Goal: Task Accomplishment & Management: Complete application form

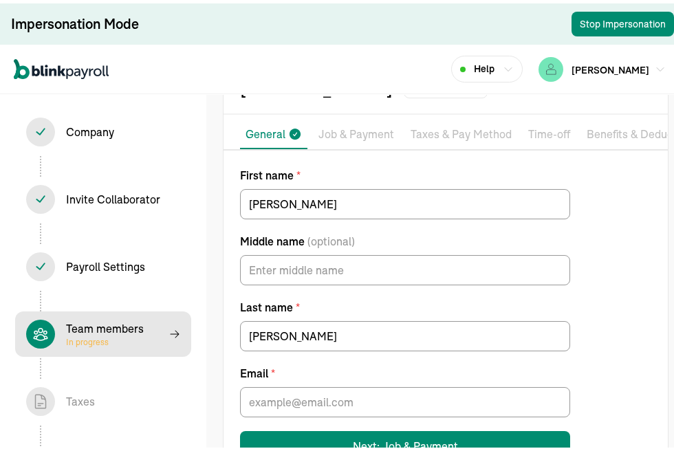
scroll to position [120, 0]
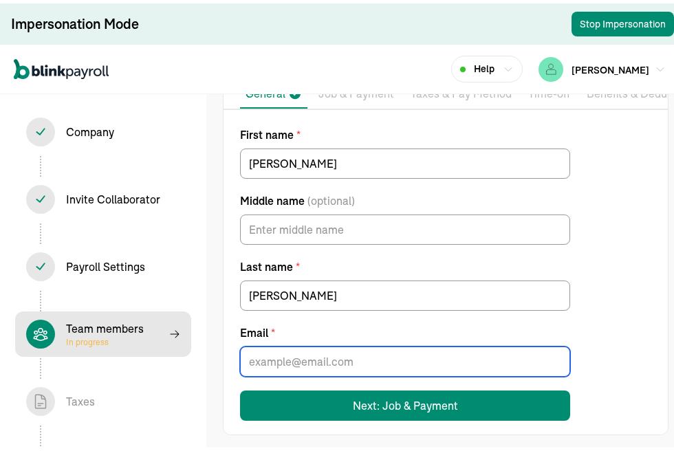
click at [282, 359] on input "Email *" at bounding box center [405, 358] width 330 height 30
click at [624, 314] on div "First name * [PERSON_NAME] Middle name (optional) Last name * [PERSON_NAME] Ema…" at bounding box center [445, 270] width 444 height 294
click at [347, 356] on input "Email *" at bounding box center [405, 358] width 330 height 30
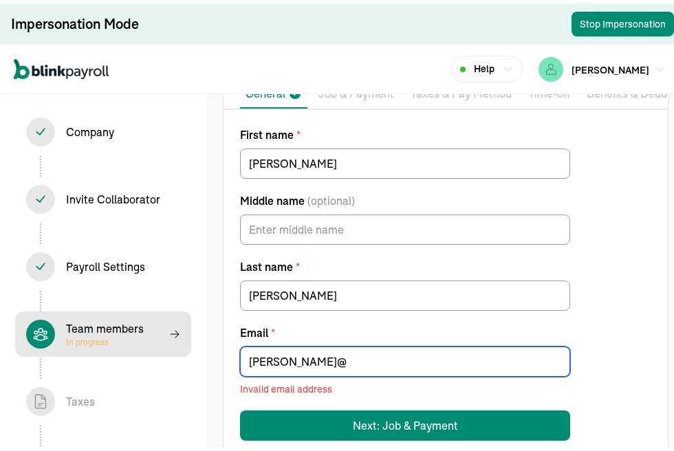
scroll to position [140, 0]
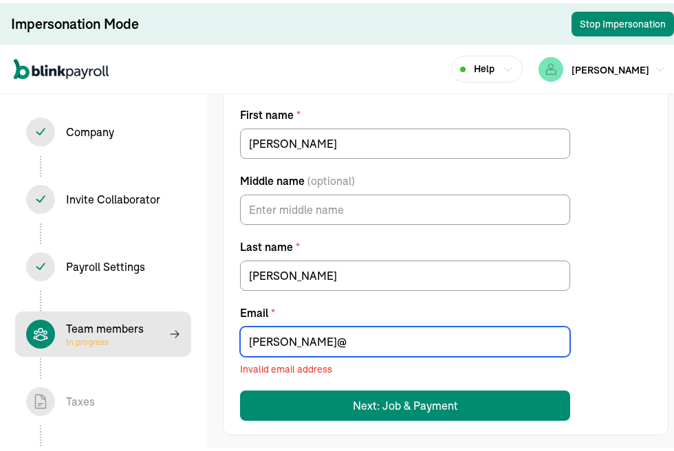
click at [307, 336] on input "[PERSON_NAME]@" at bounding box center [405, 338] width 330 height 30
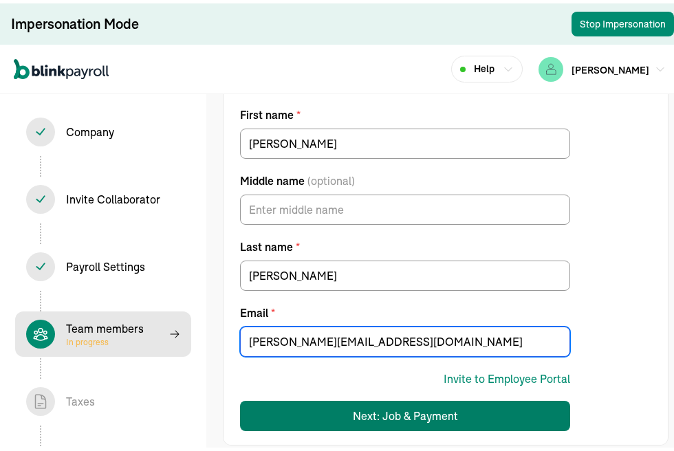
type input "[PERSON_NAME][EMAIL_ADDRESS][DOMAIN_NAME]"
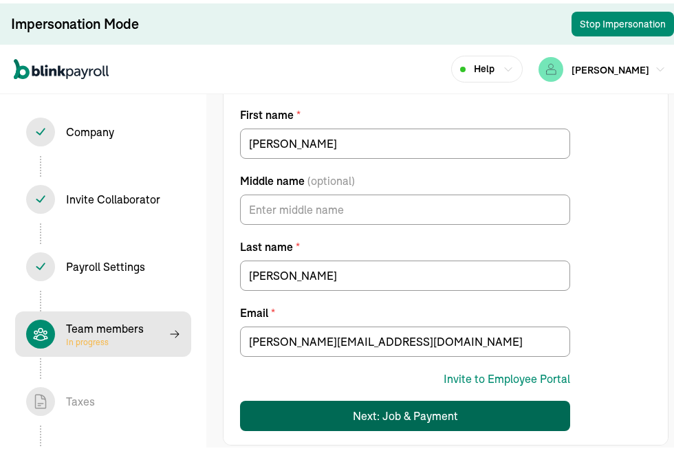
click at [426, 407] on div "Next: Job & Payment" at bounding box center [405, 412] width 105 height 17
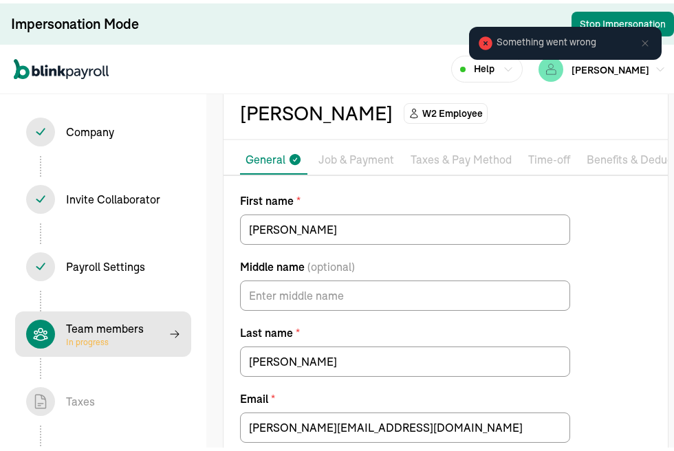
scroll to position [0, 0]
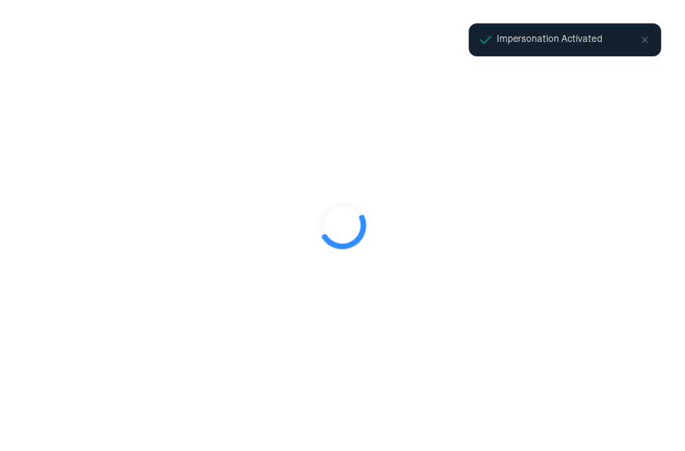
select select "Limited Liability Company (LLC)"
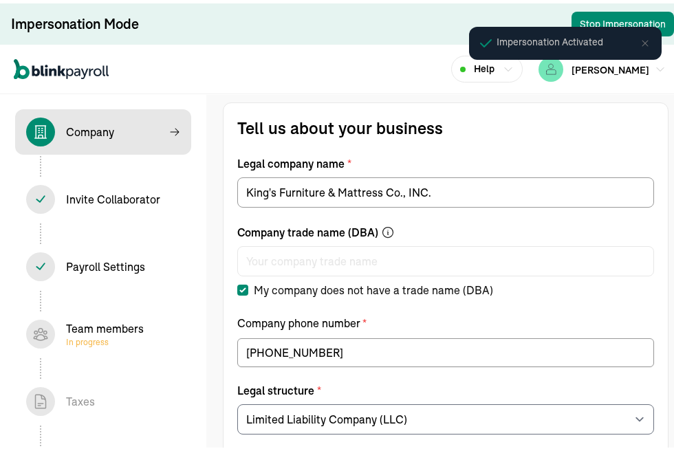
select select "Non Food Retail or Wholesale"
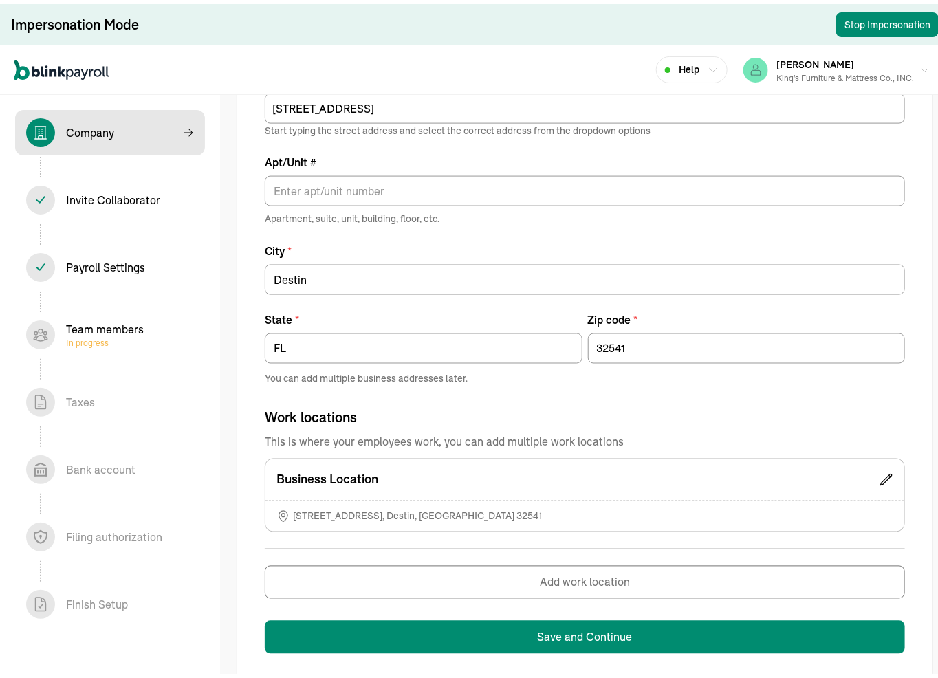
scroll to position [734, 0]
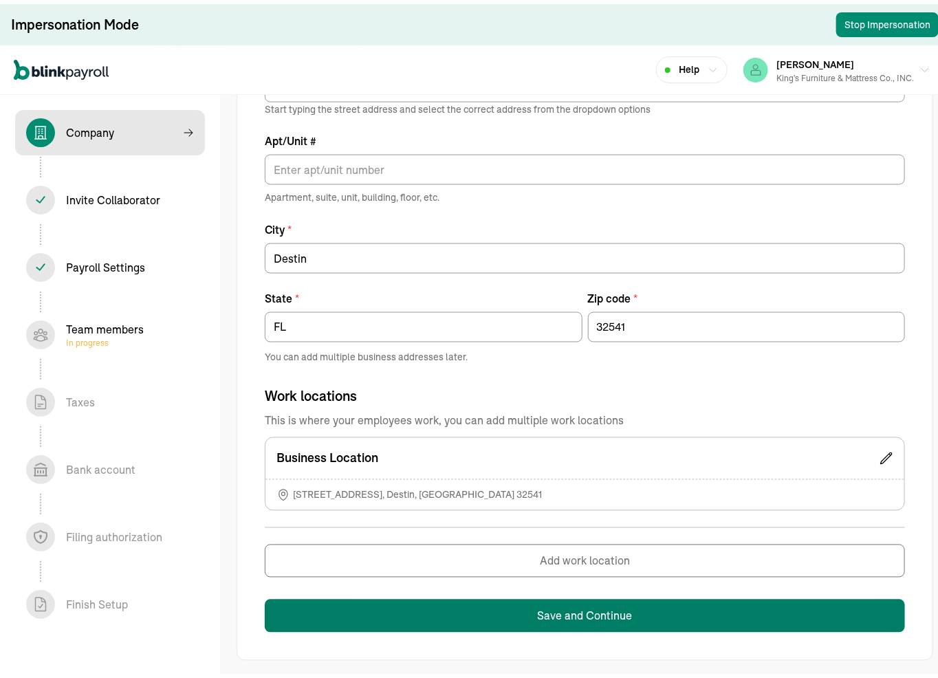
click at [519, 450] on button "Save and Continue" at bounding box center [585, 612] width 640 height 33
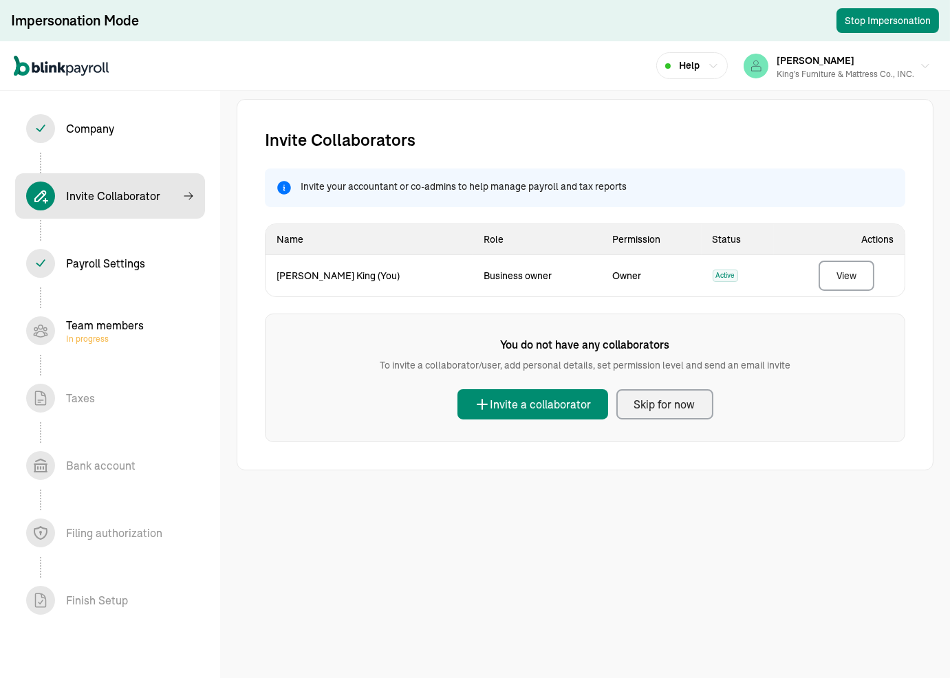
click at [656, 406] on div "Skip for now" at bounding box center [664, 404] width 61 height 17
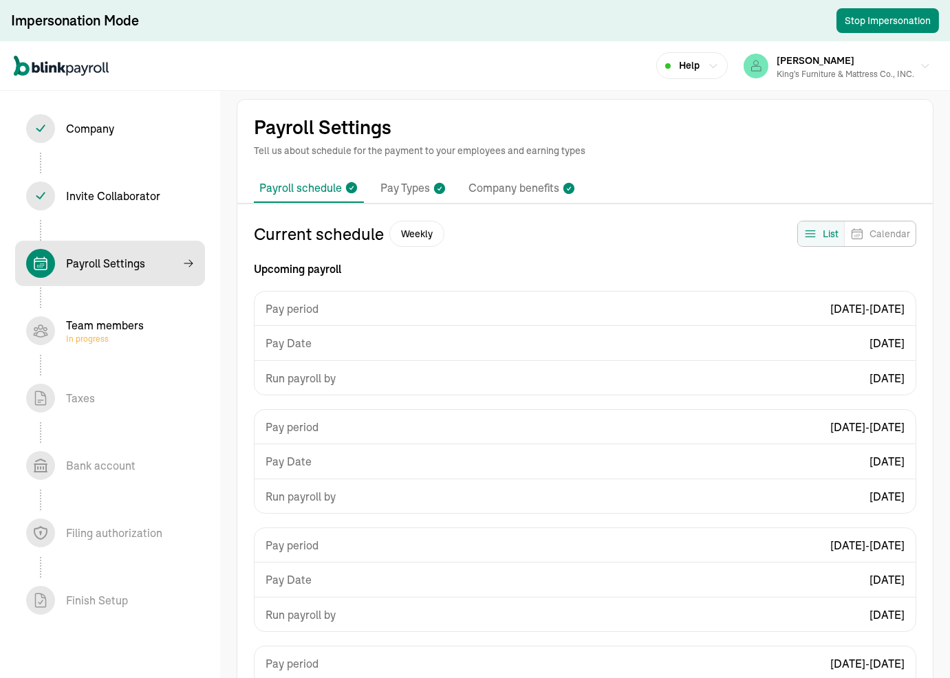
select select "weekly"
select select "Sat, Sep 06 - Fri, Sep 12"
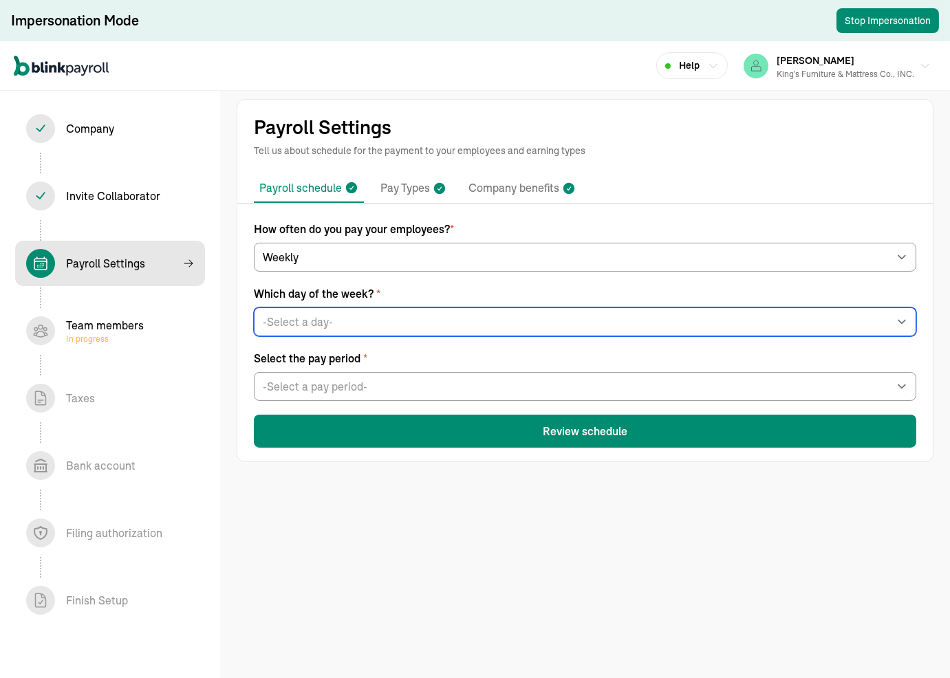
click at [316, 320] on select "-Select a day- Every Monday Every Tuesday Every Wednesday Every Thursday Every …" at bounding box center [585, 321] width 662 height 29
select select "Friday"
click at [254, 307] on select "-Select a day- Every Monday Every Tuesday Every Wednesday Every Thursday Every …" at bounding box center [585, 321] width 662 height 29
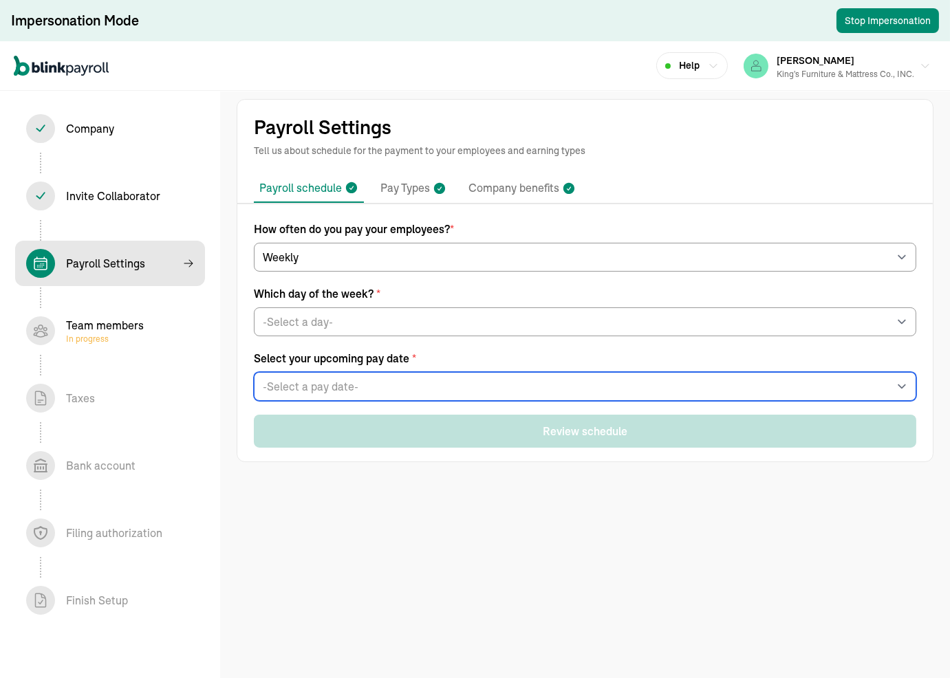
click at [321, 384] on select "-Select a pay date- Fri, Sep 19, 2025 Fri, Sep 26, 2025 Fri, Oct 03, 2025 Fri, …" at bounding box center [585, 386] width 662 height 29
select select "09/19/2025"
click at [254, 372] on select "-Select a pay date- Fri, Sep 19, 2025 Fri, Sep 26, 2025 Fri, Oct 03, 2025 Fri, …" at bounding box center [585, 386] width 662 height 29
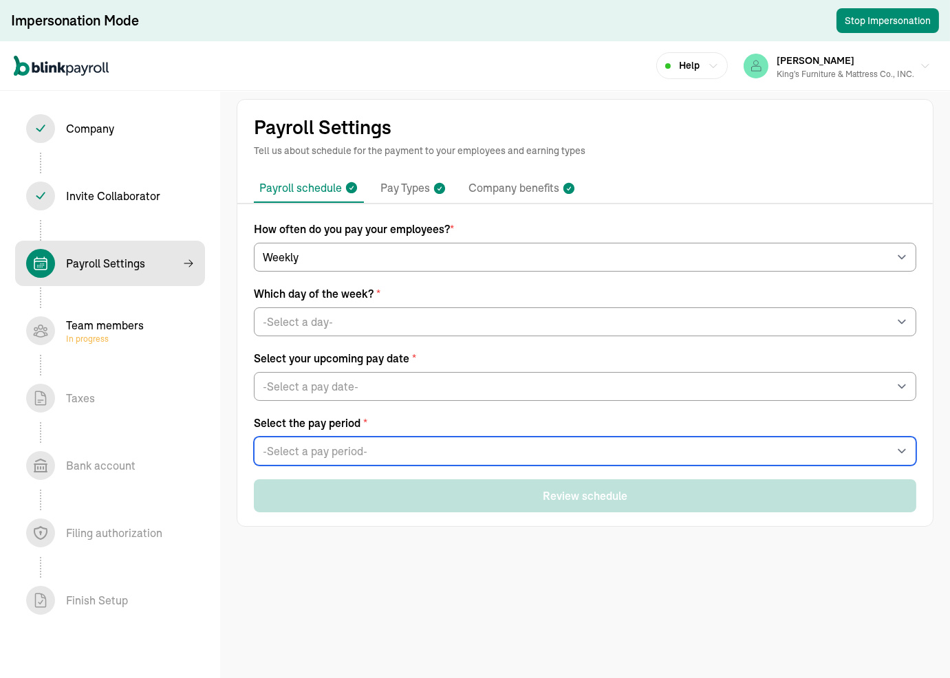
click at [360, 449] on select "-Select a pay period- Sat, Sep 06 - Fri, Sep 12 Sat, Sep 13 - Fri, Sep 19 Custo…" at bounding box center [585, 451] width 662 height 29
select select "Sat, Sep 06 - Fri, Sep 12"
click at [254, 437] on select "-Select a pay period- Sat, Sep 06 - Fri, Sep 12 Sat, Sep 13 - Fri, Sep 19 Custo…" at bounding box center [585, 451] width 662 height 29
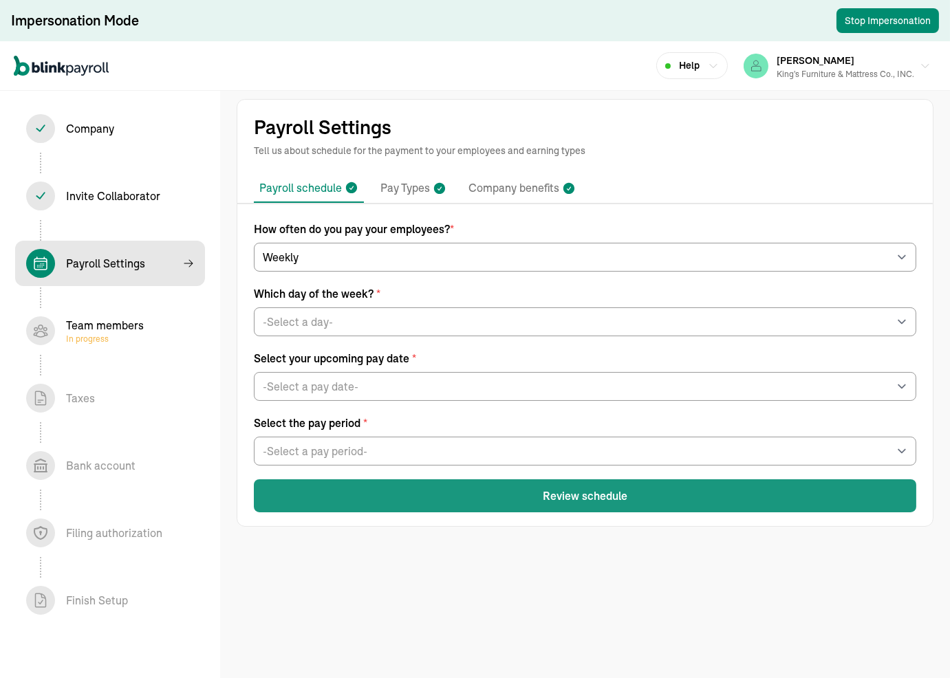
click at [339, 450] on button "Review schedule" at bounding box center [585, 495] width 662 height 33
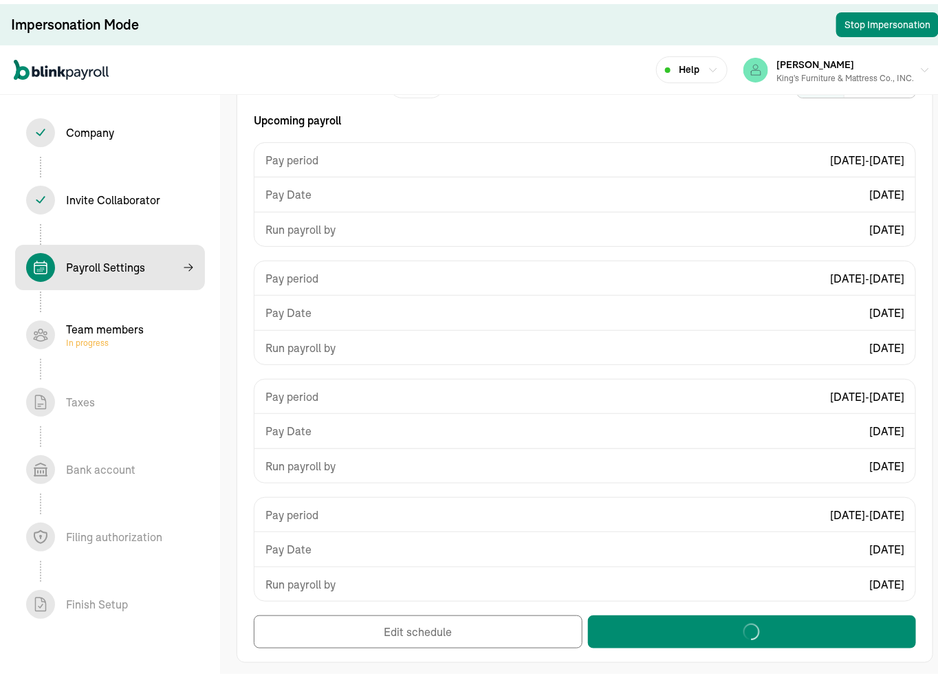
scroll to position [154, 0]
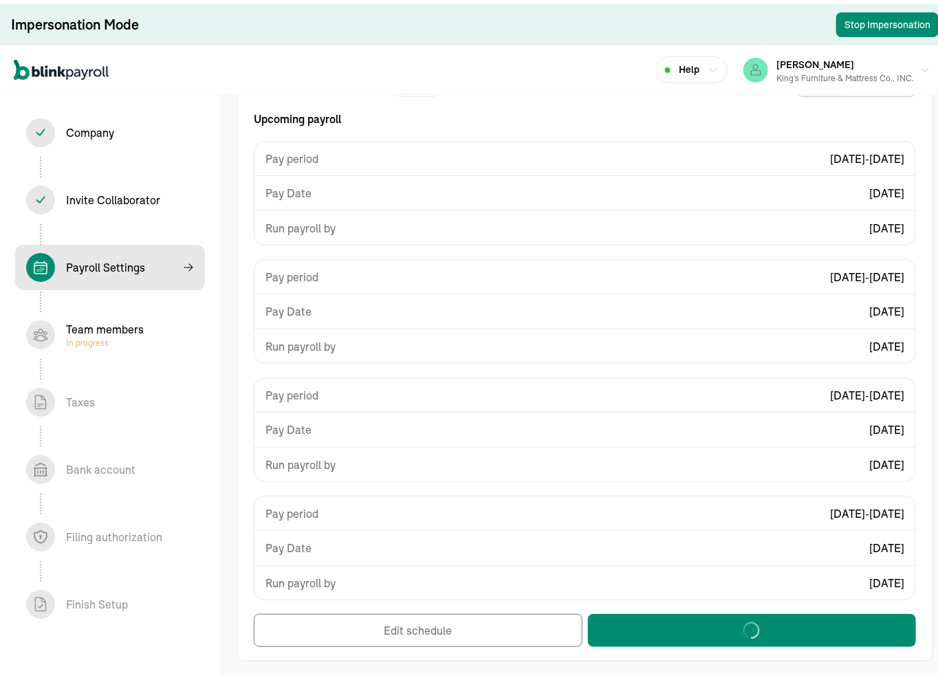
click at [90, 335] on span "In progress" at bounding box center [105, 339] width 78 height 11
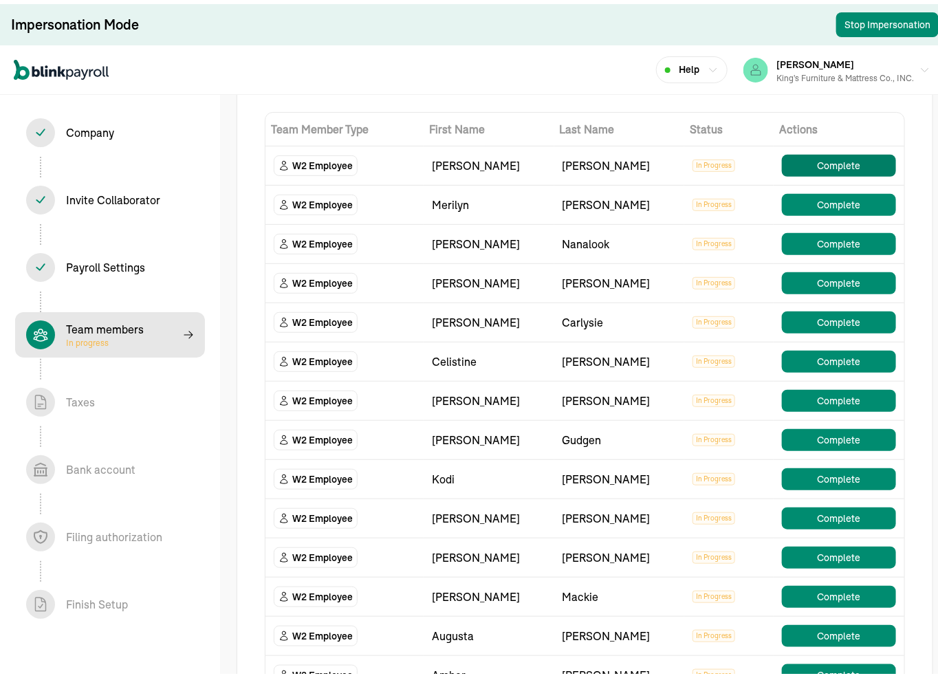
click at [684, 160] on button "Complete" at bounding box center [839, 162] width 114 height 22
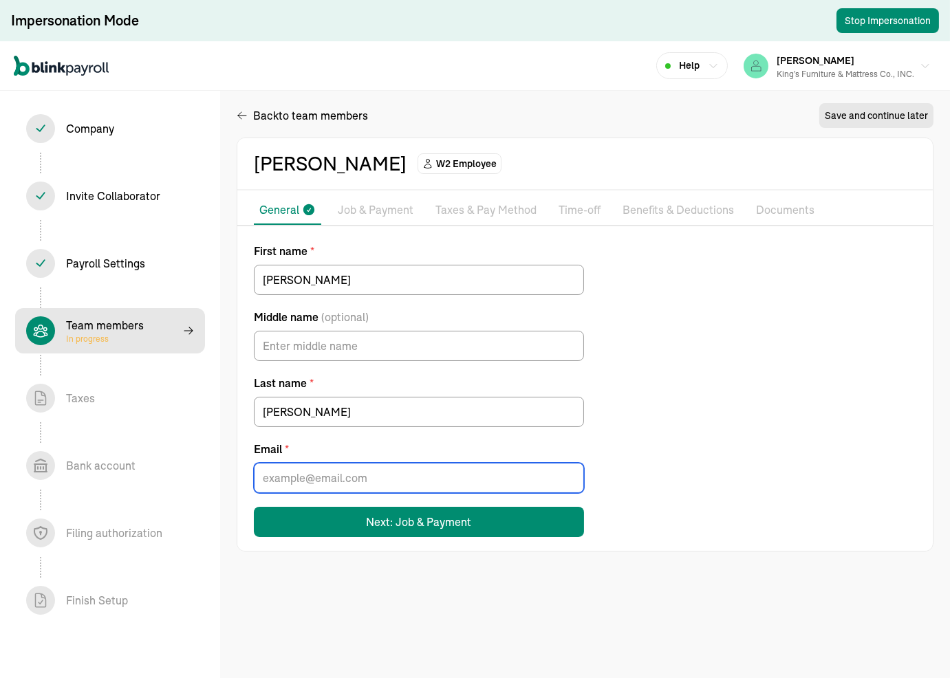
click at [353, 450] on input "Email *" at bounding box center [419, 478] width 330 height 30
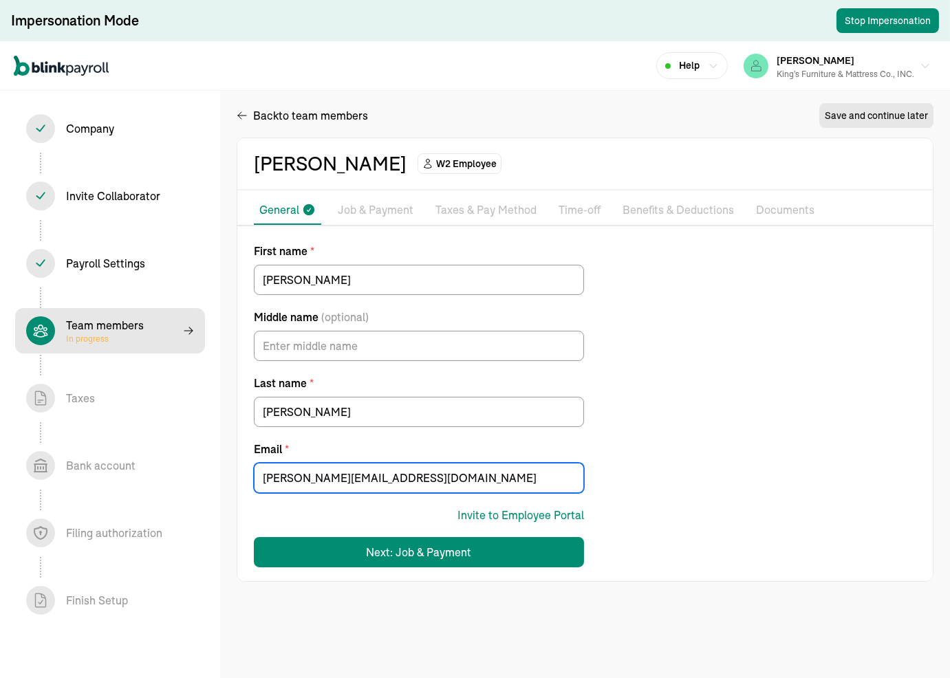
type input "haley@gmail.com"
click at [661, 450] on div "First name * Haley Middle name (optional) Last name * Newton Email * haley@gmai…" at bounding box center [584, 405] width 695 height 325
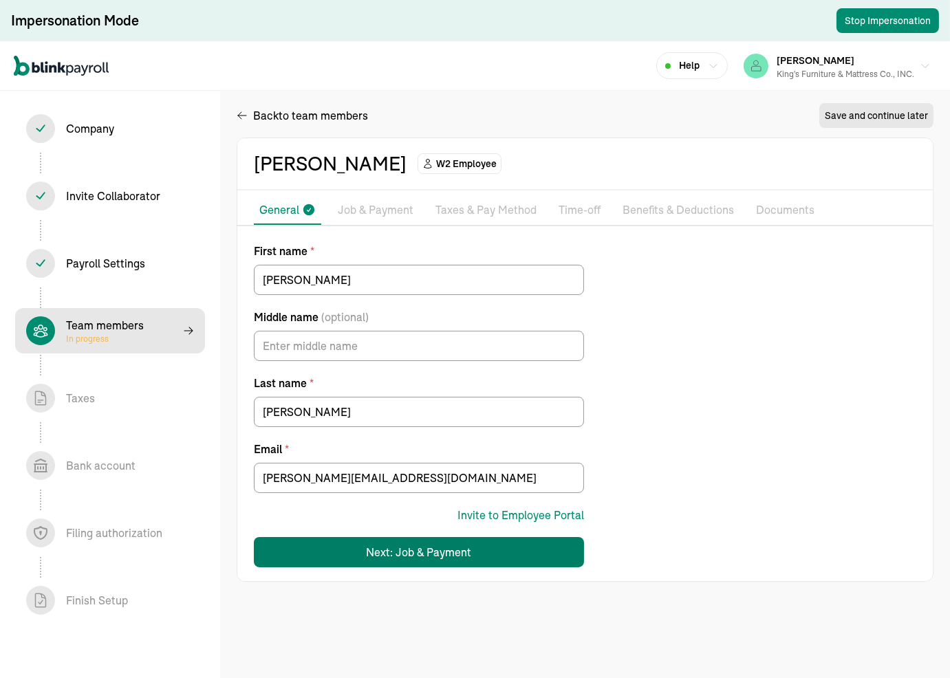
click at [464, 450] on div "Next: Job & Payment" at bounding box center [419, 552] width 105 height 17
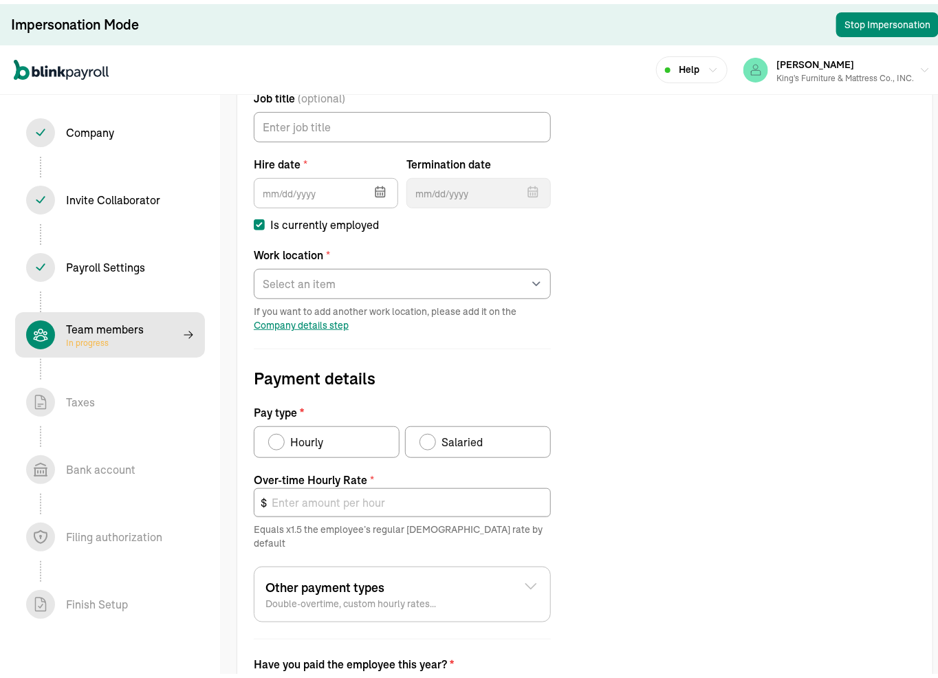
scroll to position [119, 0]
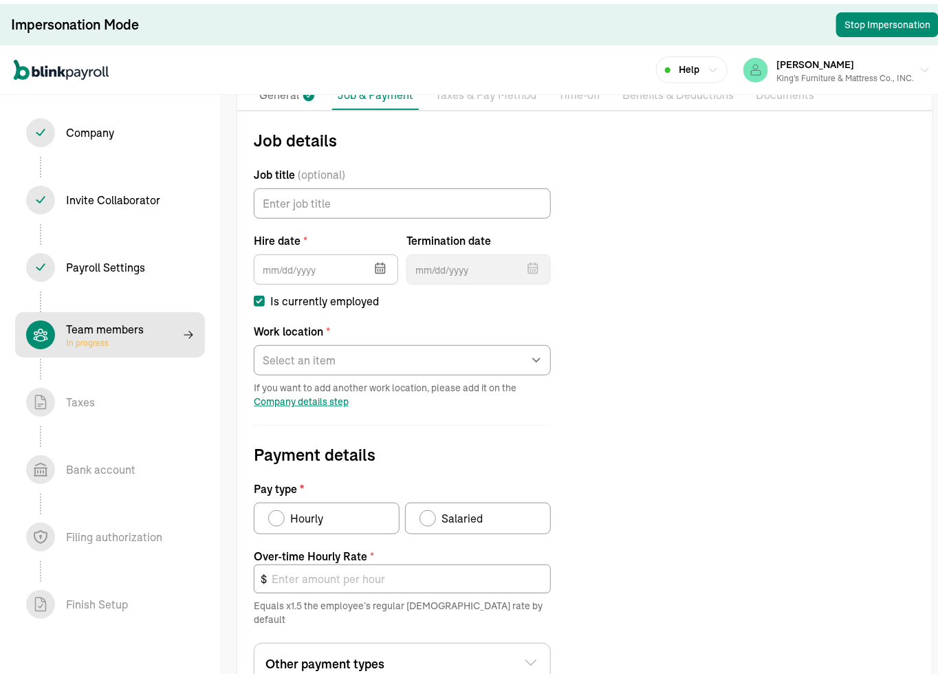
click at [375, 257] on icon "button" at bounding box center [380, 264] width 14 height 14
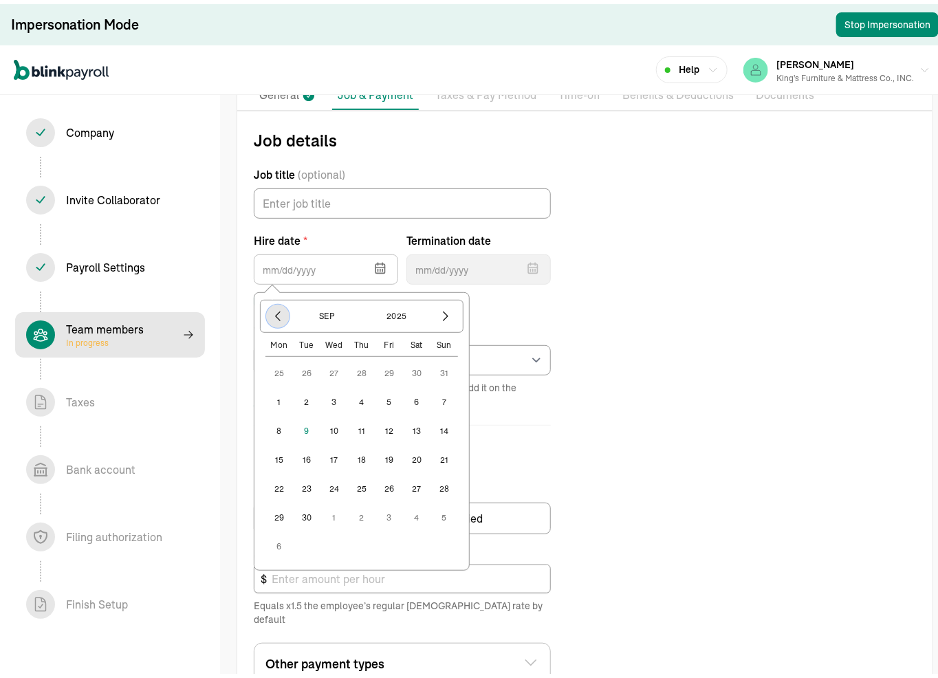
click at [278, 315] on icon "button" at bounding box center [278, 312] width 14 height 14
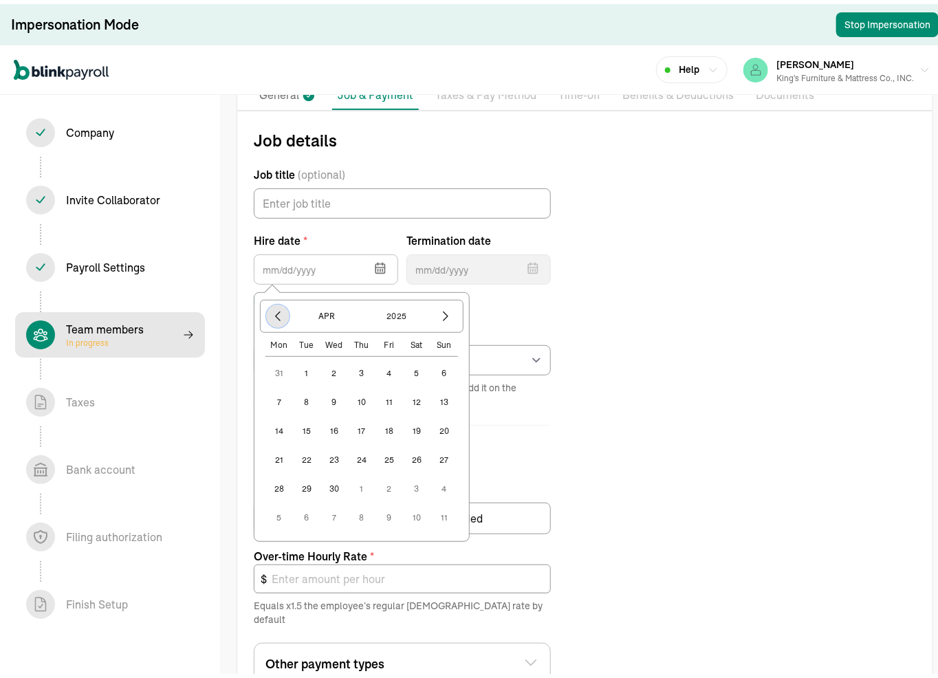
click at [278, 315] on icon "button" at bounding box center [278, 312] width 14 height 14
click at [335, 370] on button "1" at bounding box center [334, 370] width 28 height 28
type input "01/01/2025"
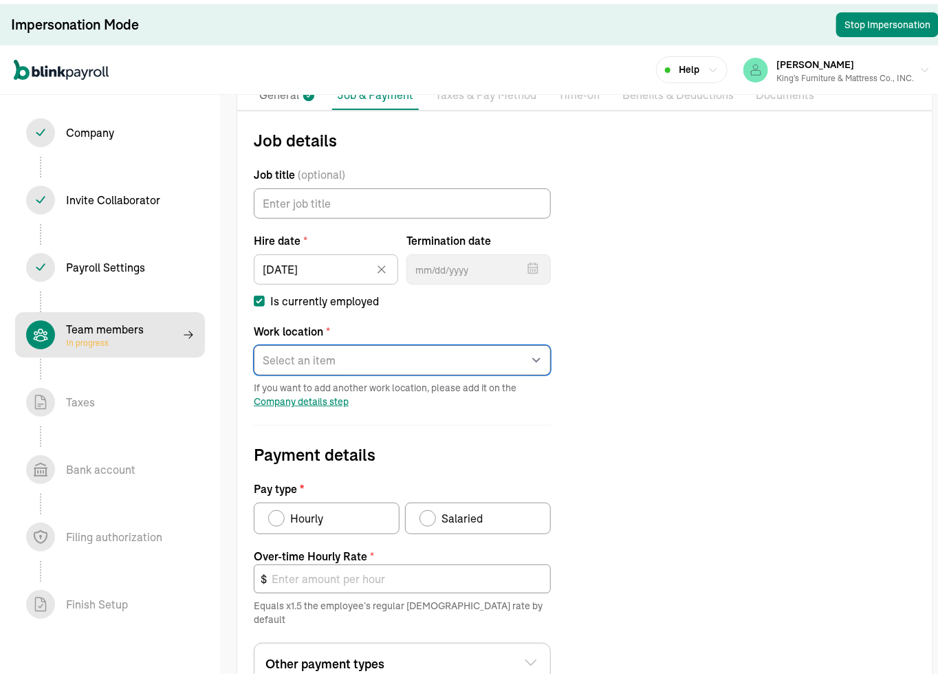
click at [335, 362] on select "Select an item Business Location Works from home" at bounding box center [402, 356] width 297 height 30
select select "737 Harbor Blvd"
click at [254, 341] on select "Select an item Business Location Works from home" at bounding box center [402, 356] width 297 height 30
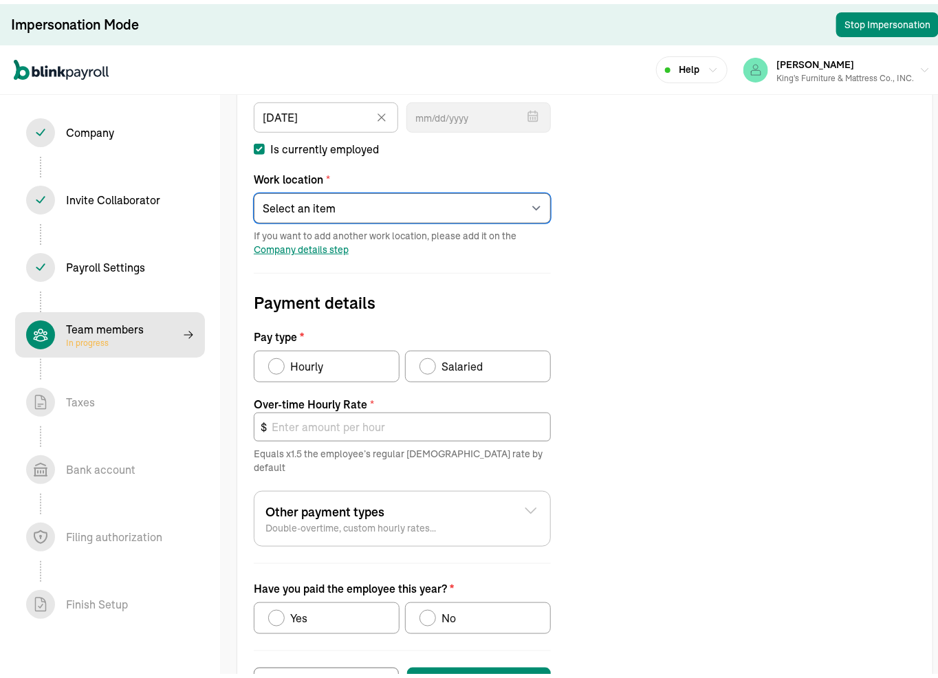
scroll to position [272, 0]
click at [275, 362] on div "Pay type" at bounding box center [276, 361] width 11 height 11
click at [275, 362] on input "Hourly" at bounding box center [273, 358] width 11 height 11
radio input "true"
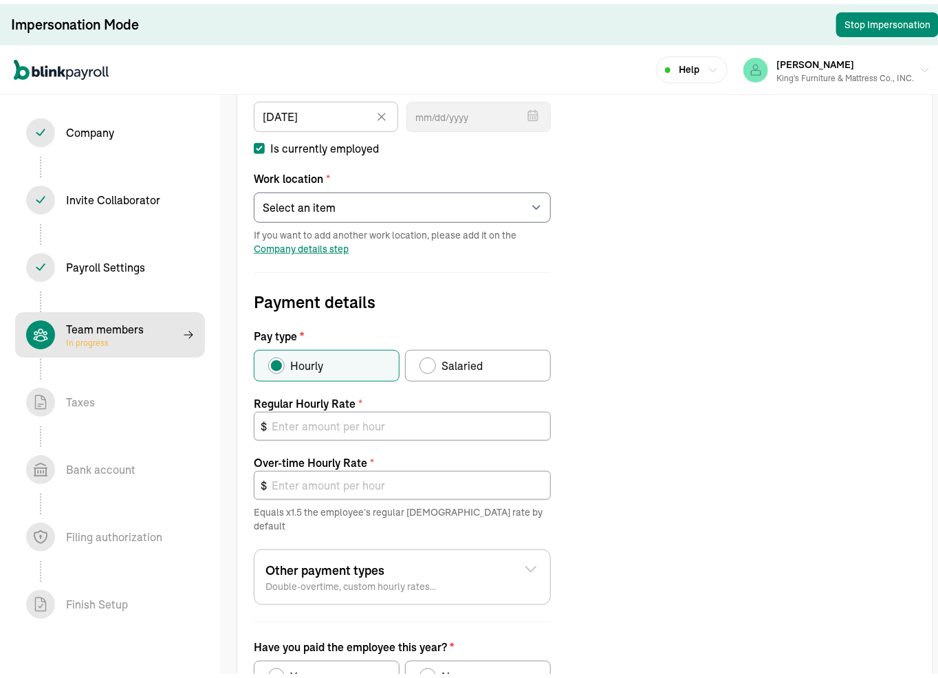
scroll to position [348, 0]
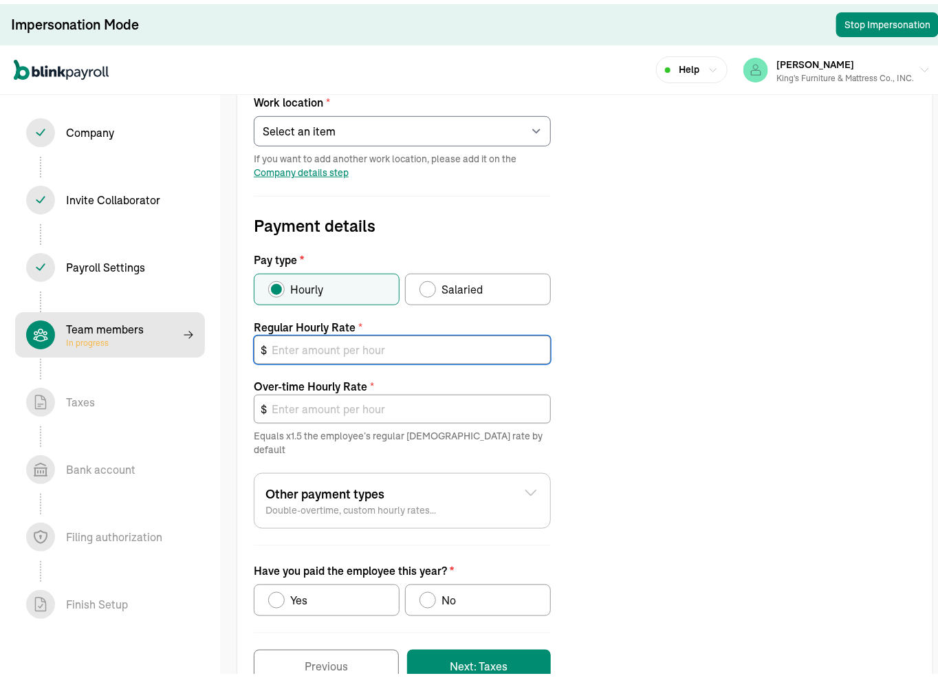
click at [434, 346] on input "text" at bounding box center [402, 345] width 297 height 29
type input "1"
type input "1.50"
type input "14"
type input "21.00"
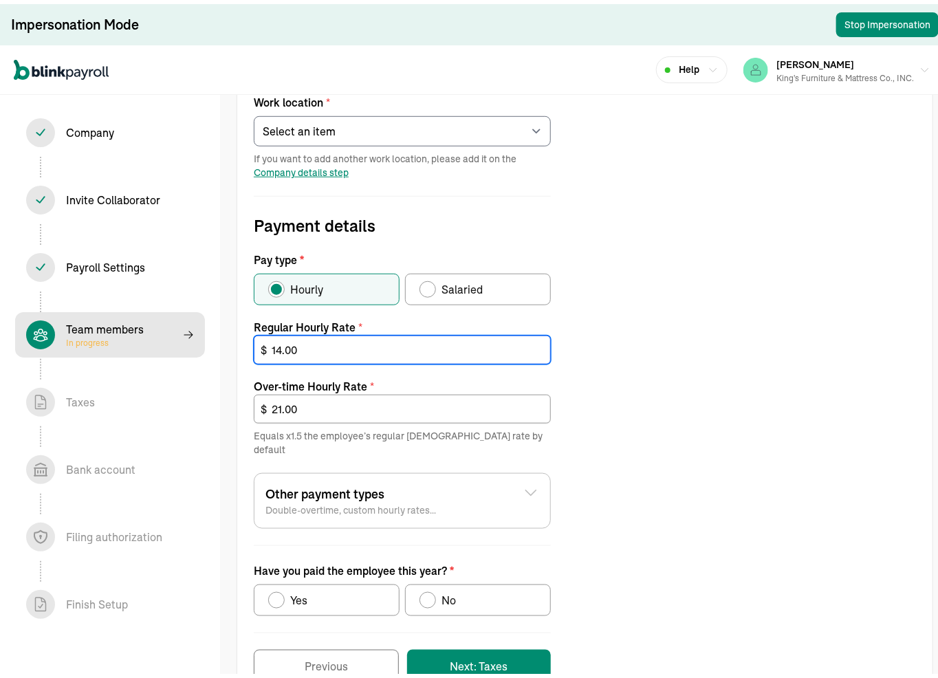
scroll to position [369, 0]
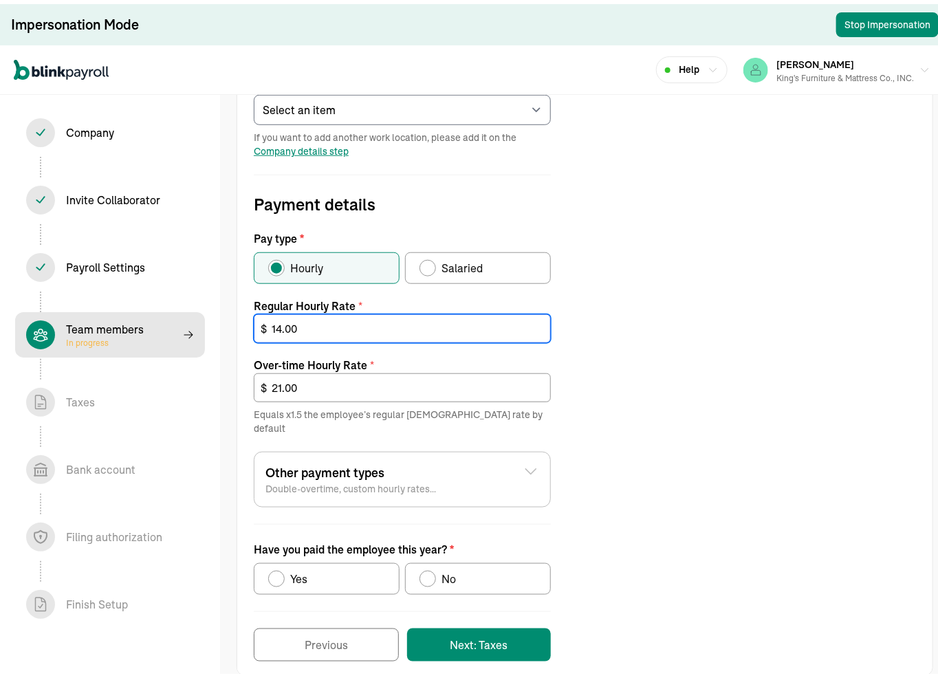
type input "14.00"
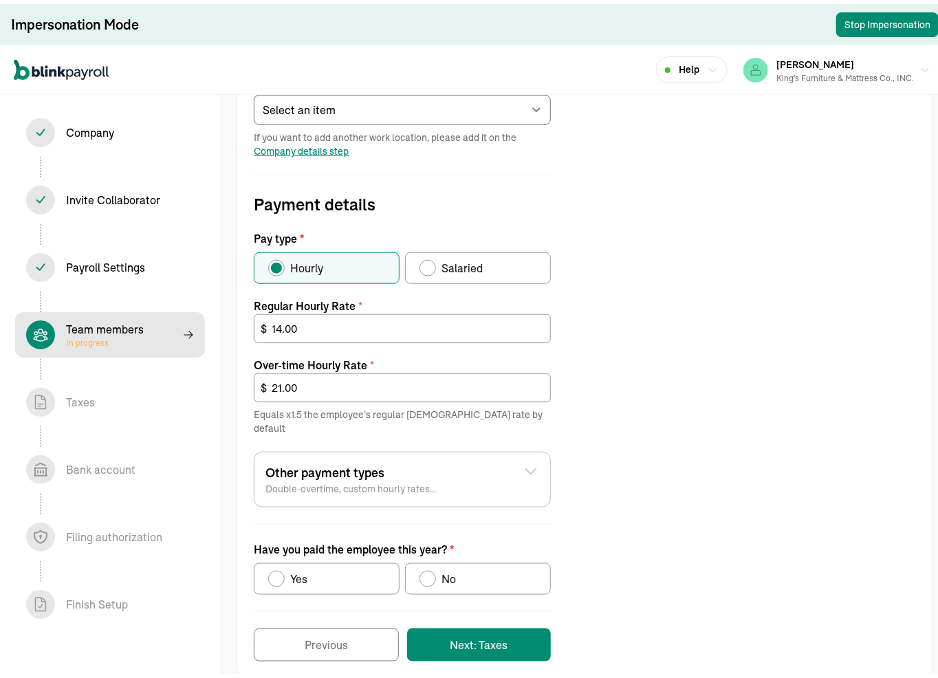
click at [275, 450] on div "Have you paid the employee this year?" at bounding box center [276, 574] width 11 height 11
click at [275, 450] on input "Yes" at bounding box center [273, 571] width 11 height 11
radio input "true"
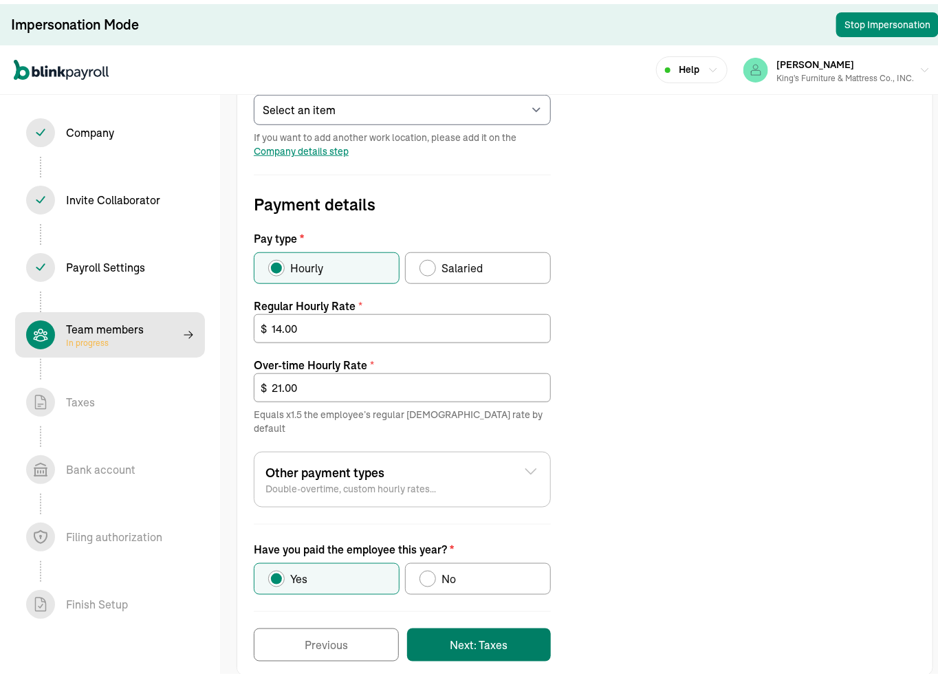
click at [475, 450] on button "Next: Taxes" at bounding box center [479, 640] width 144 height 33
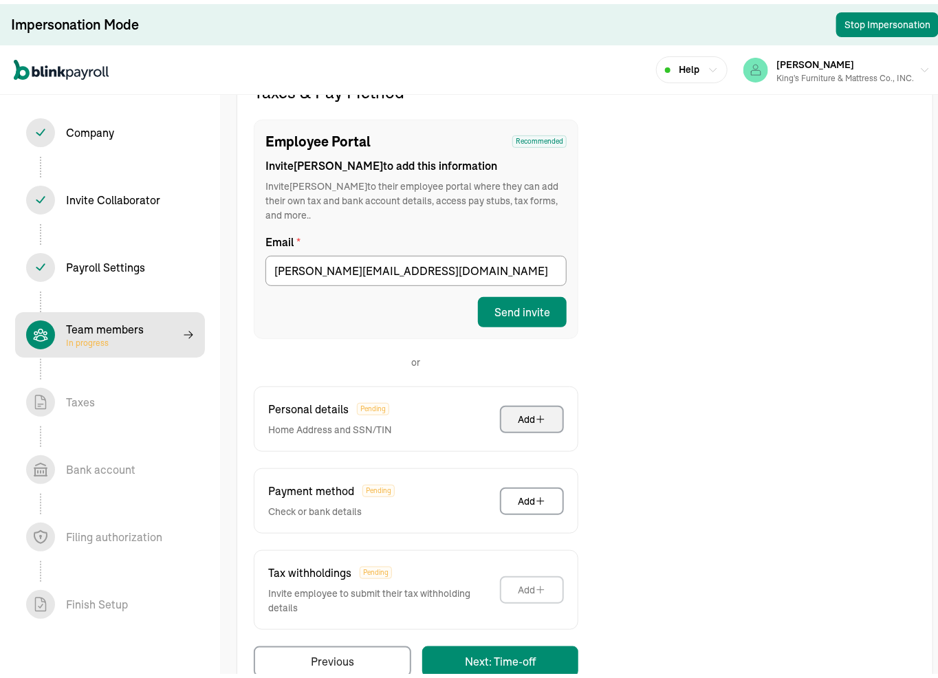
click at [531, 408] on div "Add" at bounding box center [532, 415] width 28 height 14
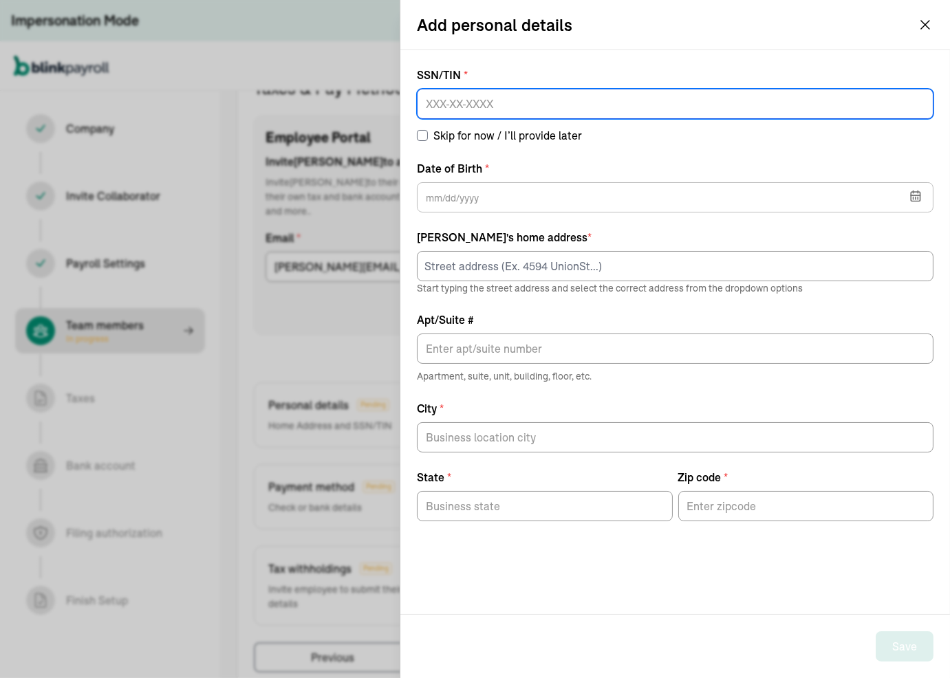
click at [474, 110] on input at bounding box center [675, 104] width 516 height 30
click at [590, 105] on input at bounding box center [675, 104] width 516 height 30
type input "654-07-7891"
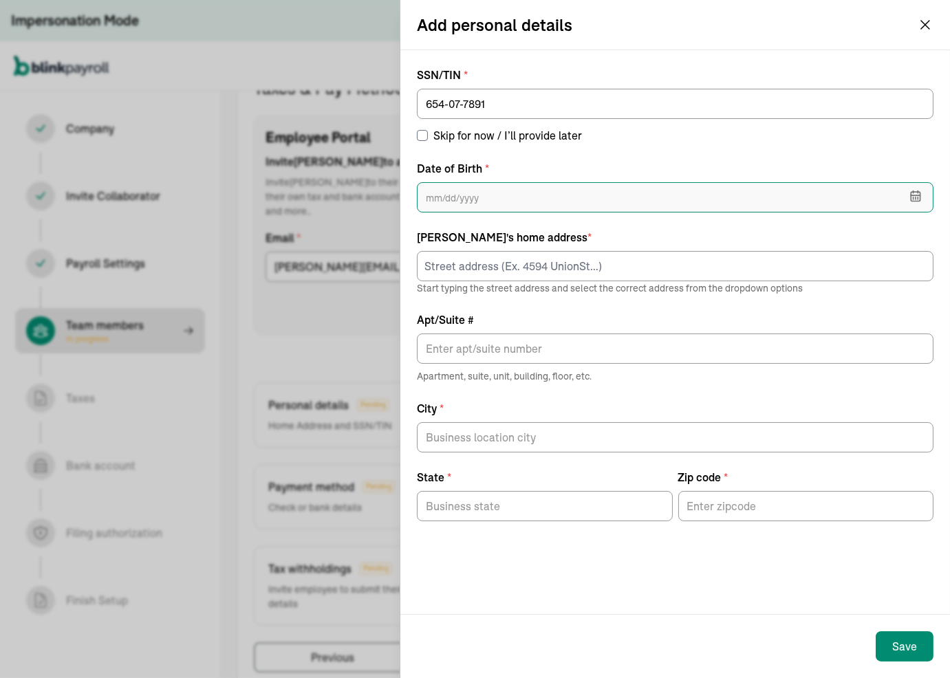
click at [502, 190] on input "text" at bounding box center [675, 197] width 516 height 30
type input "08/09/1999"
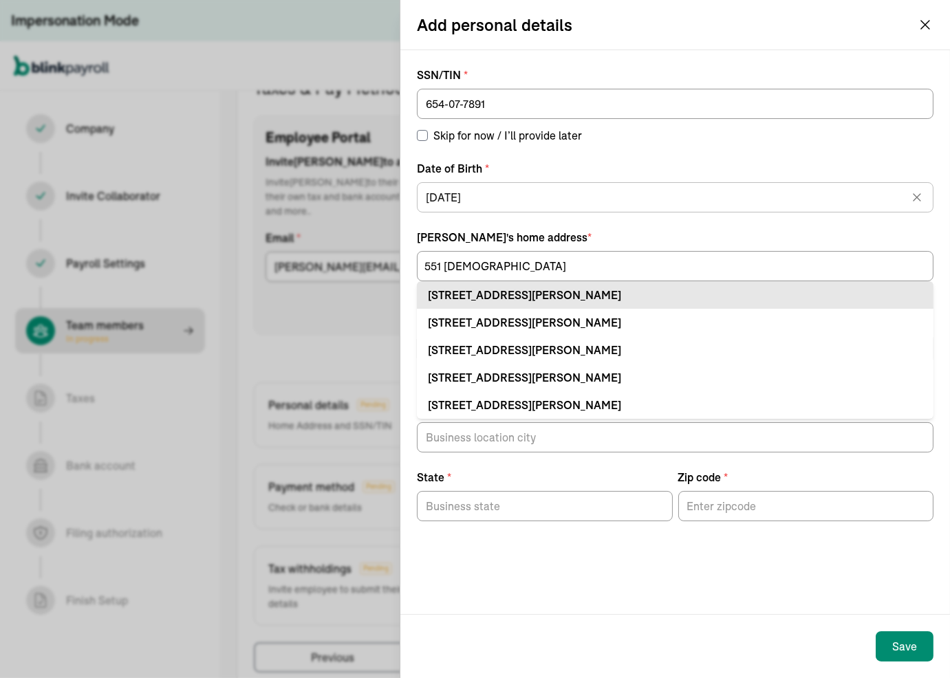
click at [465, 287] on div "551 Juanita Ave Destin, FL 32541" at bounding box center [675, 295] width 494 height 17
type input "551 Juanita Ave"
type input "Destin"
type input "FL"
type input "32541"
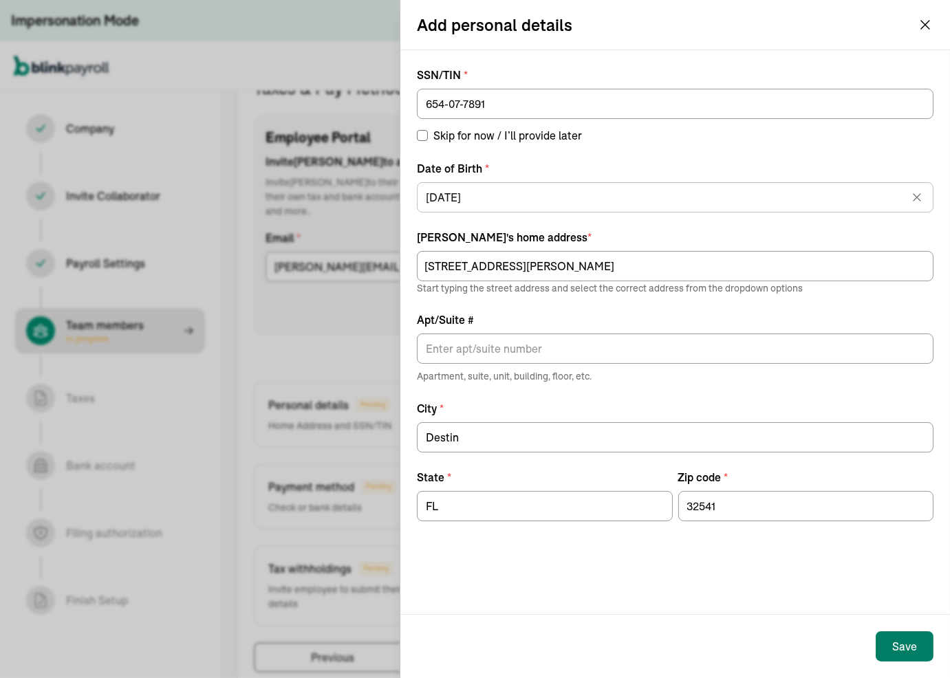
click at [684, 450] on div "Save" at bounding box center [904, 646] width 25 height 17
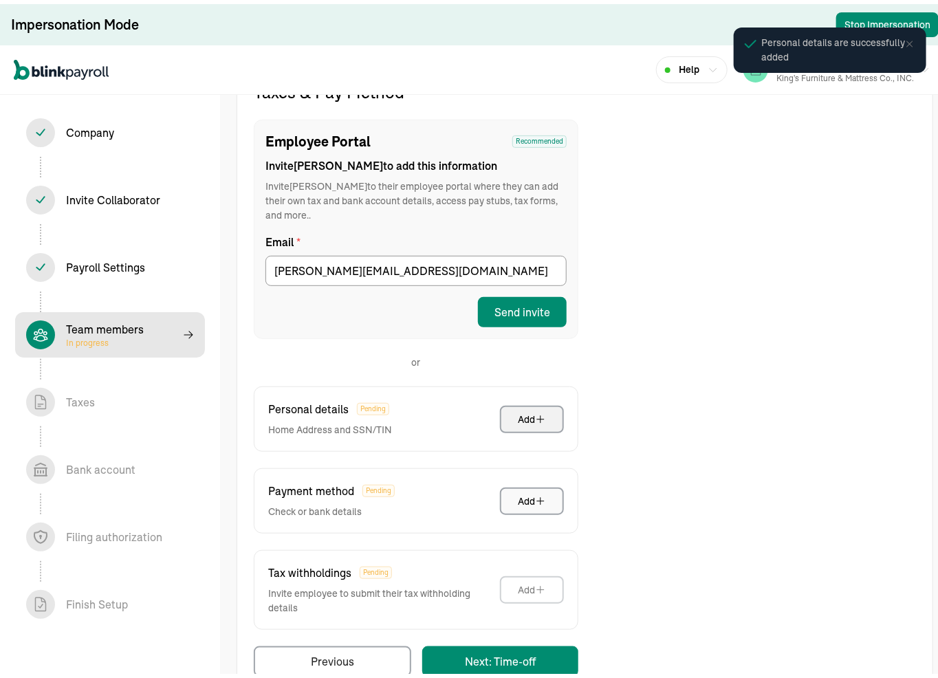
click at [530, 450] on div "Add" at bounding box center [532, 497] width 28 height 14
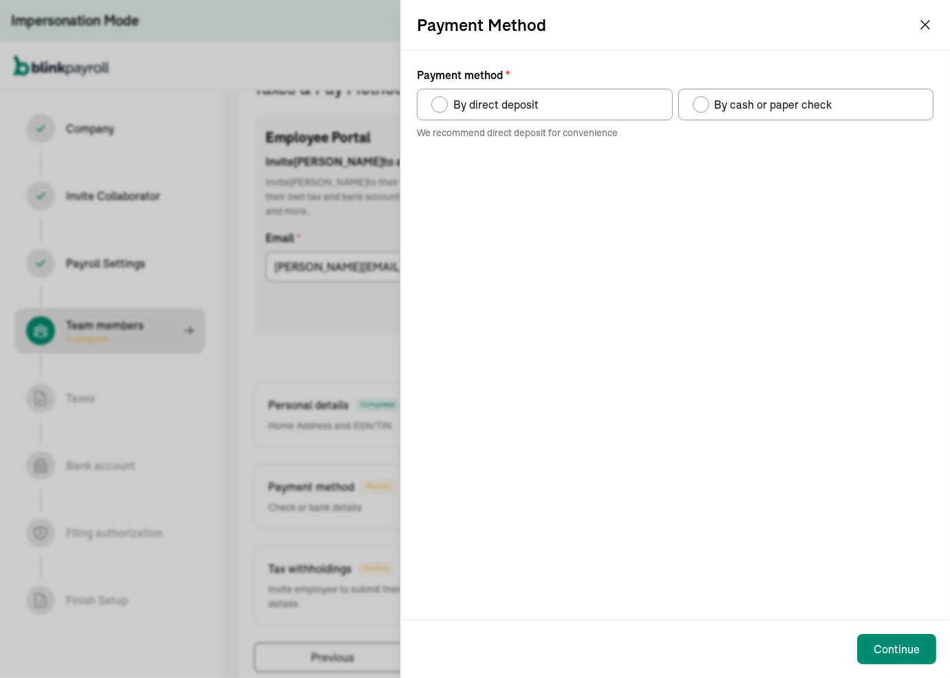
click at [434, 100] on div "Payment method" at bounding box center [439, 104] width 17 height 17
click at [434, 100] on input "By direct deposit" at bounding box center [435, 101] width 11 height 11
radio input "true"
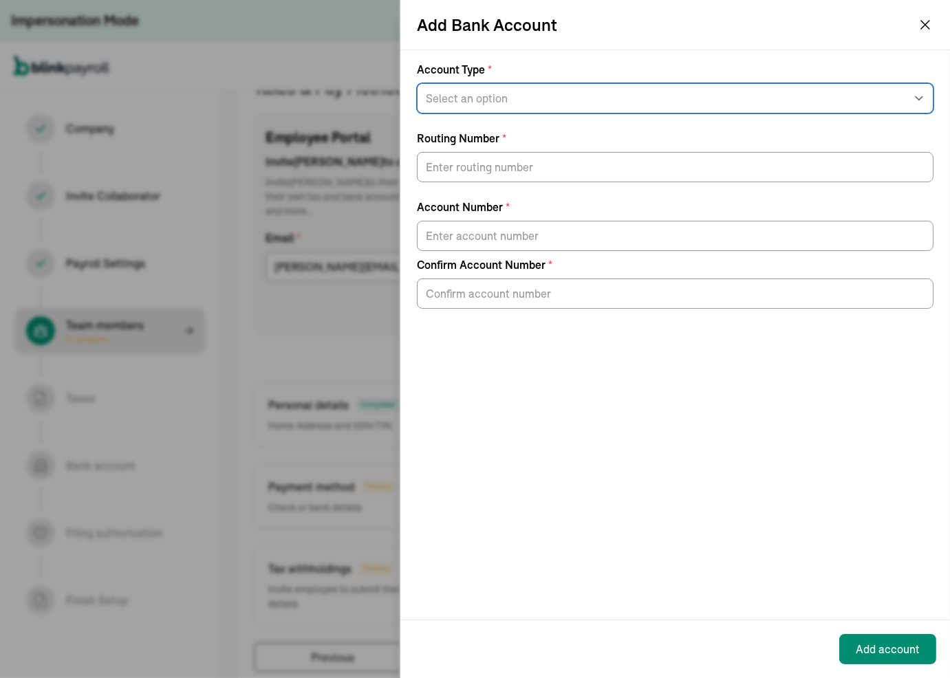
click at [560, 96] on select "Select an option Savings Checking" at bounding box center [675, 98] width 516 height 30
select select "Checking"
click at [417, 83] on select "Select an option Savings Checking" at bounding box center [675, 98] width 516 height 30
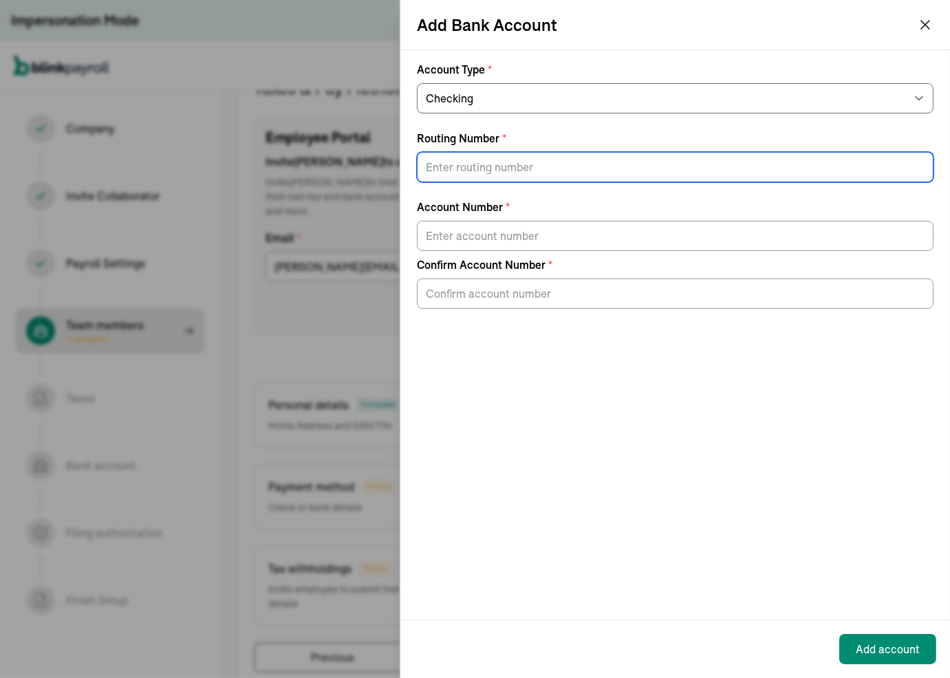
click at [468, 173] on input "Routing Number *" at bounding box center [675, 167] width 516 height 30
type input "124303120"
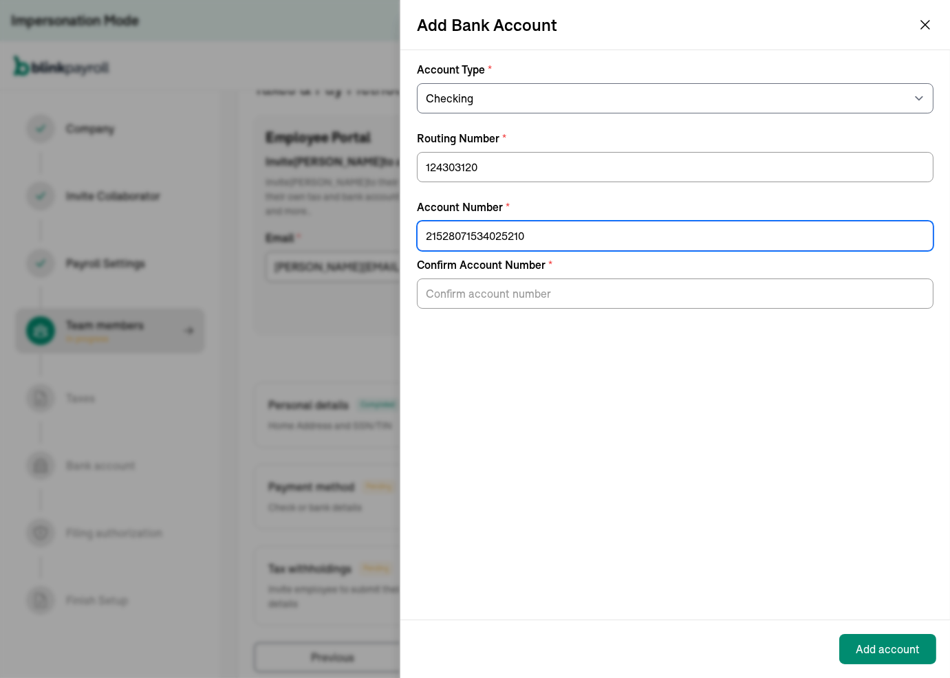
type input "21528071534025210"
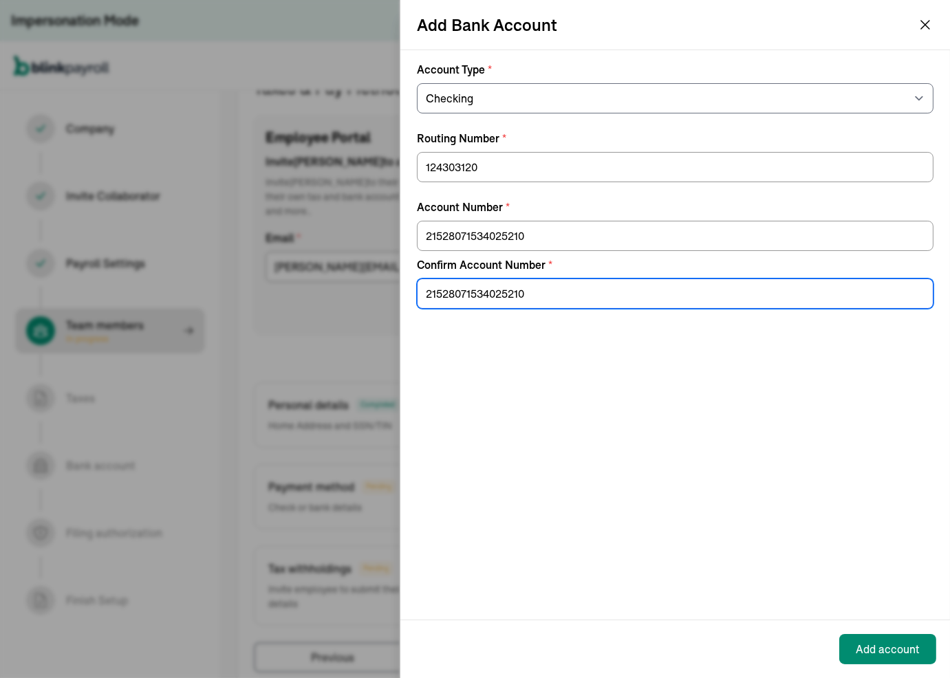
type input "21528071534025210"
click at [684, 450] on div "Account Type * Select an option Savings Checking Routing Number * 124303120 Acc…" at bounding box center [674, 334] width 549 height 569
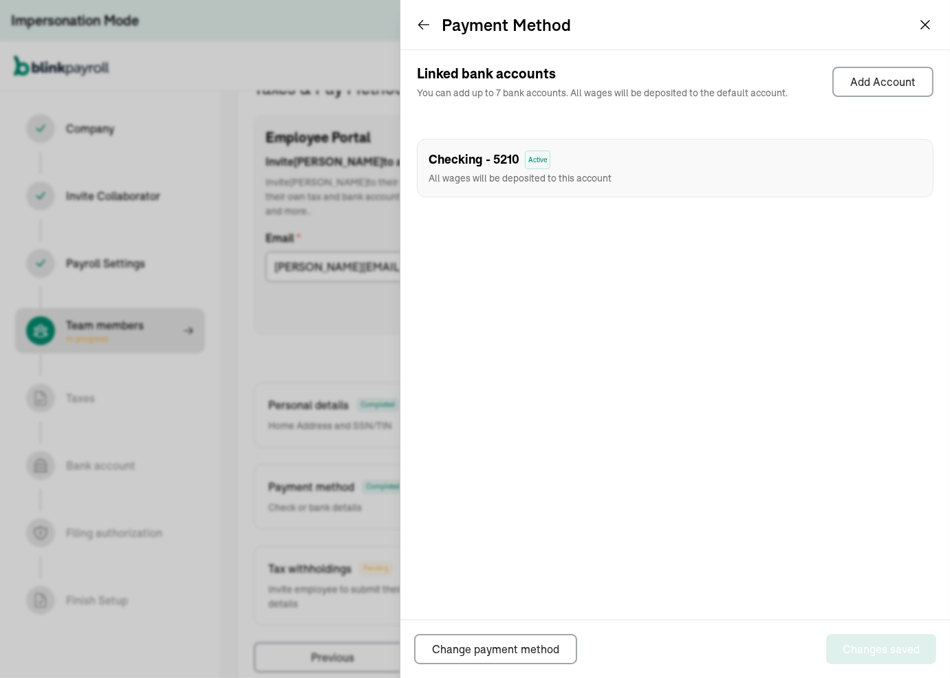
click at [640, 373] on div "Linked bank accounts You can add up to 7 bank accounts. All wages will be depos…" at bounding box center [674, 334] width 549 height 569
click at [429, 24] on icon at bounding box center [424, 25] width 14 height 14
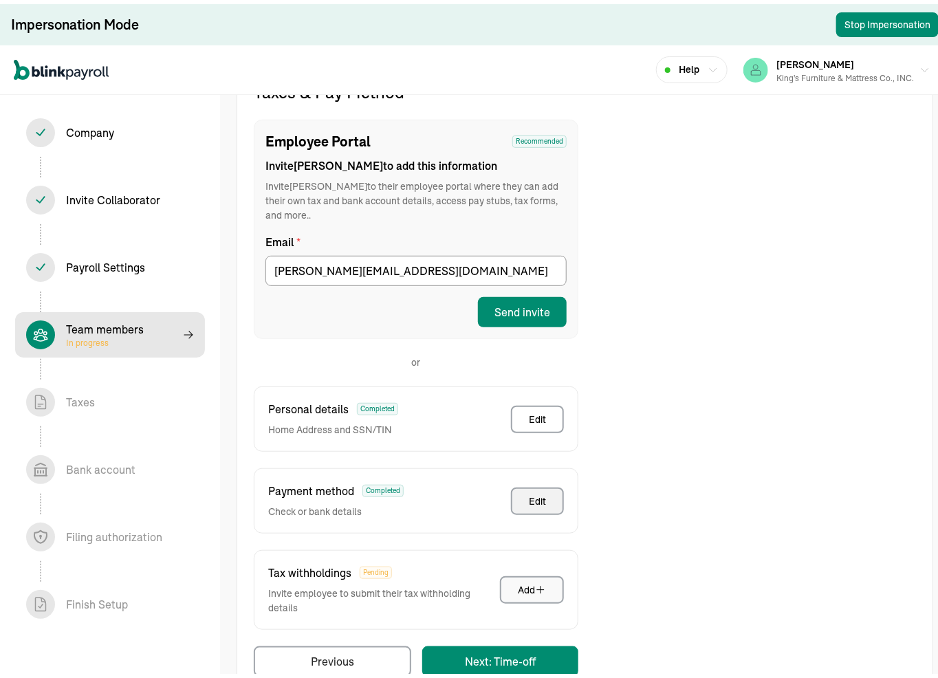
click at [538, 450] on icon "button" at bounding box center [540, 585] width 11 height 11
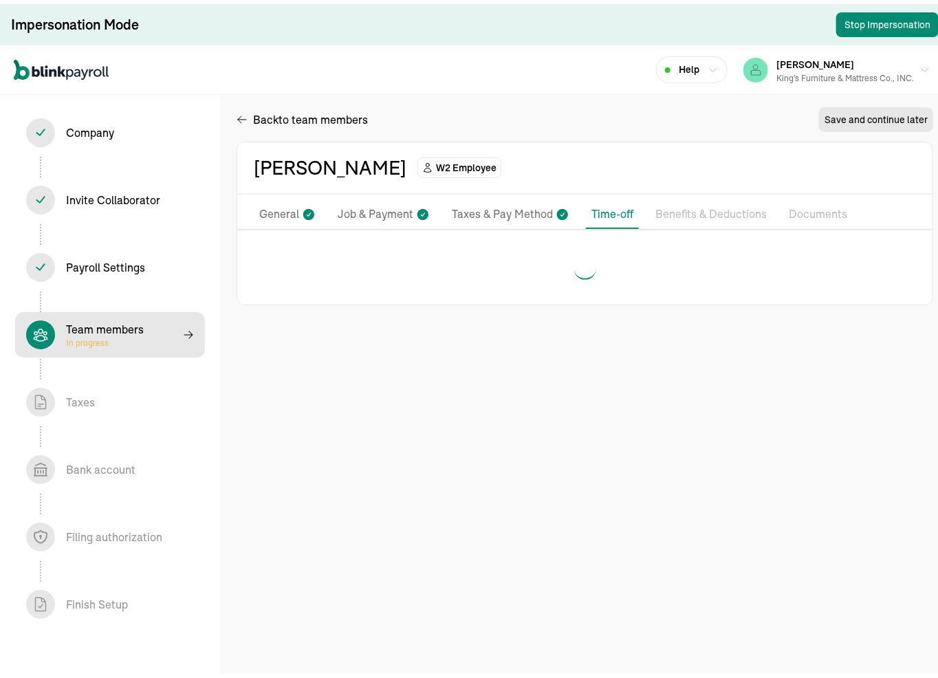
scroll to position [0, 0]
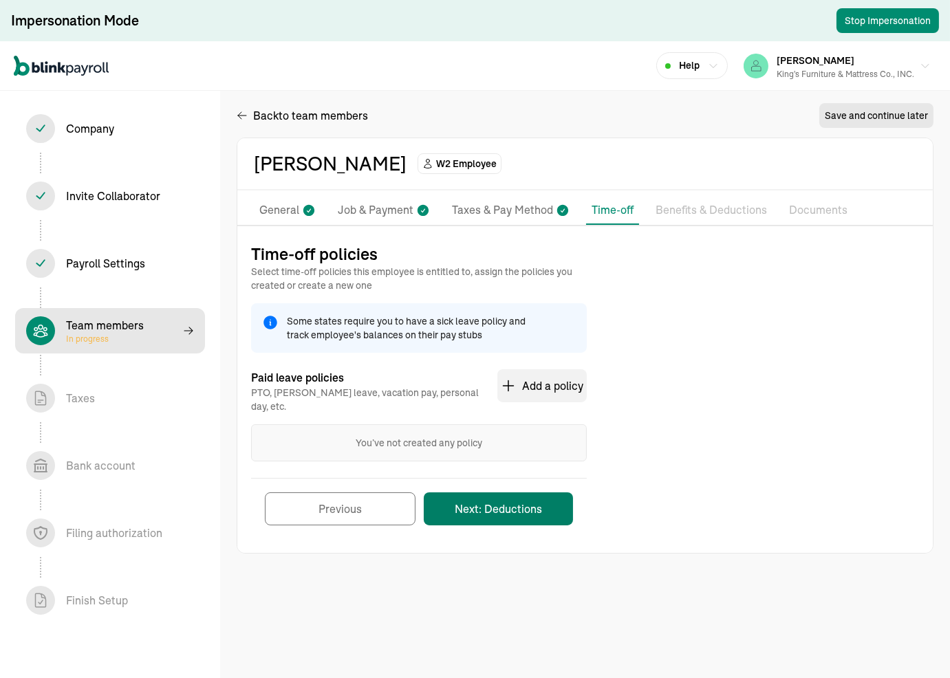
click at [472, 450] on button "Next: Deductions" at bounding box center [498, 508] width 149 height 33
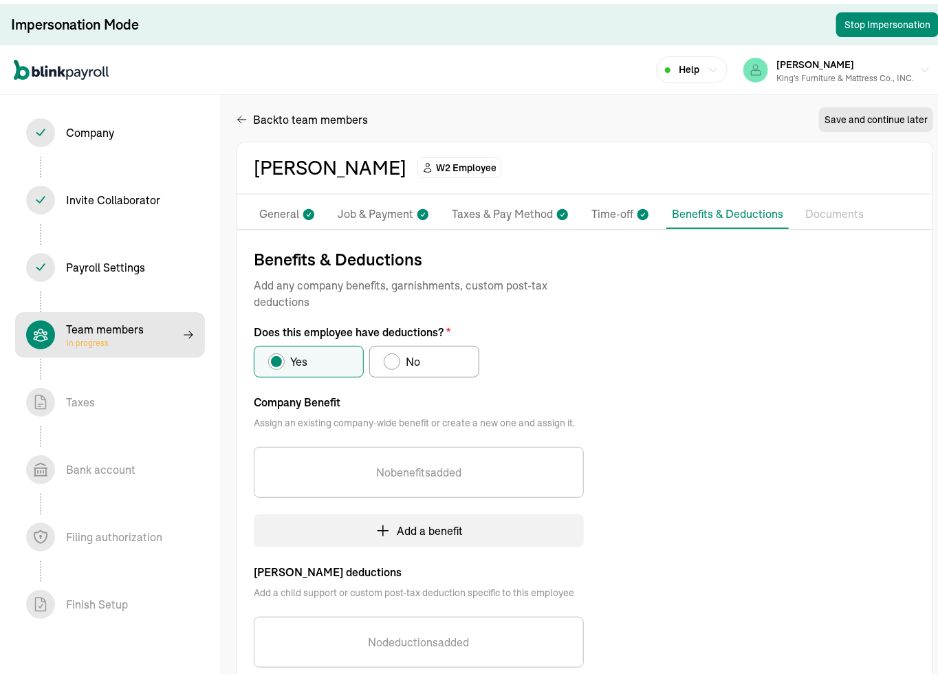
click at [389, 360] on div "Does this employee have deductions?" at bounding box center [391, 357] width 11 height 11
click at [389, 360] on input "No" at bounding box center [388, 354] width 11 height 11
radio input "true"
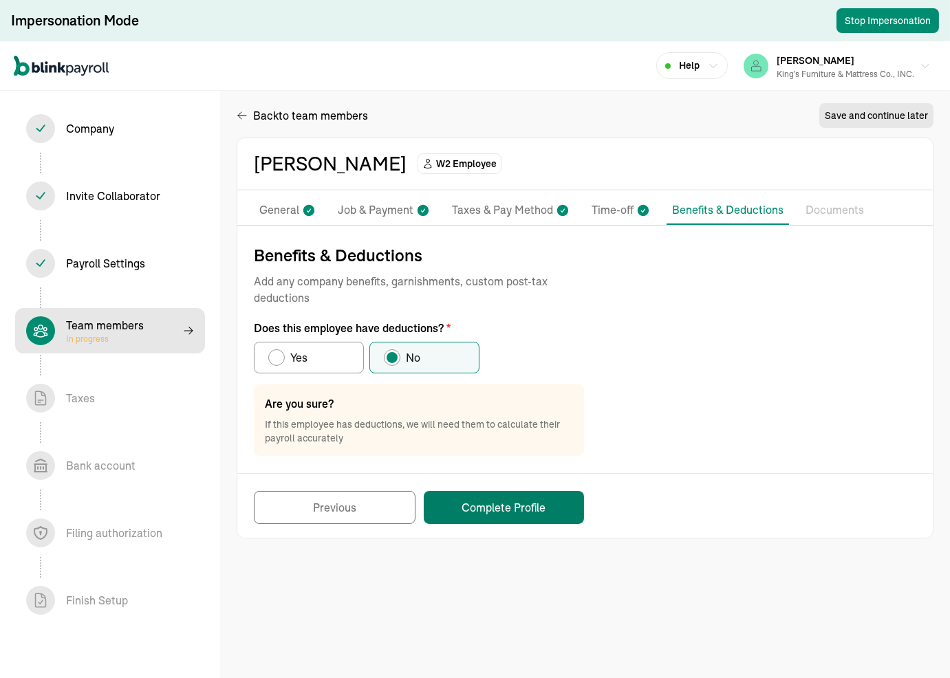
click at [512, 450] on button "Complete Profile" at bounding box center [504, 507] width 160 height 33
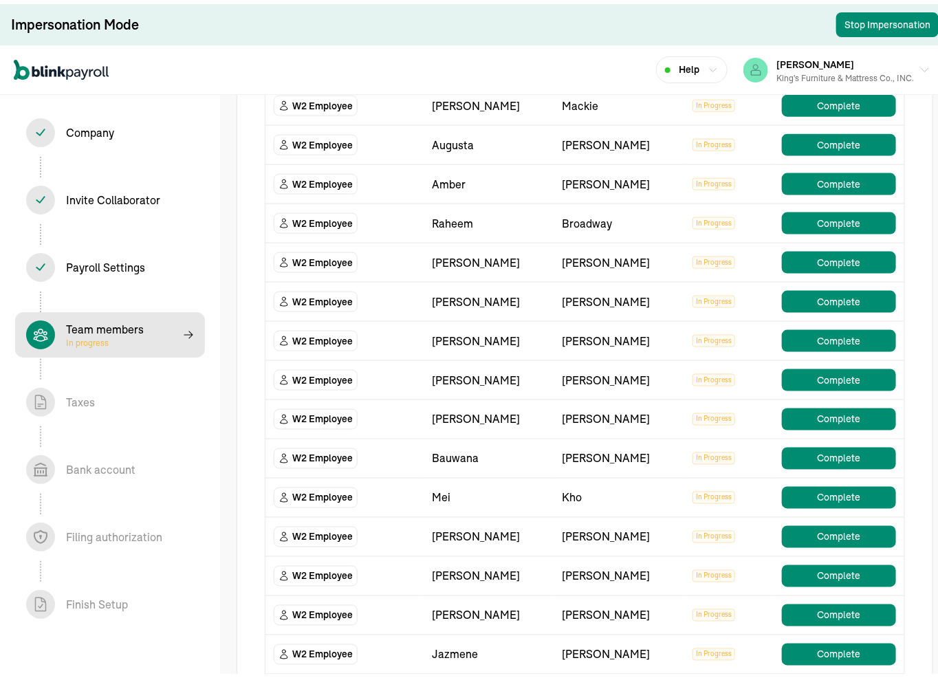
scroll to position [800, 0]
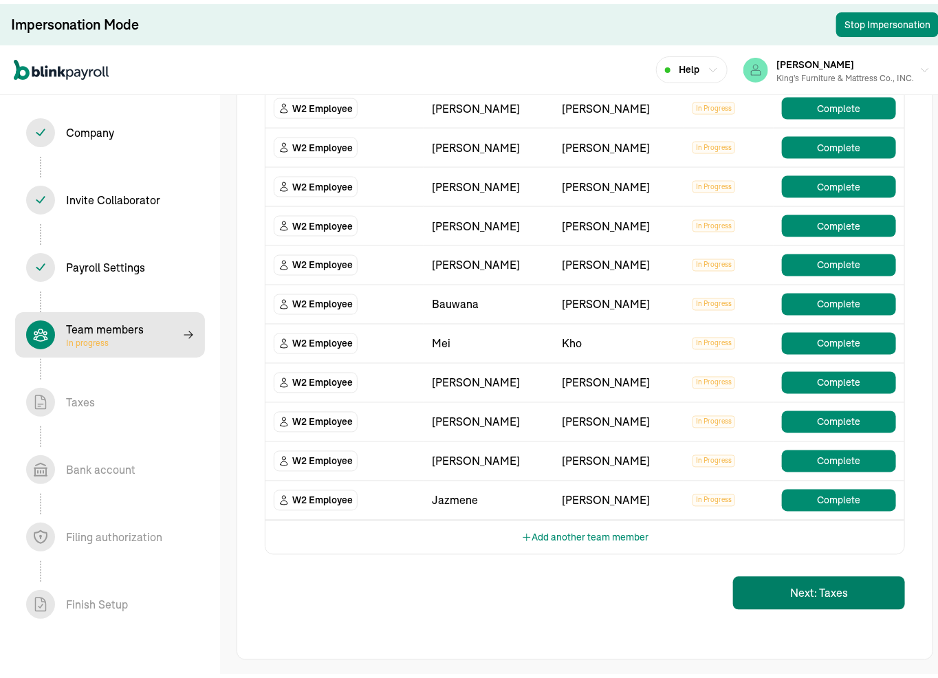
click at [684, 450] on button "Next: Taxes" at bounding box center [819, 589] width 172 height 33
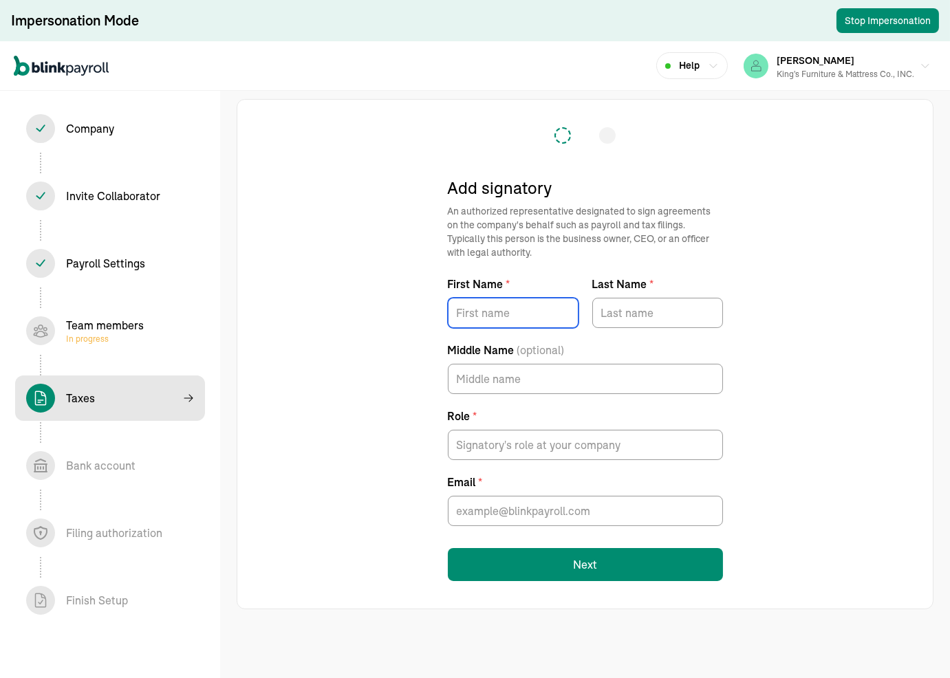
click at [465, 314] on input "First Name *" at bounding box center [513, 313] width 131 height 30
type input "Kennith"
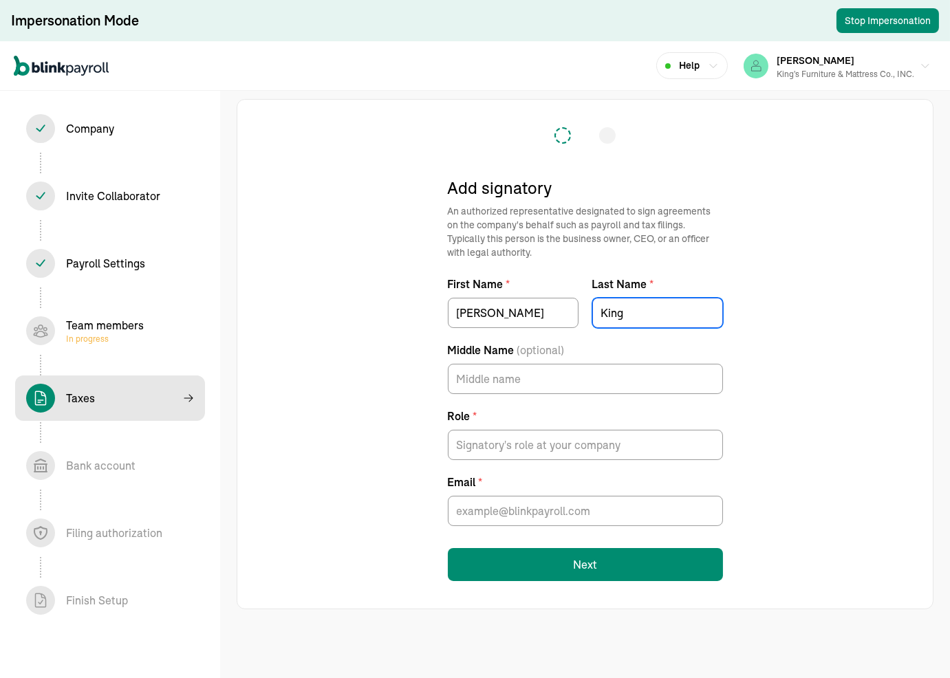
type input "King"
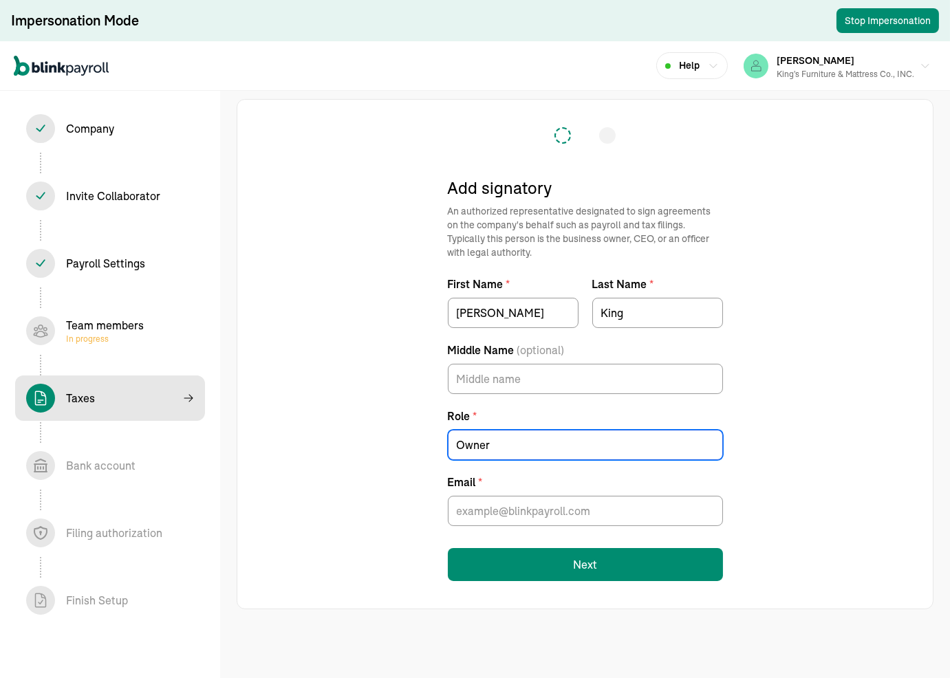
type input "Owner"
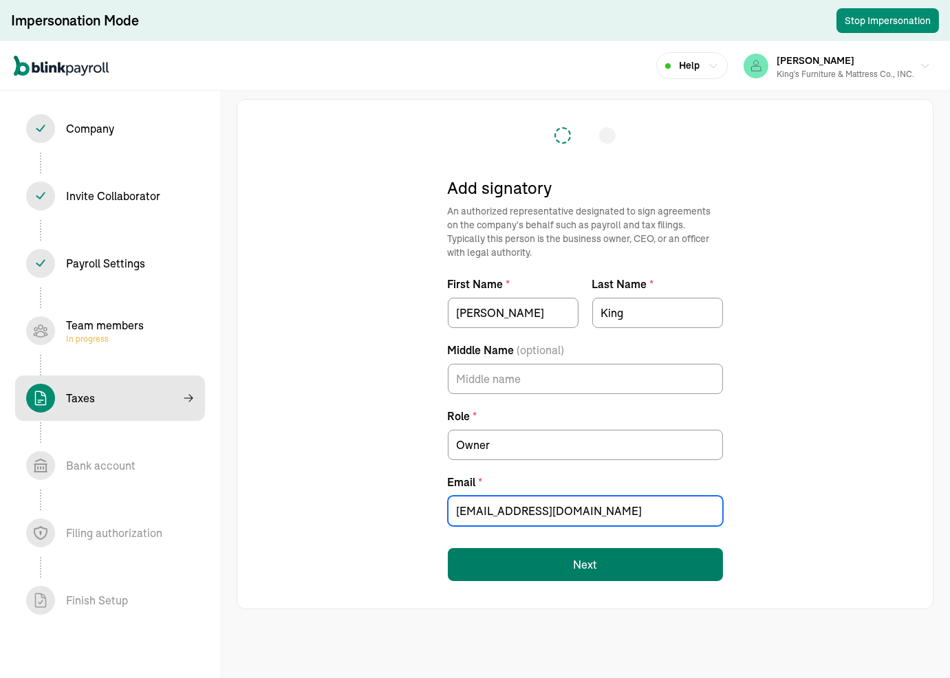
type input "sleepdestin@gmail.com"
click at [593, 450] on button "Next" at bounding box center [585, 564] width 275 height 33
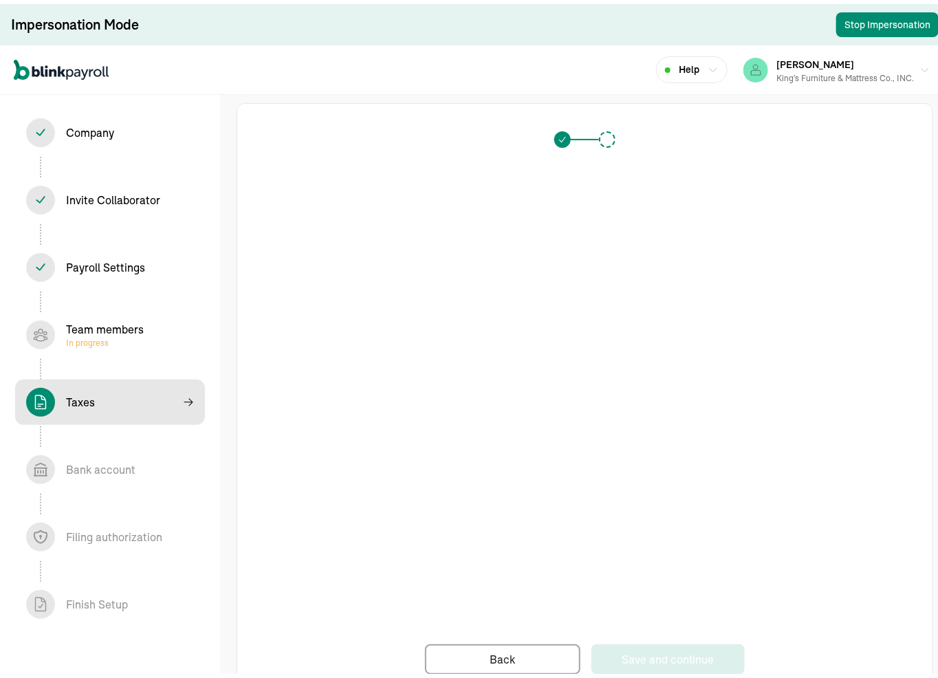
click at [114, 401] on div "Taxes In progress" at bounding box center [110, 398] width 168 height 29
click at [640, 450] on div "Save and continue" at bounding box center [668, 655] width 93 height 17
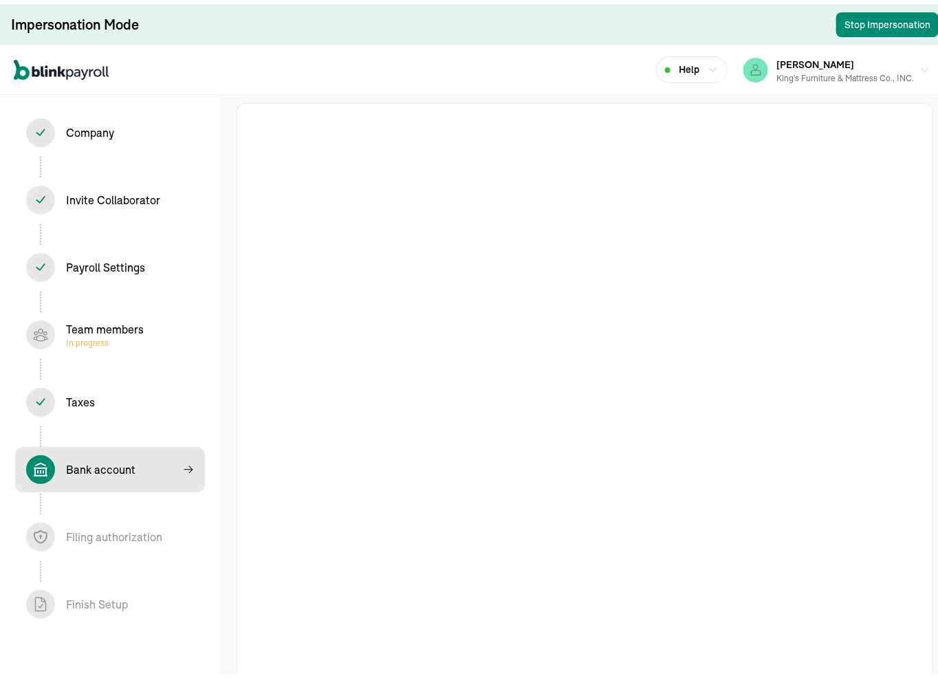
click at [149, 368] on div "Company In progress Invite Collaborator In progress Payroll Settings In progres…" at bounding box center [110, 405] width 220 height 629
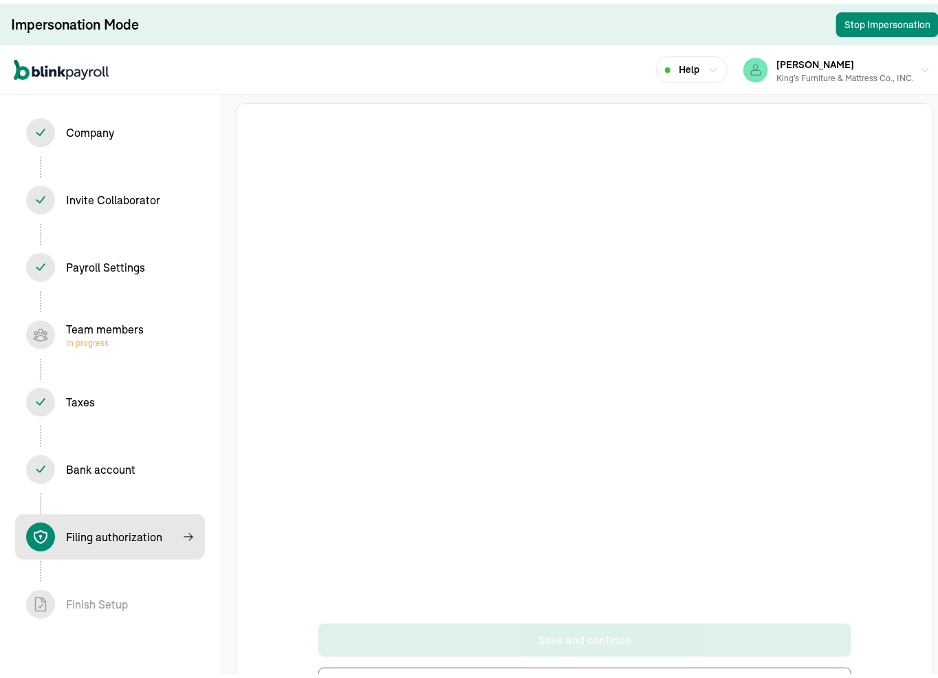
click at [120, 450] on div "Filing authorization In progress" at bounding box center [114, 533] width 96 height 17
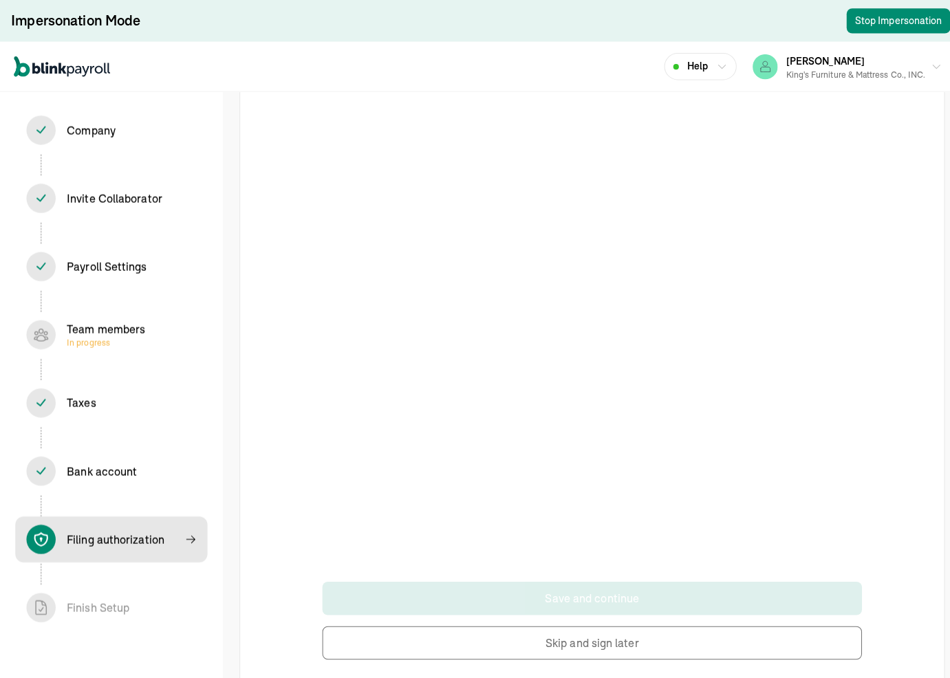
scroll to position [69, 0]
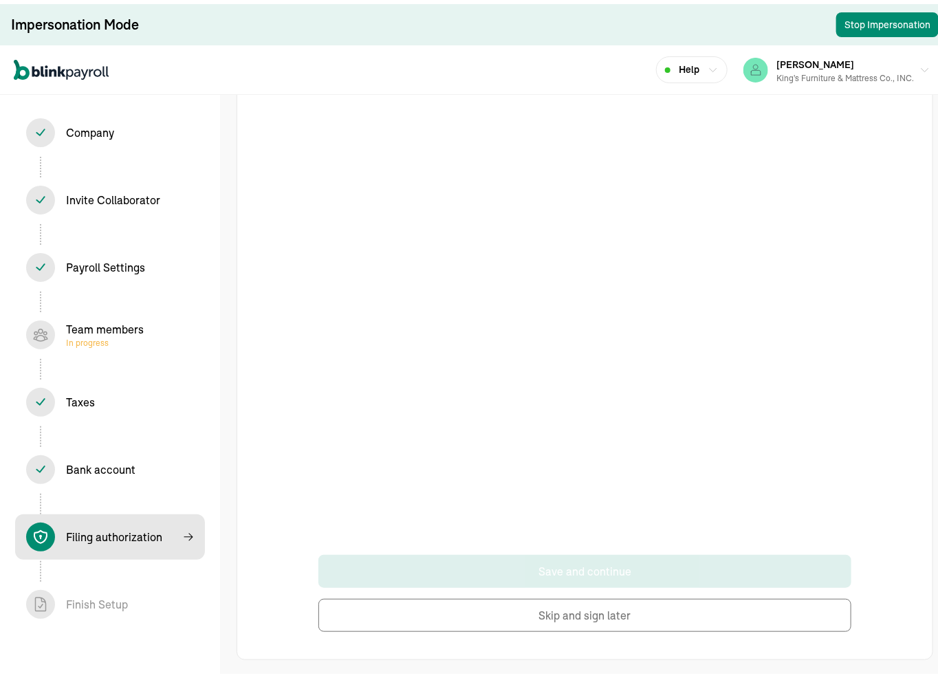
click at [558, 450] on button "Skip and sign later" at bounding box center [585, 611] width 534 height 33
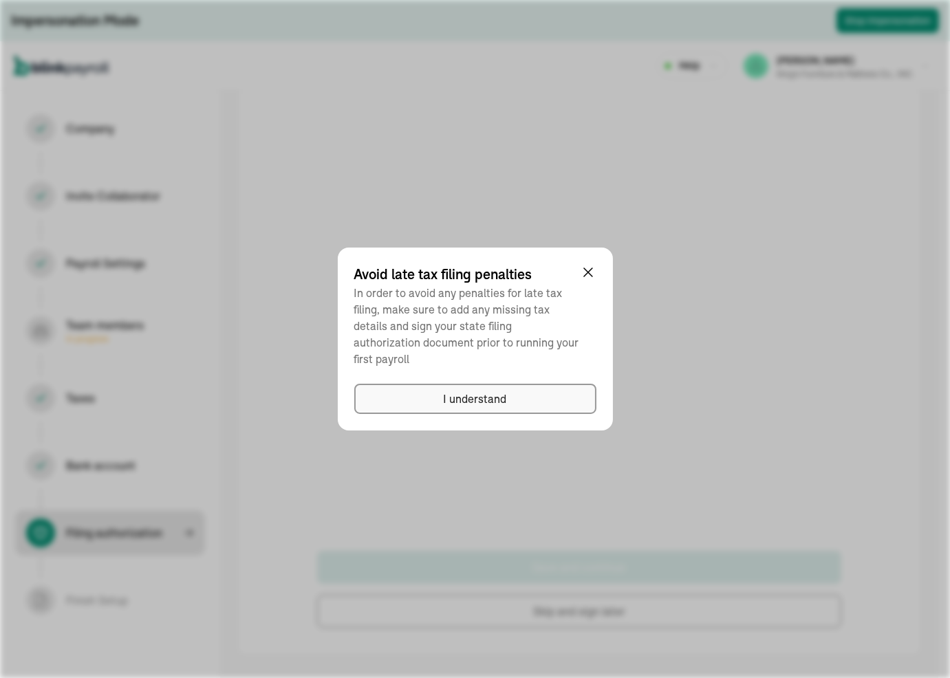
click at [452, 393] on div "I understand" at bounding box center [475, 399] width 63 height 17
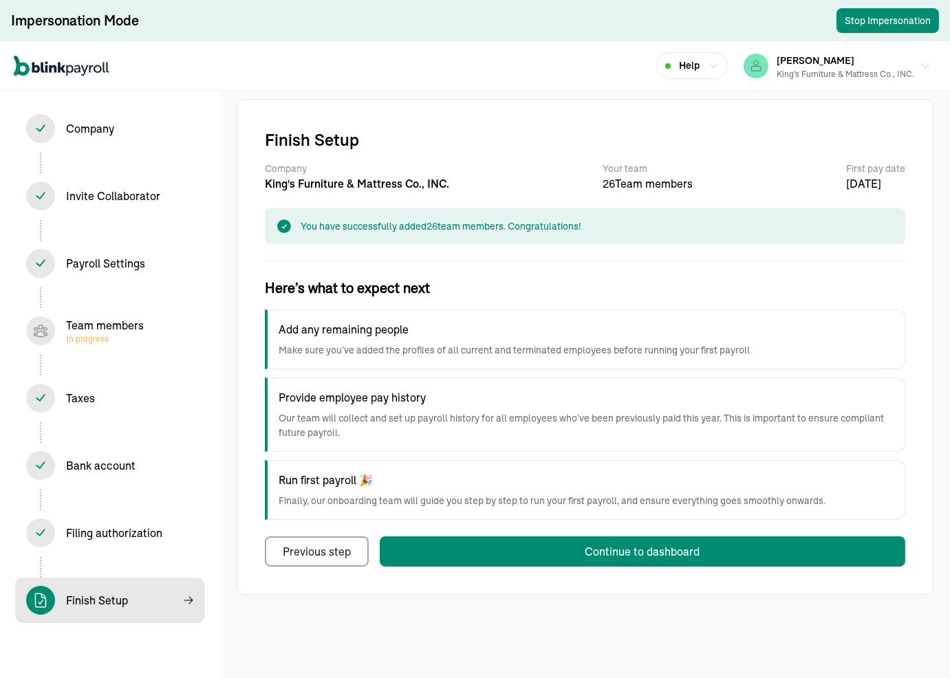
click at [97, 450] on div "Filing authorization In progress" at bounding box center [114, 533] width 96 height 17
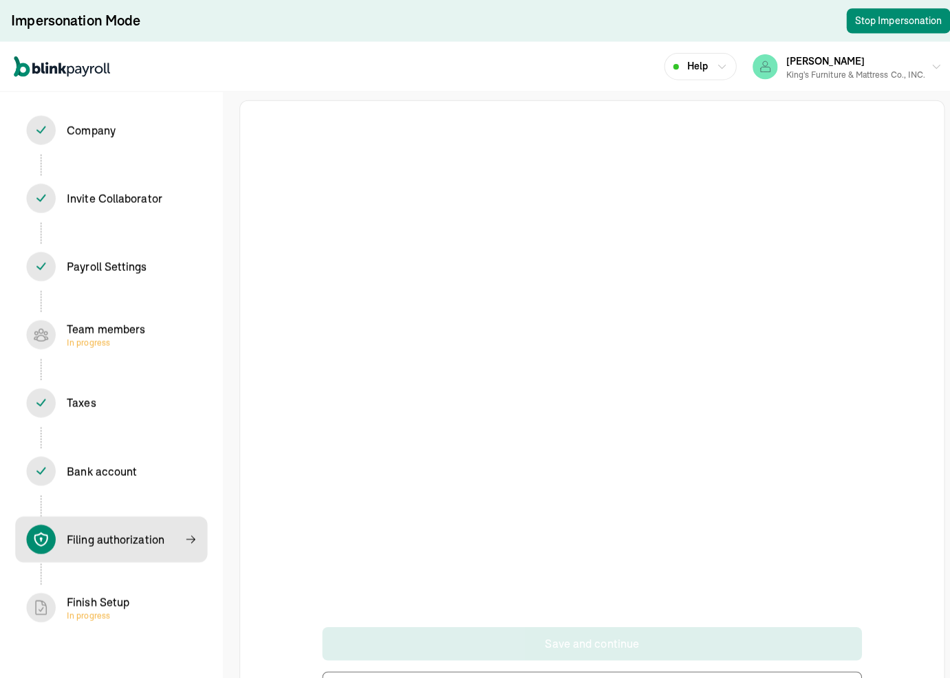
scroll to position [69, 0]
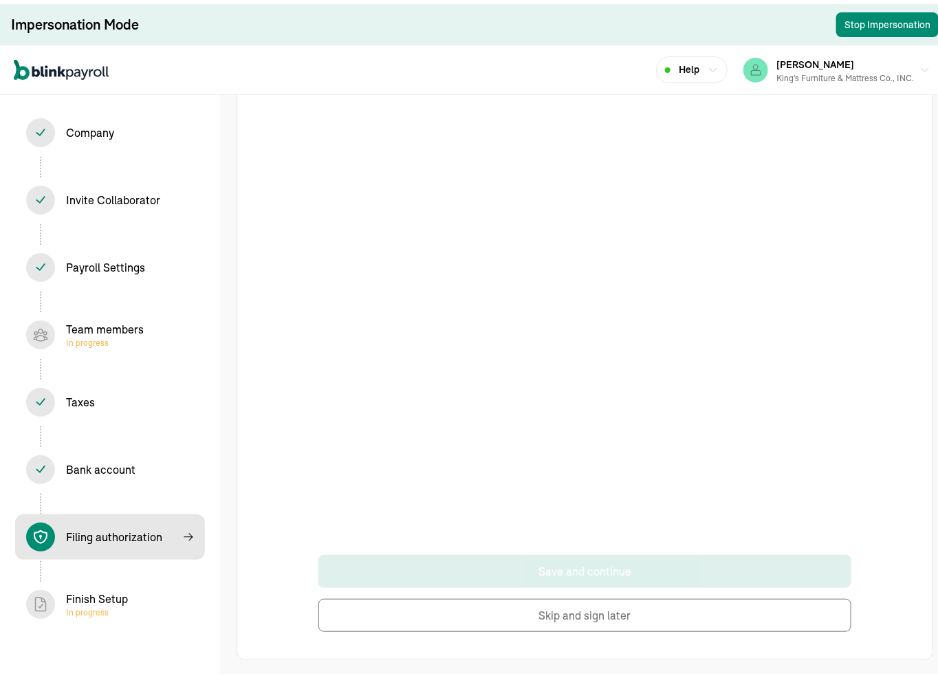
click at [545, 450] on button "Skip and sign later" at bounding box center [585, 611] width 534 height 33
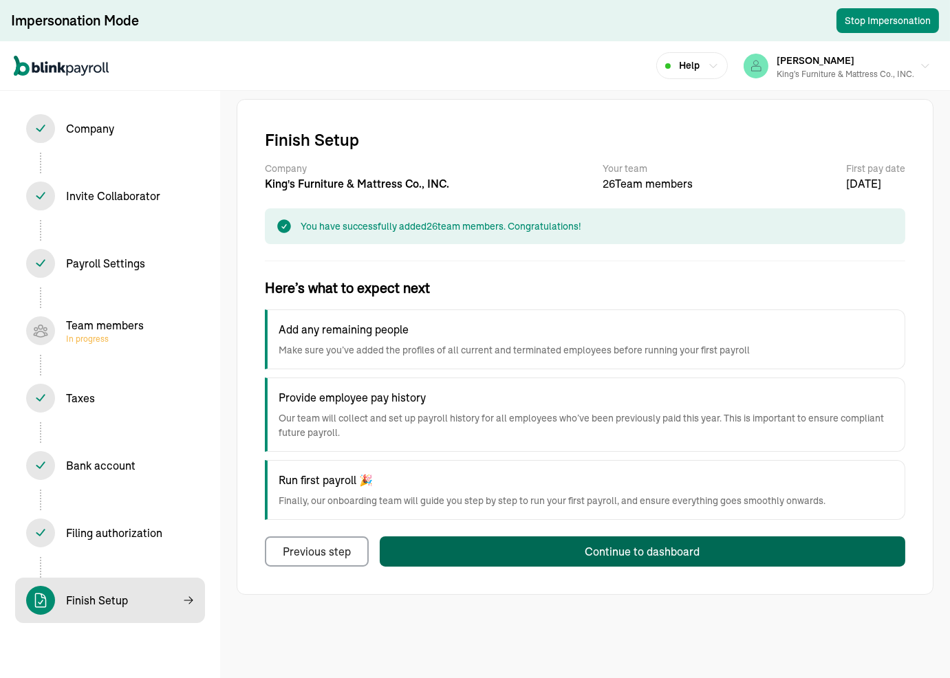
click at [587, 450] on div "Continue to dashboard" at bounding box center [642, 551] width 115 height 17
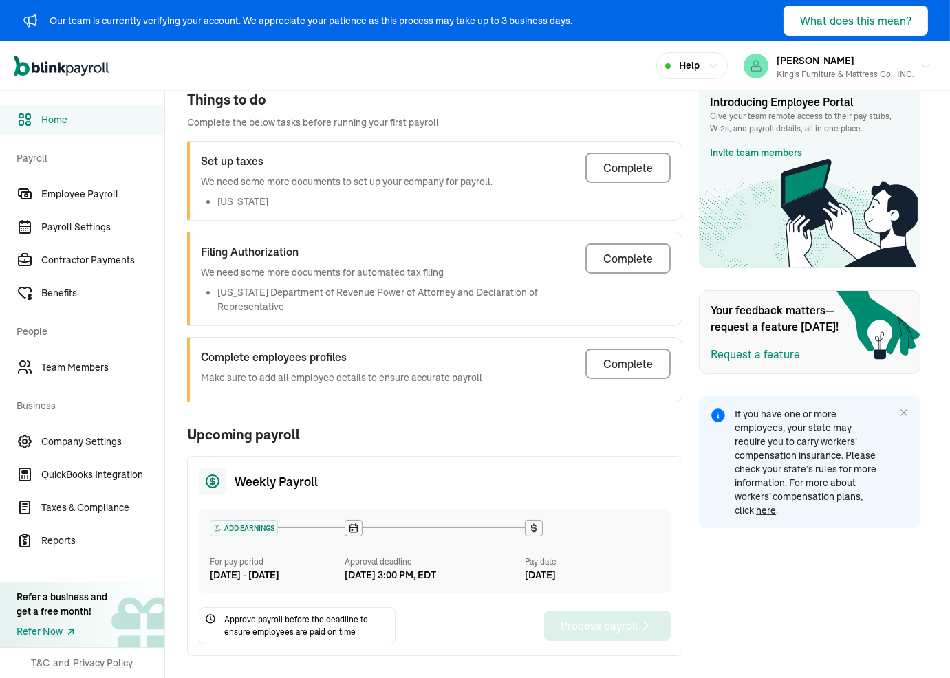
scroll to position [238, 0]
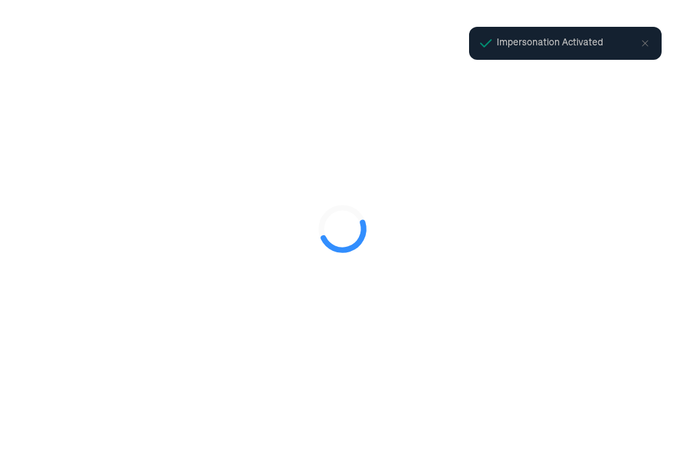
select select "Limited Liability Company (LLC)"
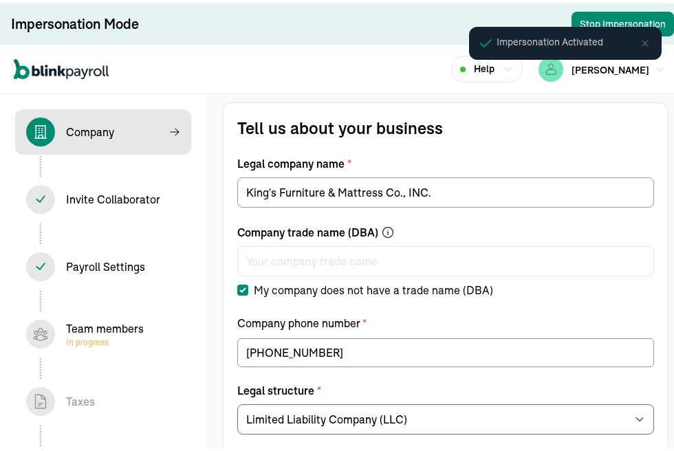
select select "Non Food Retail or Wholesale"
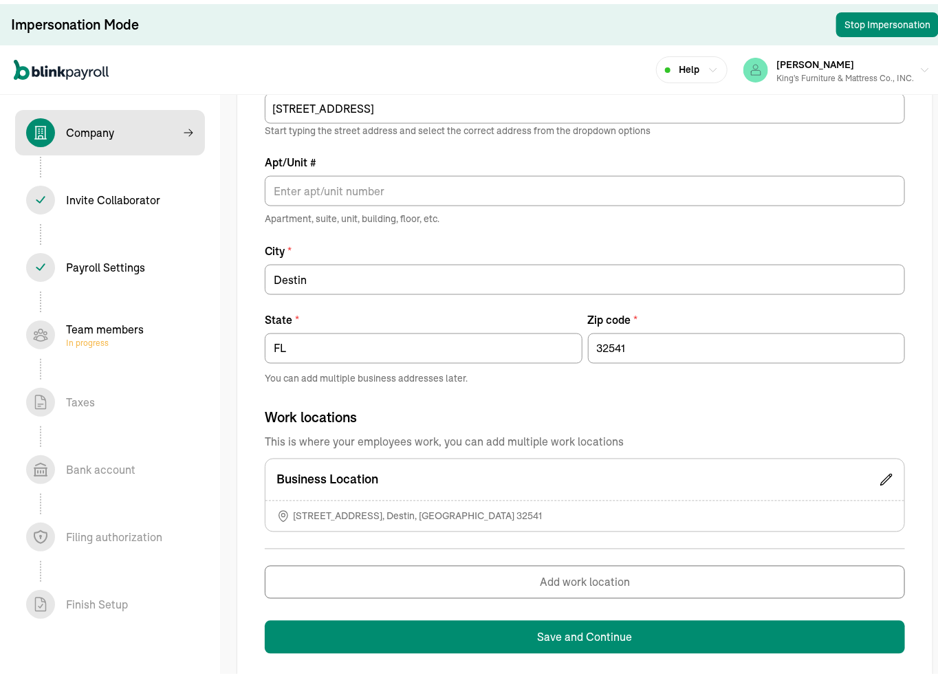
scroll to position [734, 0]
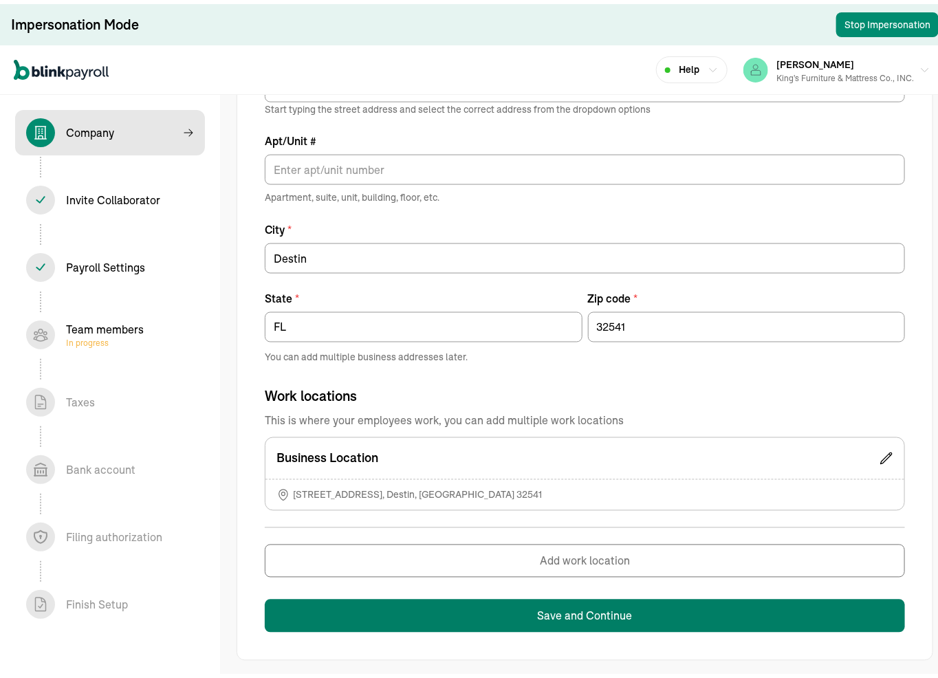
click at [519, 450] on button "Save and Continue" at bounding box center [585, 612] width 640 height 33
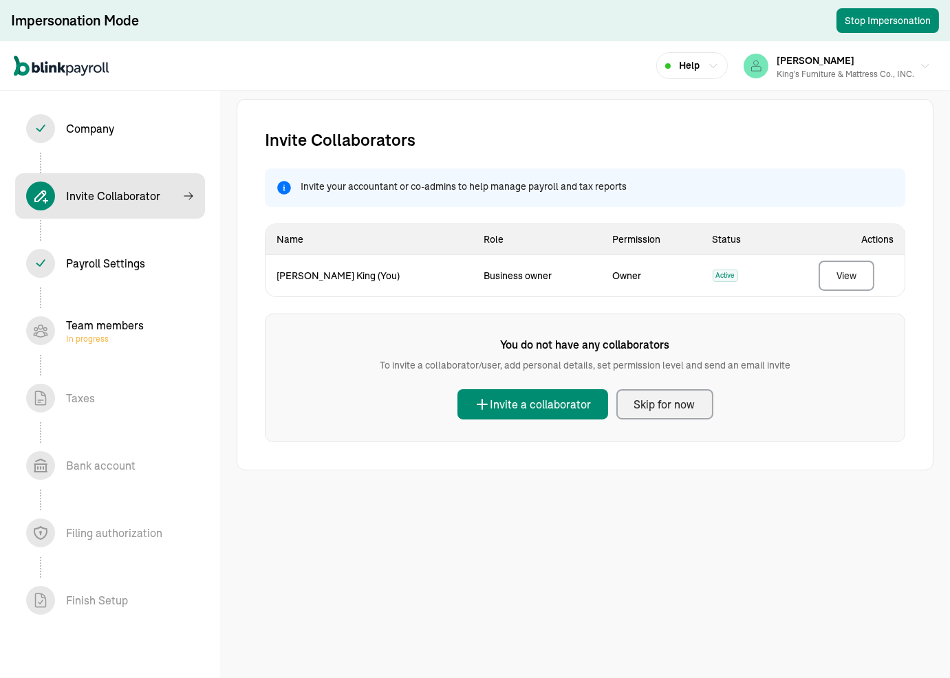
click at [656, 406] on div "Skip for now" at bounding box center [664, 404] width 61 height 17
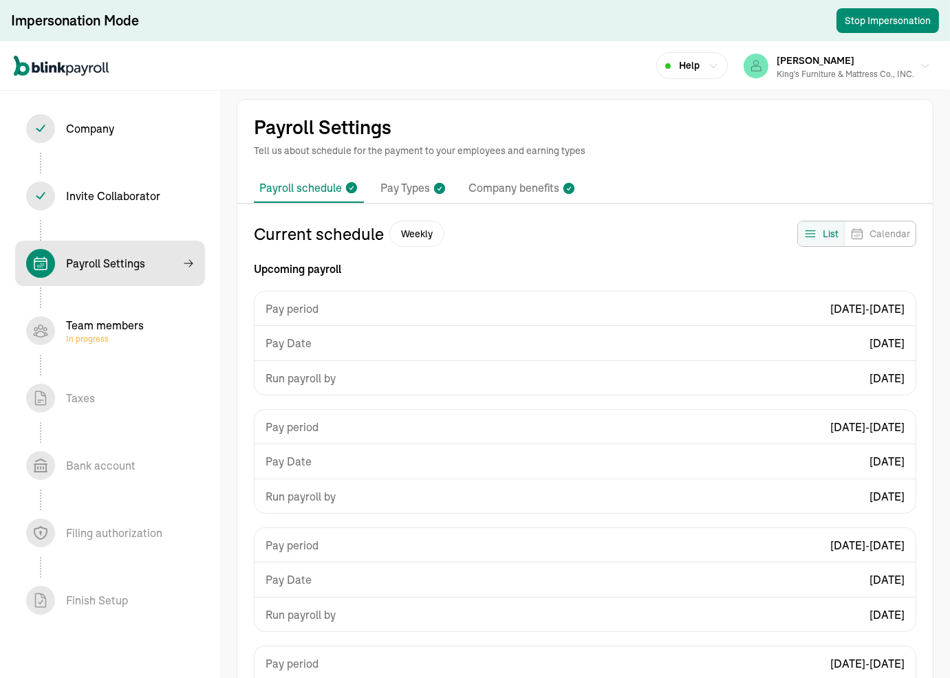
select select "weekly"
select select "Sat, Sep 06 - Fri, Sep 12"
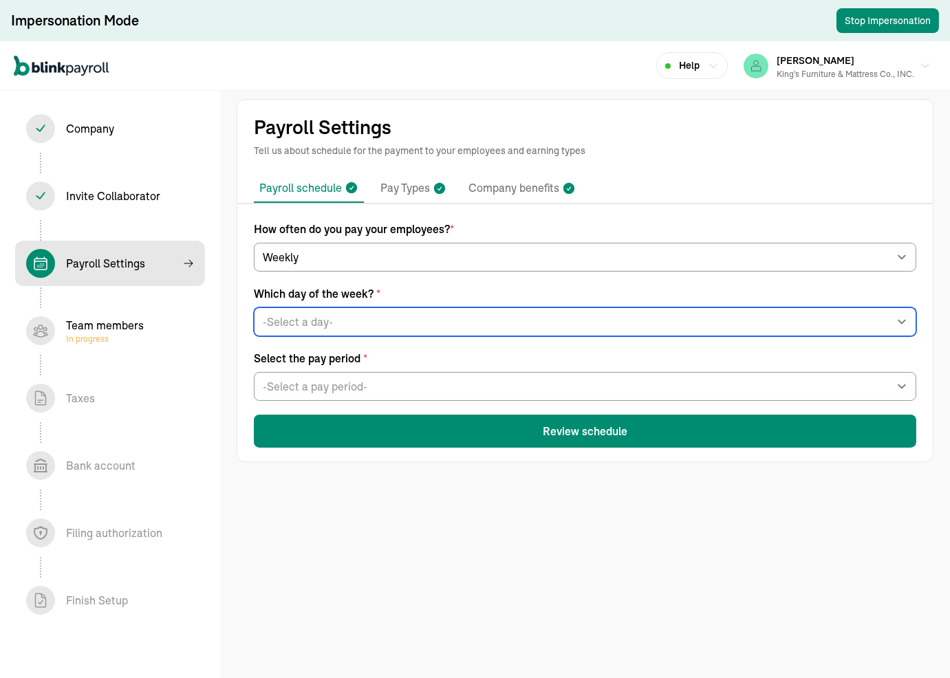
click at [316, 320] on select "-Select a day- Every Monday Every Tuesday Every Wednesday Every Thursday Every …" at bounding box center [585, 321] width 662 height 29
select select "Friday"
click at [254, 307] on select "-Select a day- Every Monday Every Tuesday Every Wednesday Every Thursday Every …" at bounding box center [585, 321] width 662 height 29
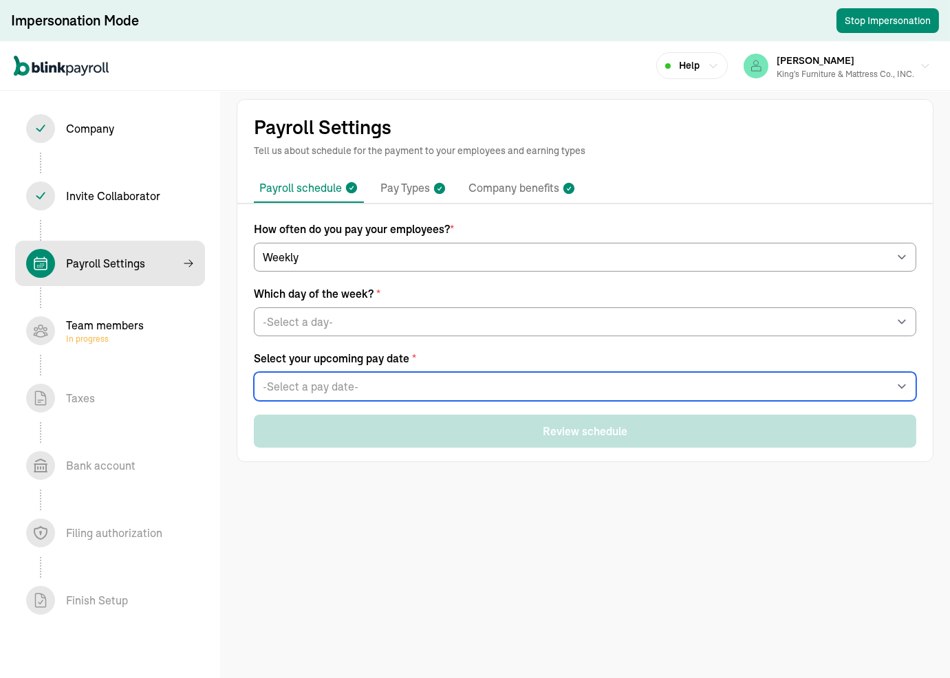
click at [321, 384] on select "-Select a pay date- Fri, Sep 19, 2025 Fri, Sep 26, 2025 Fri, Oct 03, 2025 Fri, …" at bounding box center [585, 386] width 662 height 29
select select "09/19/2025"
click at [254, 372] on select "-Select a pay date- Fri, Sep 19, 2025 Fri, Sep 26, 2025 Fri, Oct 03, 2025 Fri, …" at bounding box center [585, 386] width 662 height 29
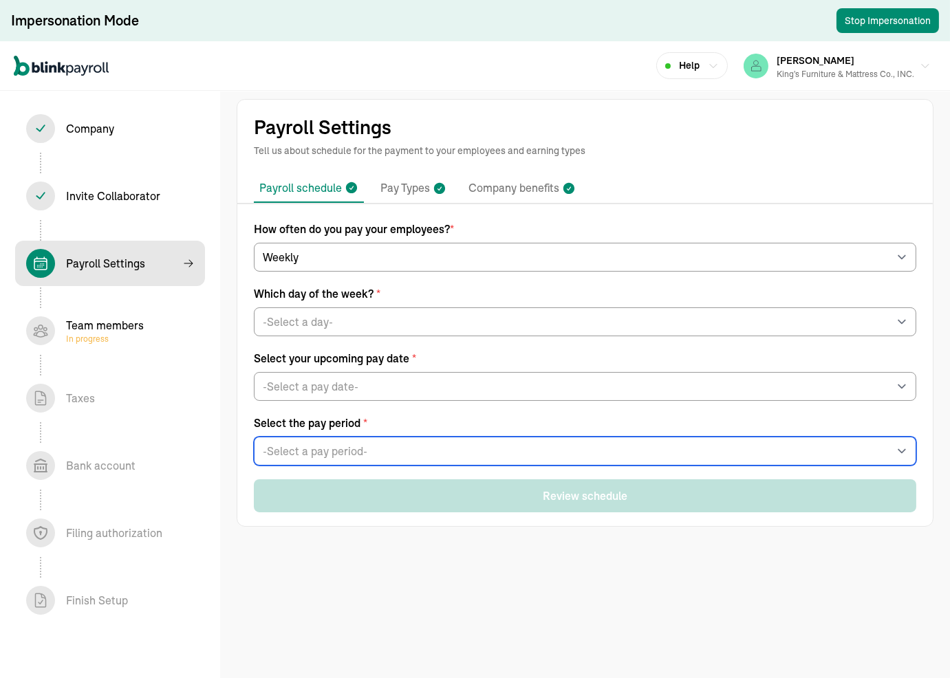
click at [360, 449] on select "-Select a pay period- Sat, Sep 06 - Fri, Sep 12 Sat, Sep 13 - Fri, Sep 19 Custo…" at bounding box center [585, 451] width 662 height 29
select select "Sat, Sep 06 - Fri, Sep 12"
click at [254, 437] on select "-Select a pay period- Sat, Sep 06 - Fri, Sep 12 Sat, Sep 13 - Fri, Sep 19 Custo…" at bounding box center [585, 451] width 662 height 29
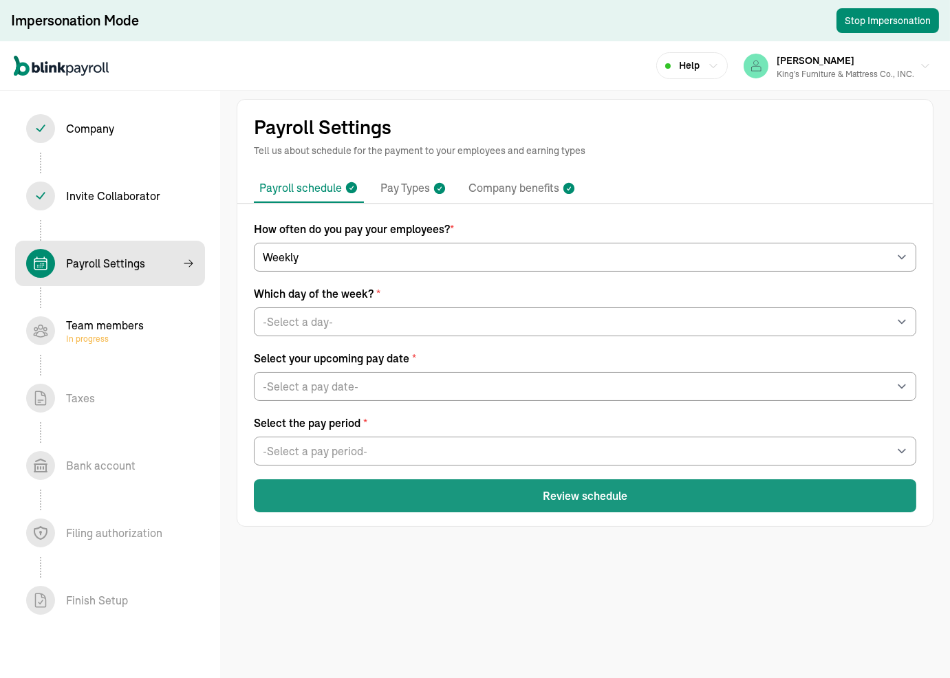
click at [339, 450] on button "Review schedule" at bounding box center [585, 495] width 662 height 33
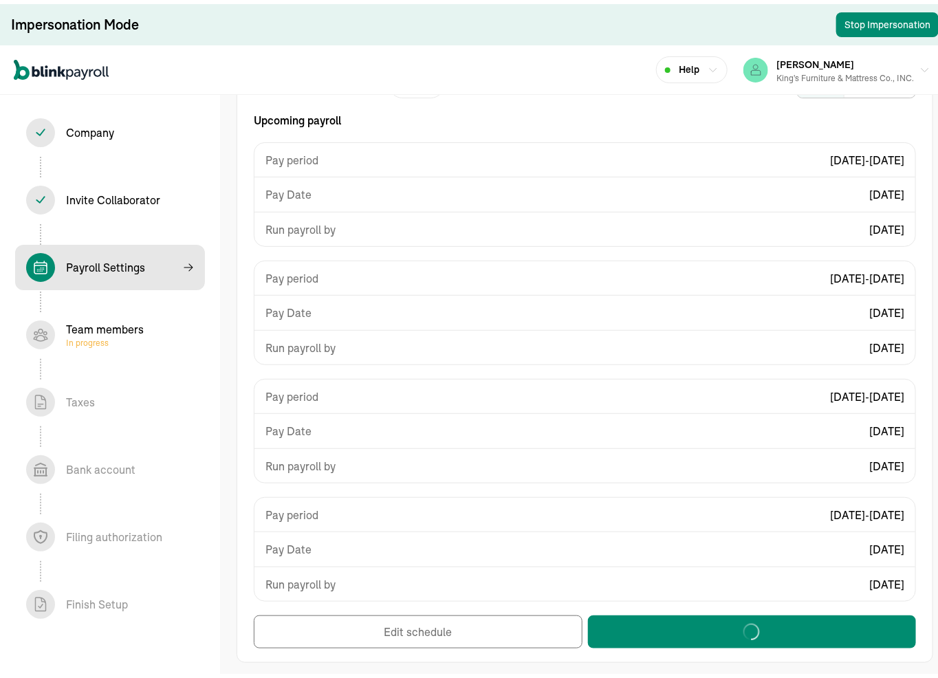
scroll to position [154, 0]
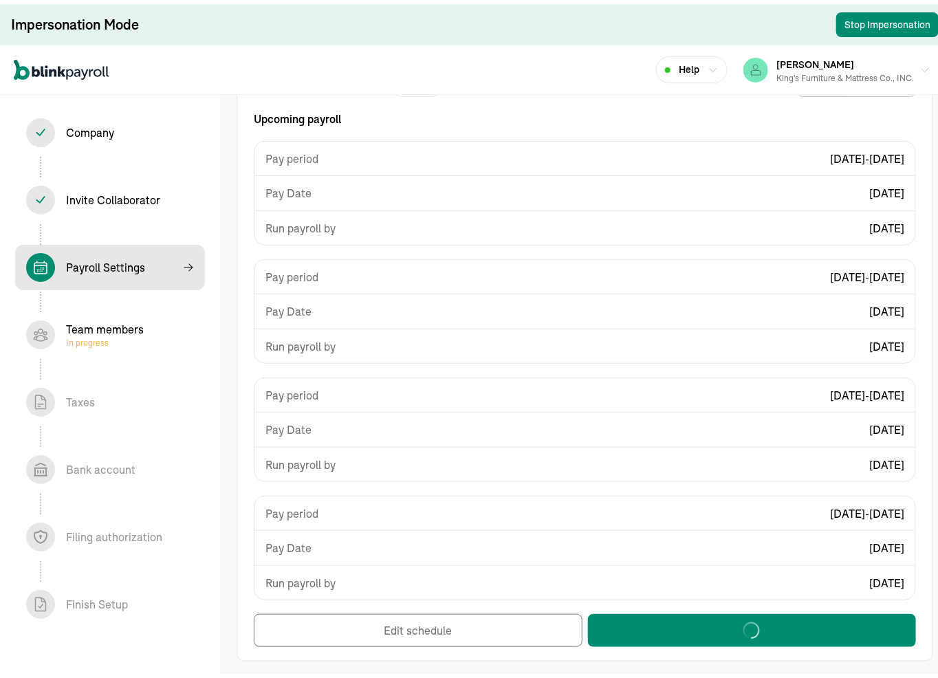
click at [90, 335] on span "In progress" at bounding box center [105, 339] width 78 height 11
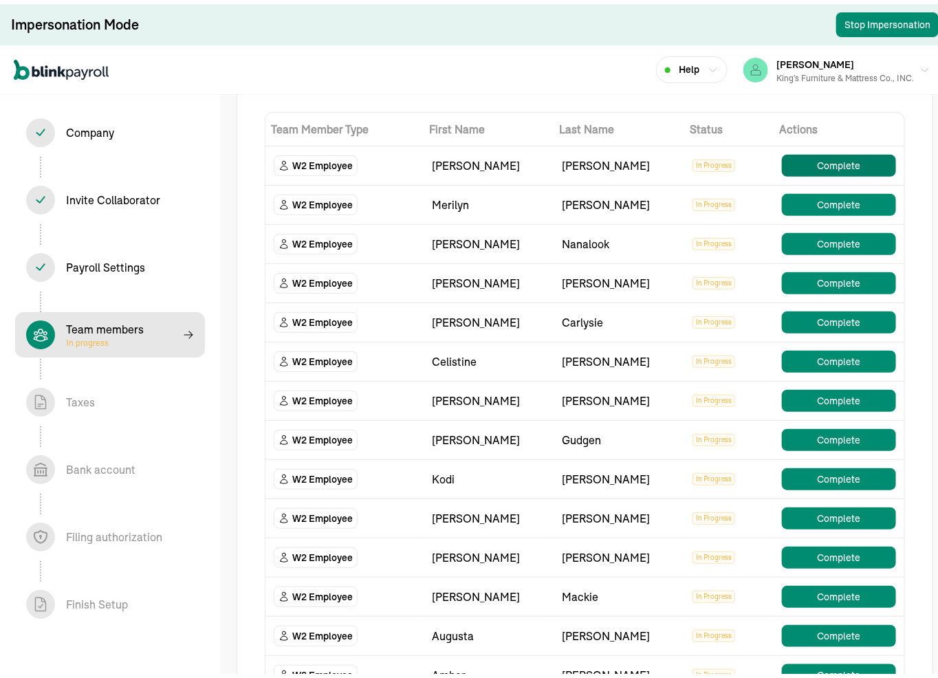
click at [684, 160] on button "Complete" at bounding box center [839, 162] width 114 height 22
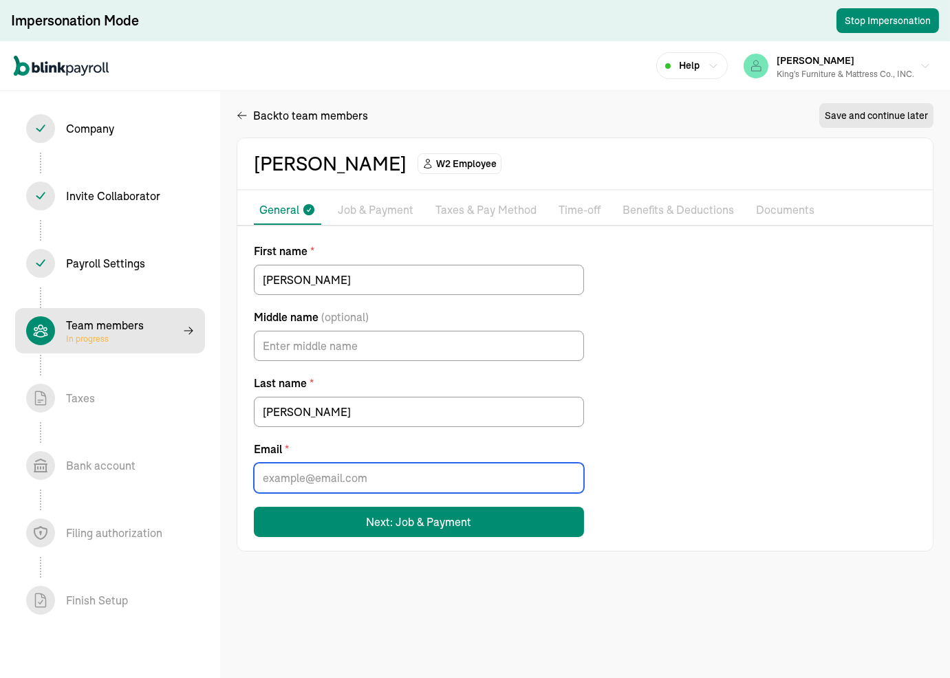
click at [353, 450] on input "Email *" at bounding box center [419, 478] width 330 height 30
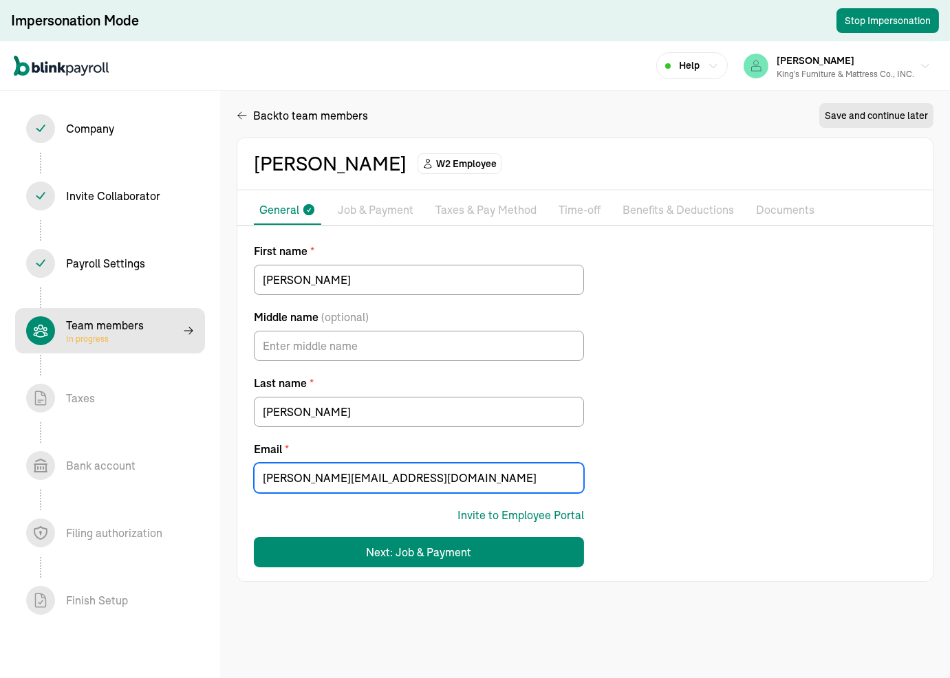
type input "haley@gmail.com"
click at [661, 450] on div "First name * Haley Middle name (optional) Last name * Newton Email * haley@gmai…" at bounding box center [584, 405] width 695 height 325
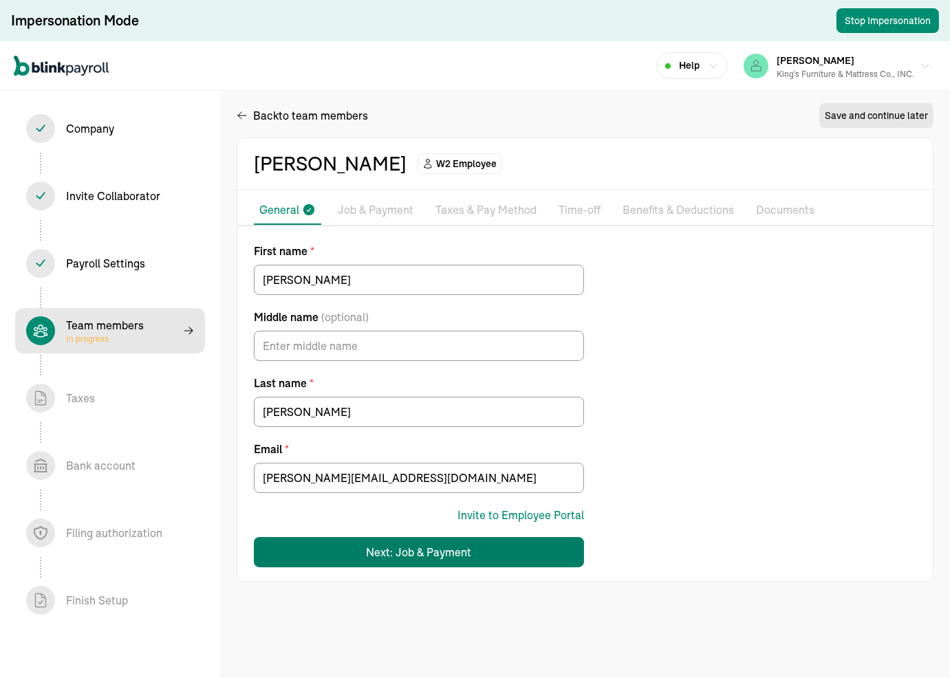
click at [464, 450] on div "Next: Job & Payment" at bounding box center [419, 552] width 105 height 17
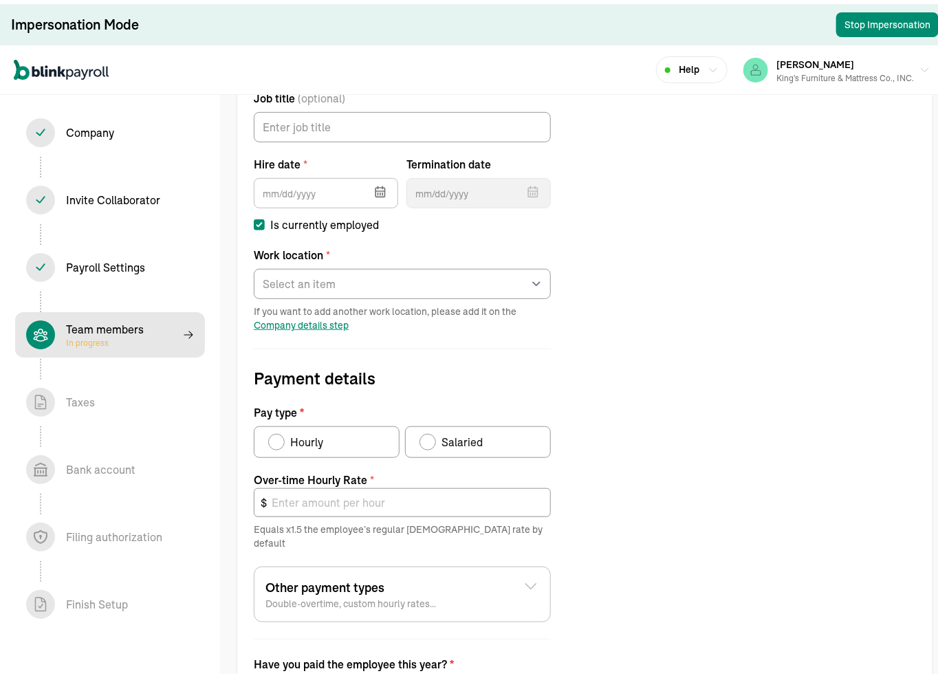
scroll to position [119, 0]
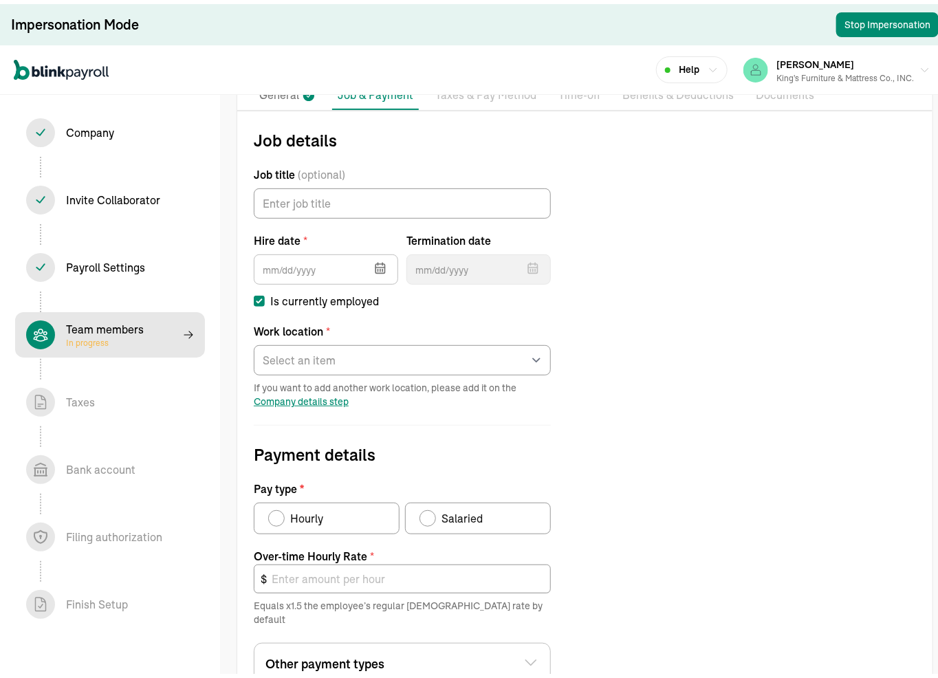
click at [375, 257] on icon "button" at bounding box center [380, 264] width 14 height 14
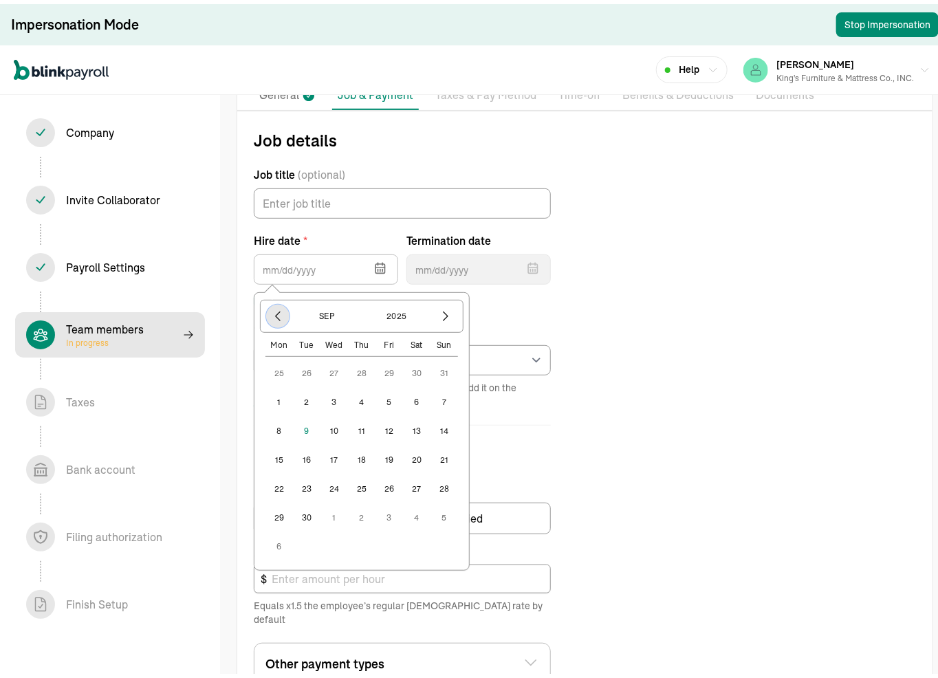
click at [278, 315] on icon "button" at bounding box center [278, 312] width 14 height 14
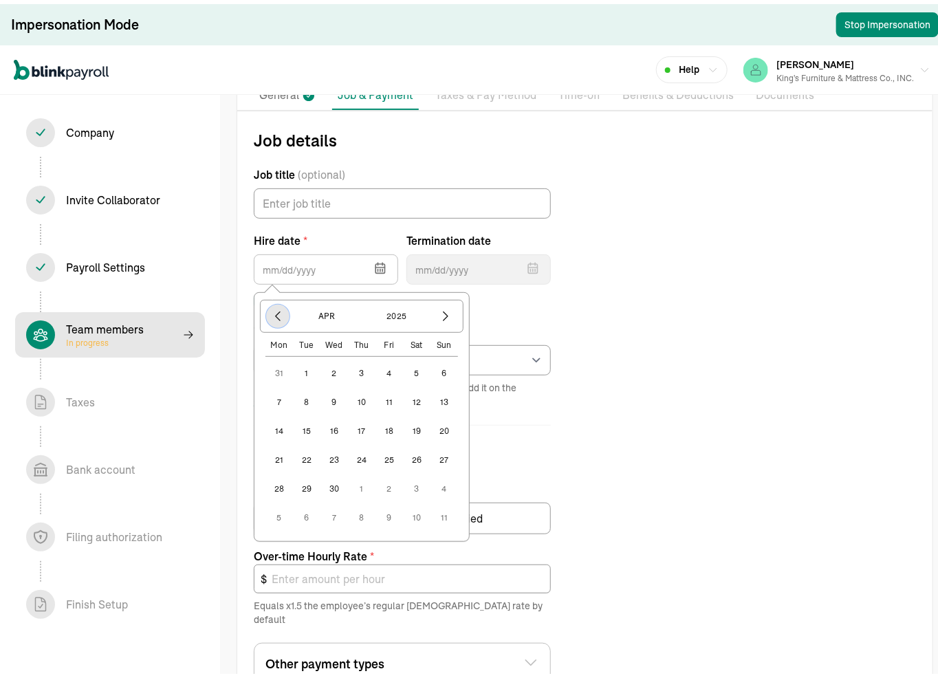
click at [278, 315] on icon "button" at bounding box center [278, 312] width 14 height 14
click at [335, 370] on button "1" at bounding box center [334, 370] width 28 height 28
type input "01/01/2025"
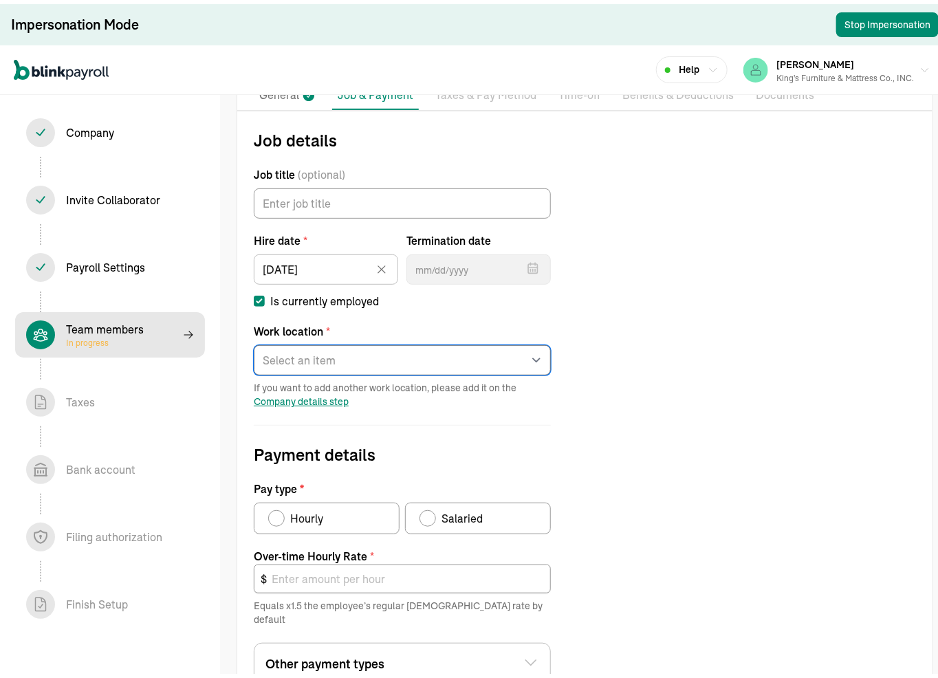
click at [335, 362] on select "Select an item Business Location Works from home" at bounding box center [402, 356] width 297 height 30
select select "737 Harbor Blvd"
click at [254, 341] on select "Select an item Business Location Works from home" at bounding box center [402, 356] width 297 height 30
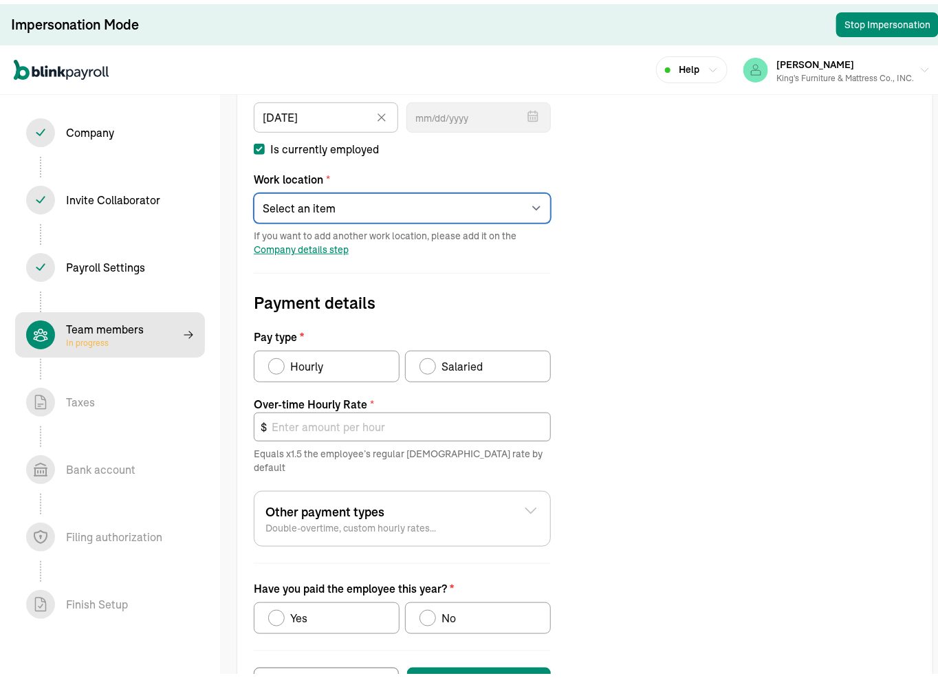
scroll to position [272, 0]
click at [275, 362] on div "Pay type" at bounding box center [276, 361] width 11 height 11
click at [275, 362] on input "Hourly" at bounding box center [273, 358] width 11 height 11
radio input "true"
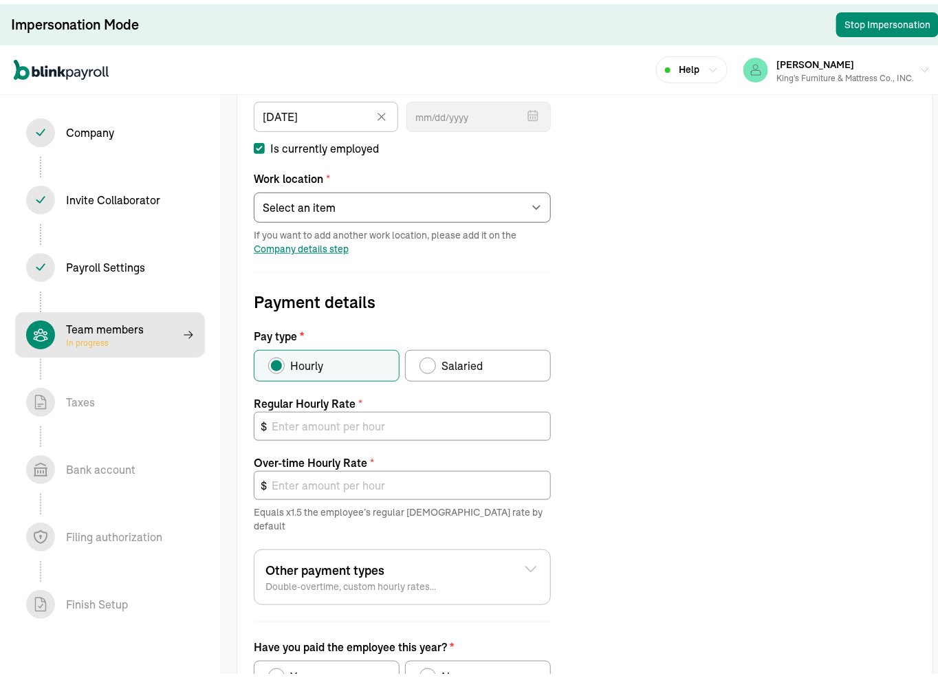
scroll to position [348, 0]
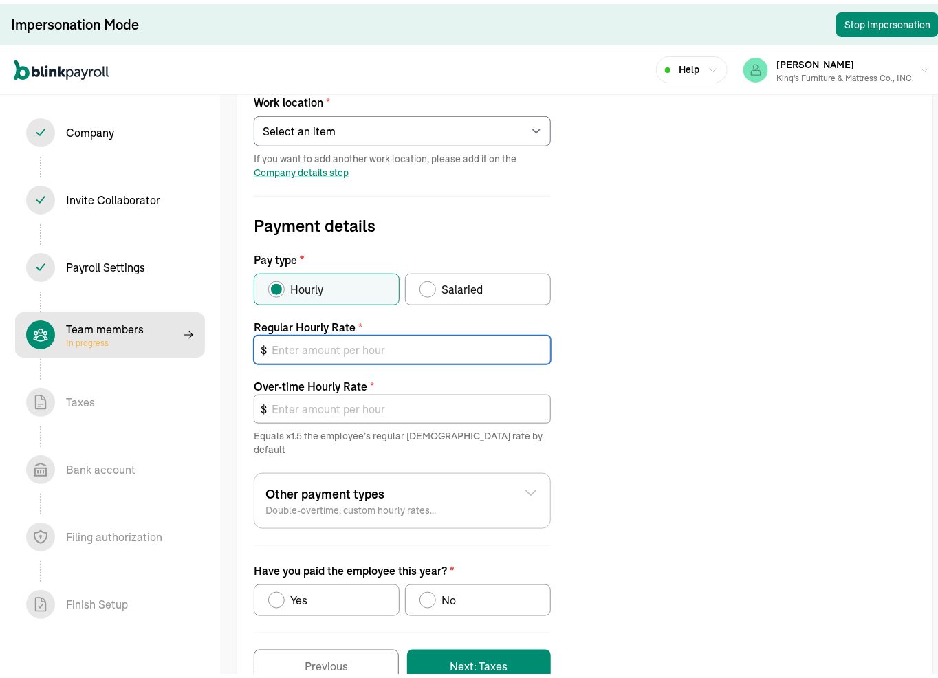
click at [434, 346] on input "text" at bounding box center [402, 345] width 297 height 29
type input "1"
type input "1.50"
type input "14"
type input "21.00"
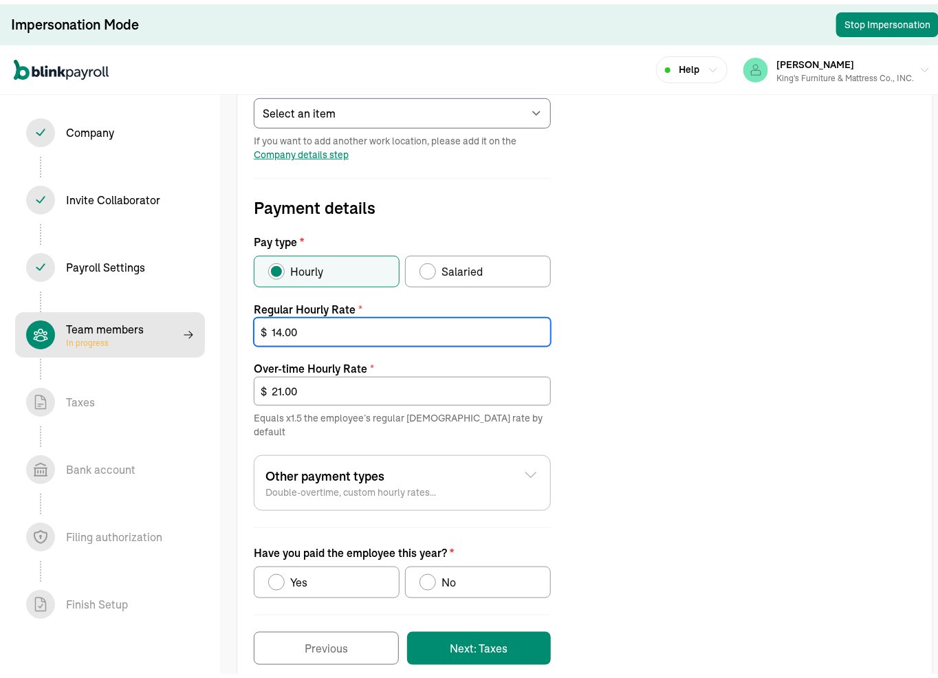
scroll to position [369, 0]
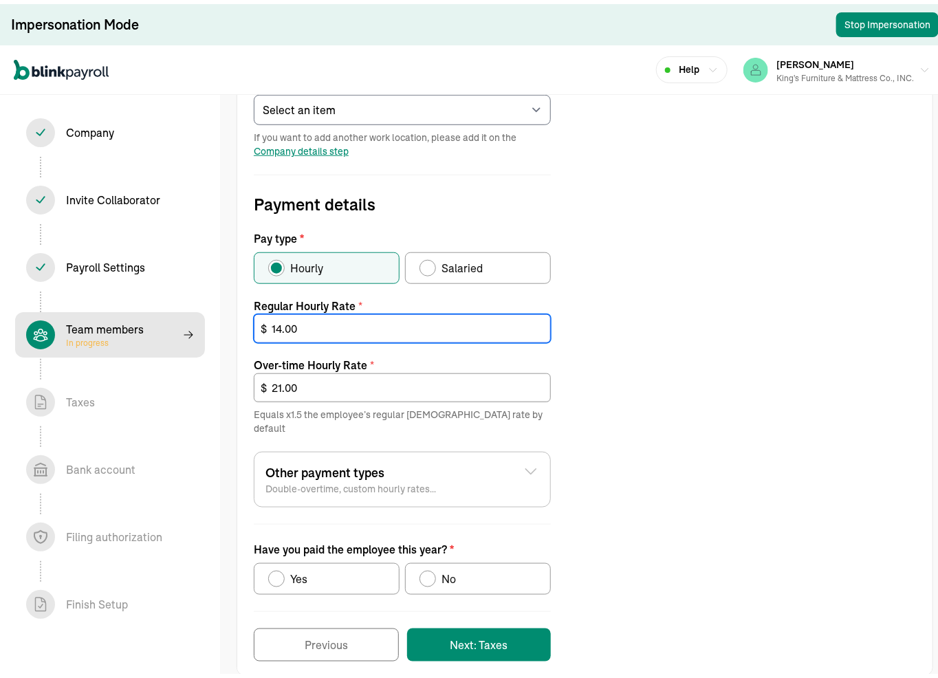
type input "14.00"
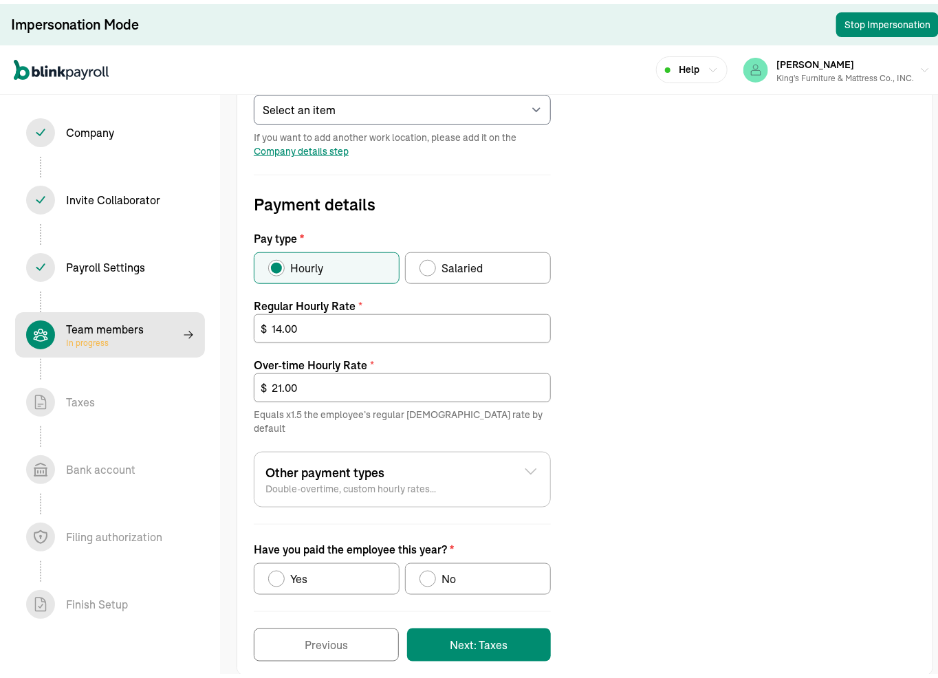
click at [275, 450] on div "Have you paid the employee this year?" at bounding box center [276, 574] width 11 height 11
click at [275, 450] on input "Yes" at bounding box center [273, 571] width 11 height 11
radio input "true"
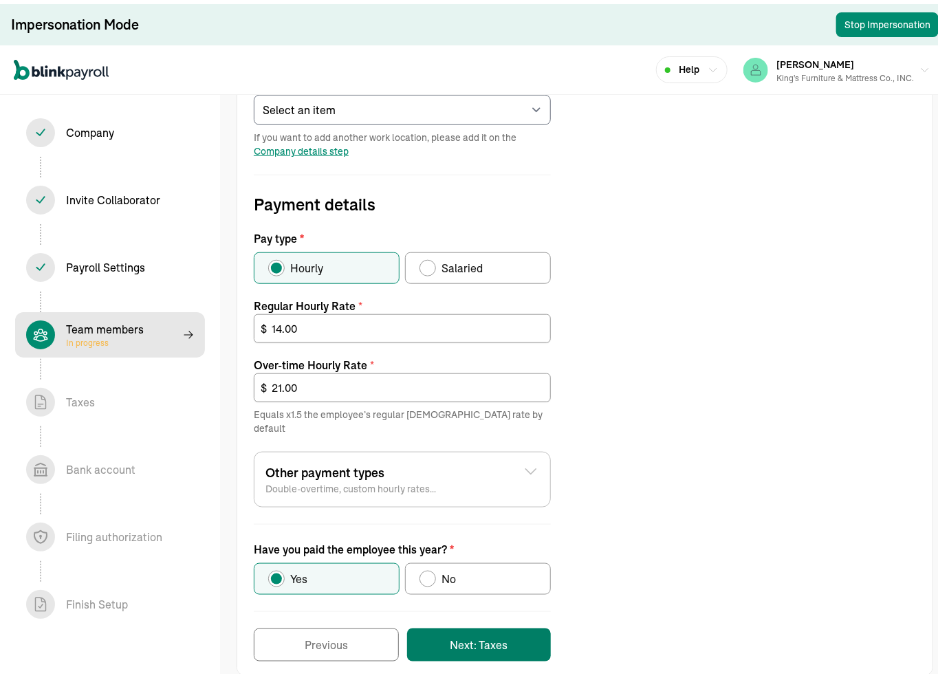
click at [475, 450] on button "Next: Taxes" at bounding box center [479, 640] width 144 height 33
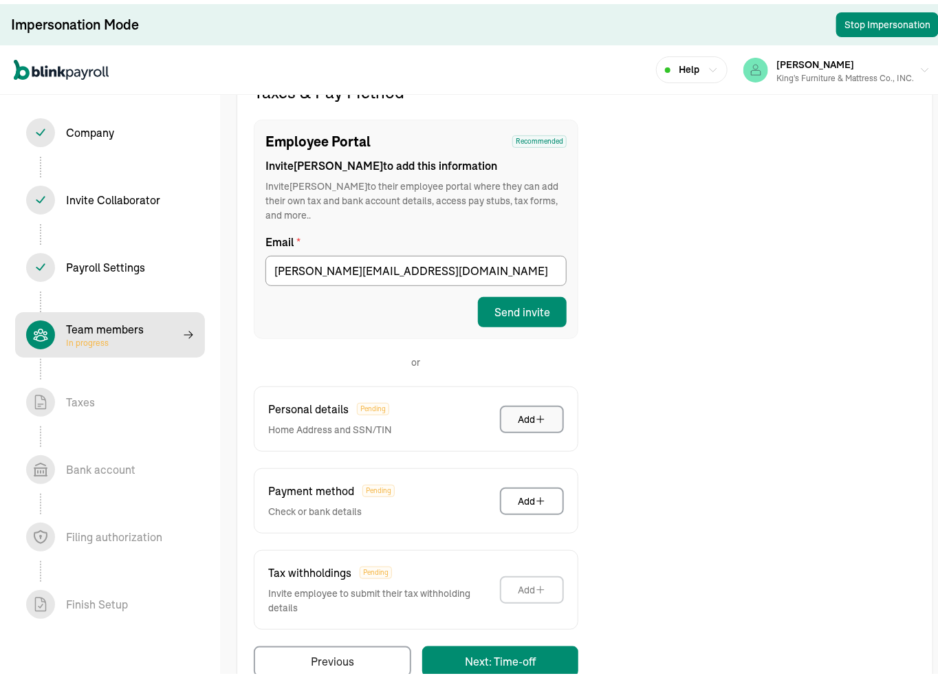
click at [531, 408] on div "Add" at bounding box center [532, 415] width 28 height 14
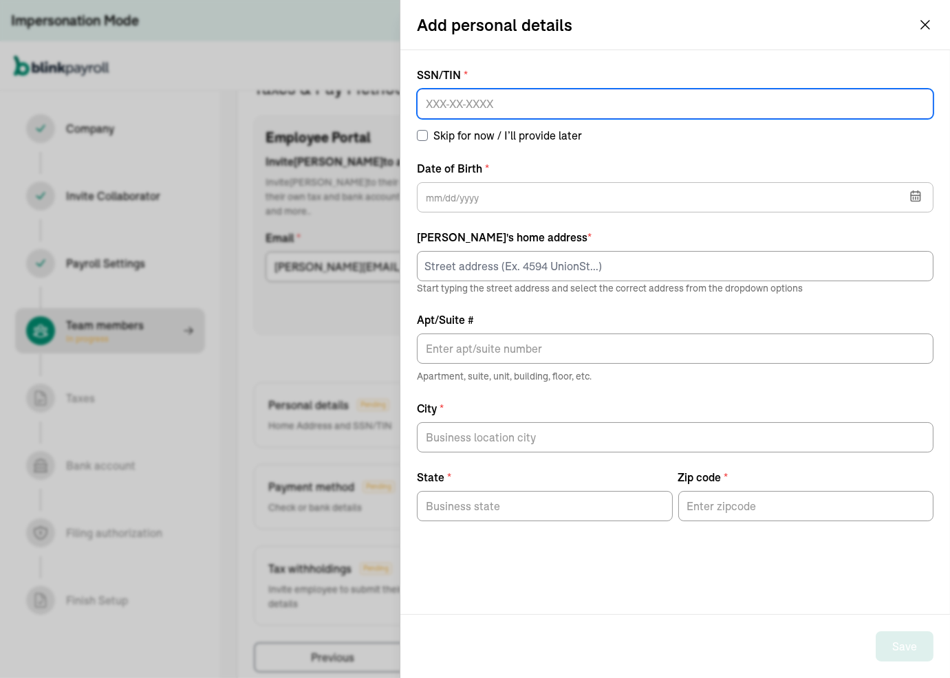
click at [474, 110] on input at bounding box center [675, 104] width 516 height 30
click at [590, 105] on input at bounding box center [675, 104] width 516 height 30
type input "654-07-7891"
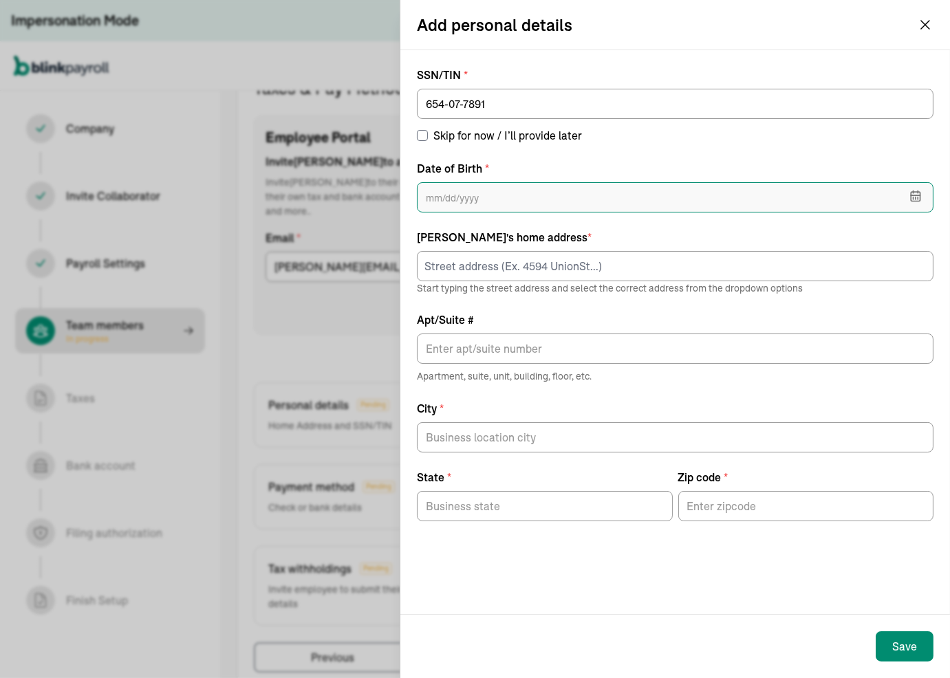
click at [502, 190] on input "text" at bounding box center [675, 197] width 516 height 30
type input "08/09/1999"
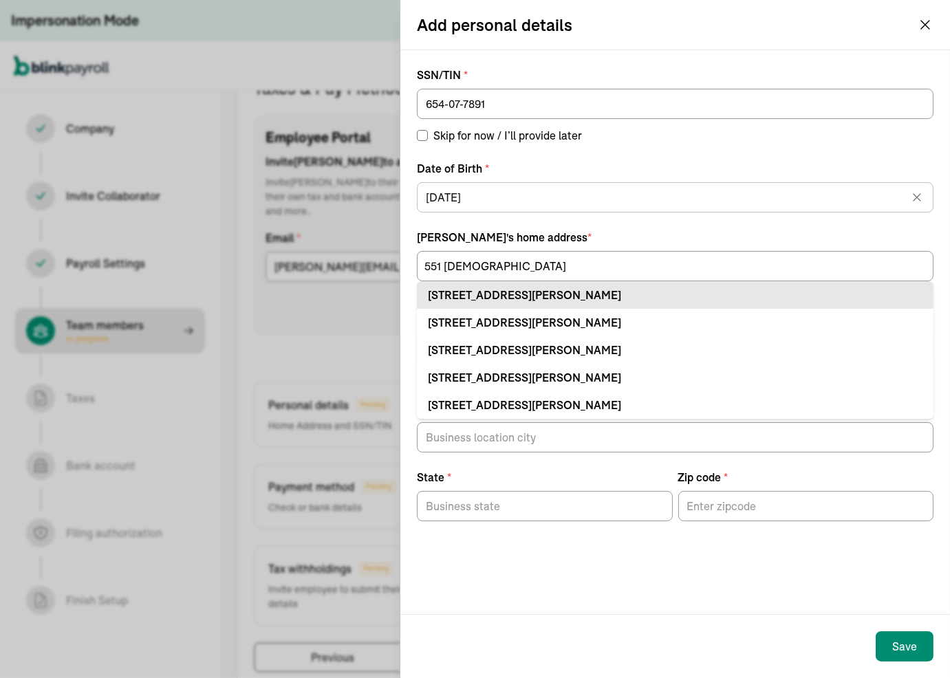
click at [465, 287] on div "551 Juanita Ave Destin, FL 32541" at bounding box center [675, 295] width 494 height 17
type input "551 Juanita Ave"
type input "Destin"
type input "FL"
type input "32541"
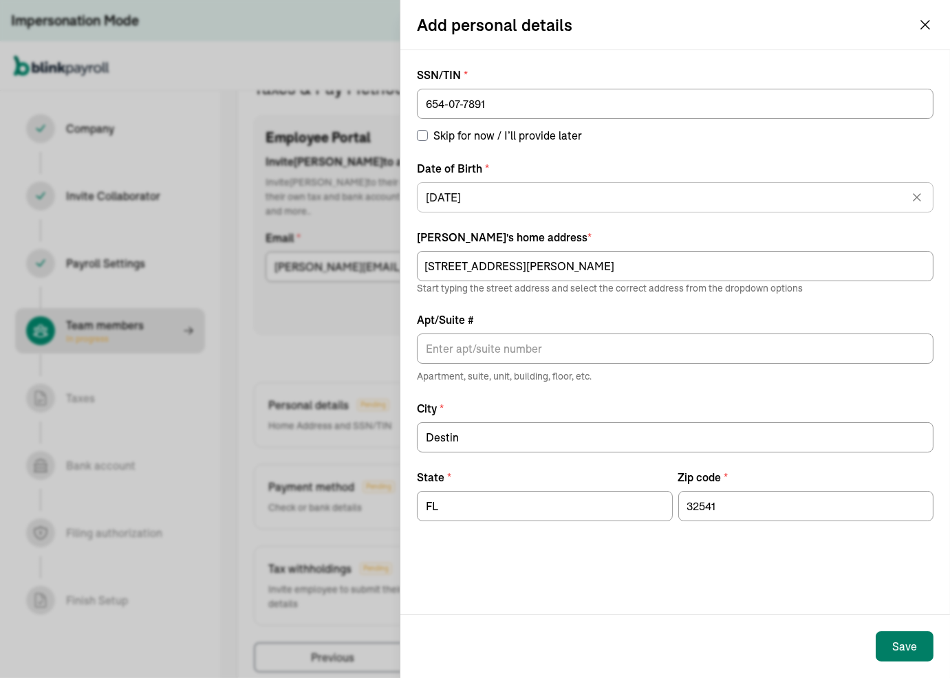
click at [684, 450] on div "Save" at bounding box center [904, 646] width 25 height 17
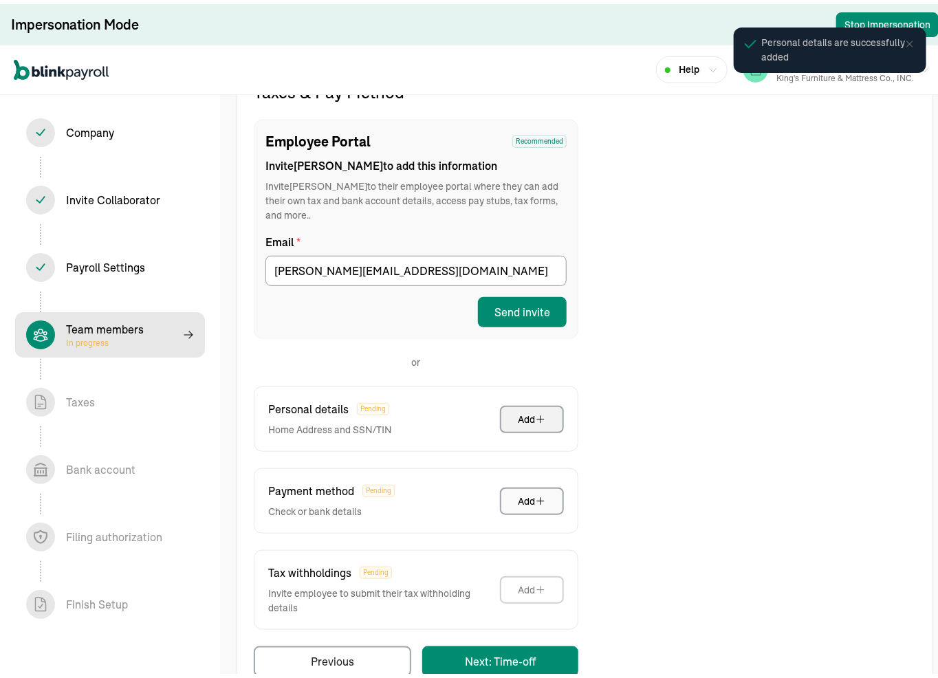
click at [530, 450] on div "Add" at bounding box center [532, 497] width 28 height 14
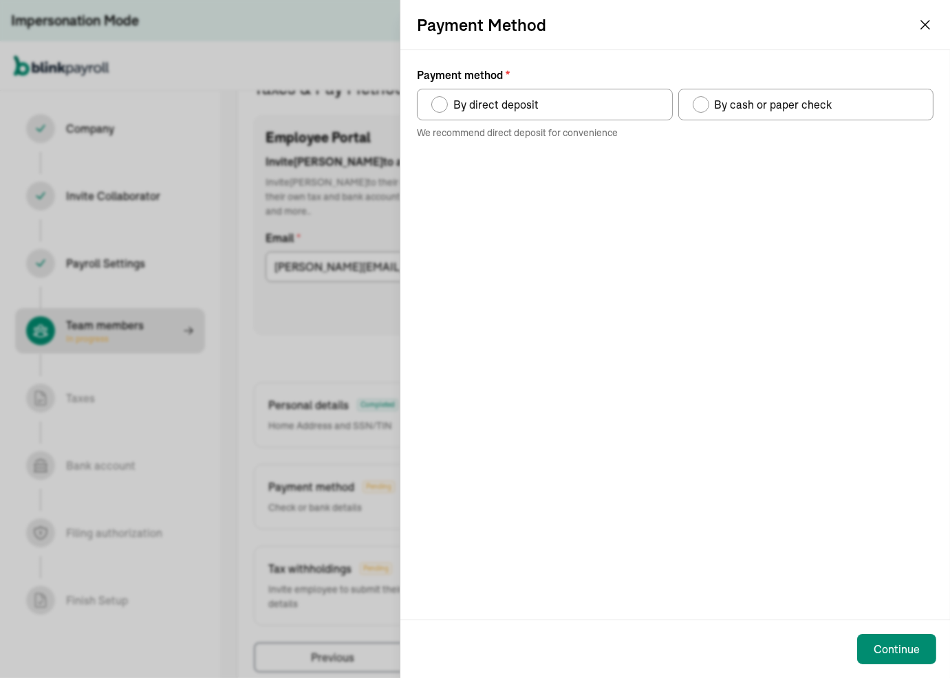
click at [434, 100] on div "Payment method" at bounding box center [439, 104] width 17 height 17
click at [434, 100] on input "By direct deposit" at bounding box center [435, 101] width 11 height 11
radio input "true"
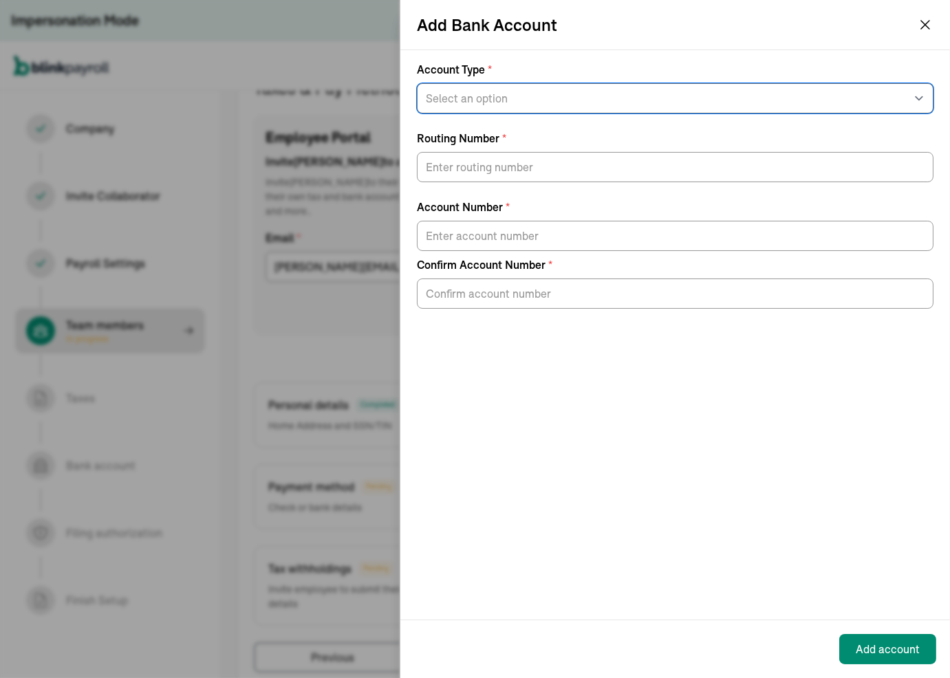
click at [560, 96] on select "Select an option Savings Checking" at bounding box center [675, 98] width 516 height 30
select select "Checking"
click at [417, 83] on select "Select an option Savings Checking" at bounding box center [675, 98] width 516 height 30
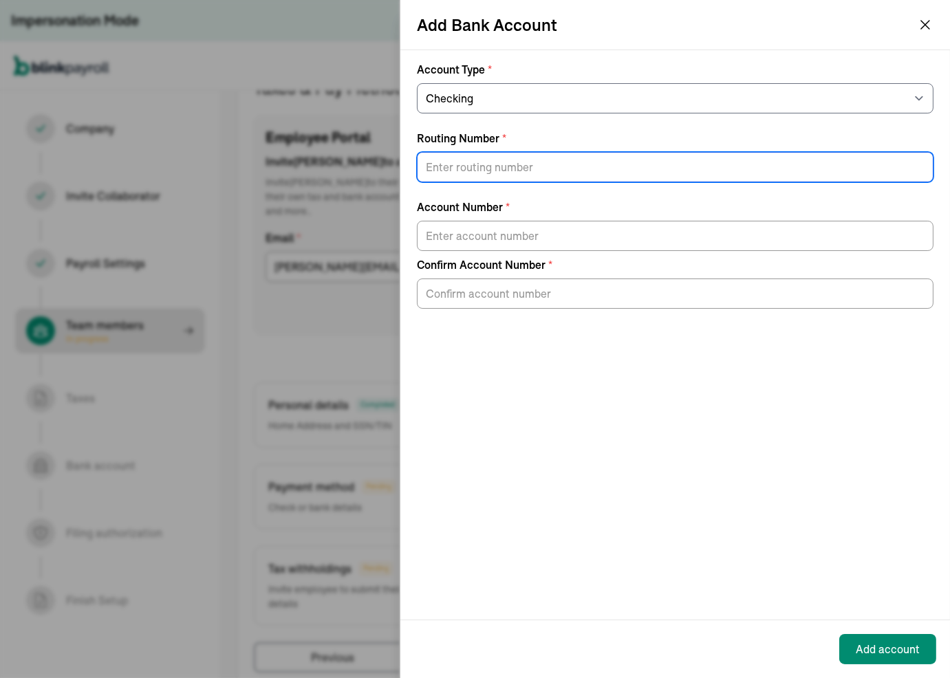
click at [468, 173] on input "Routing Number *" at bounding box center [675, 167] width 516 height 30
type input "124303120"
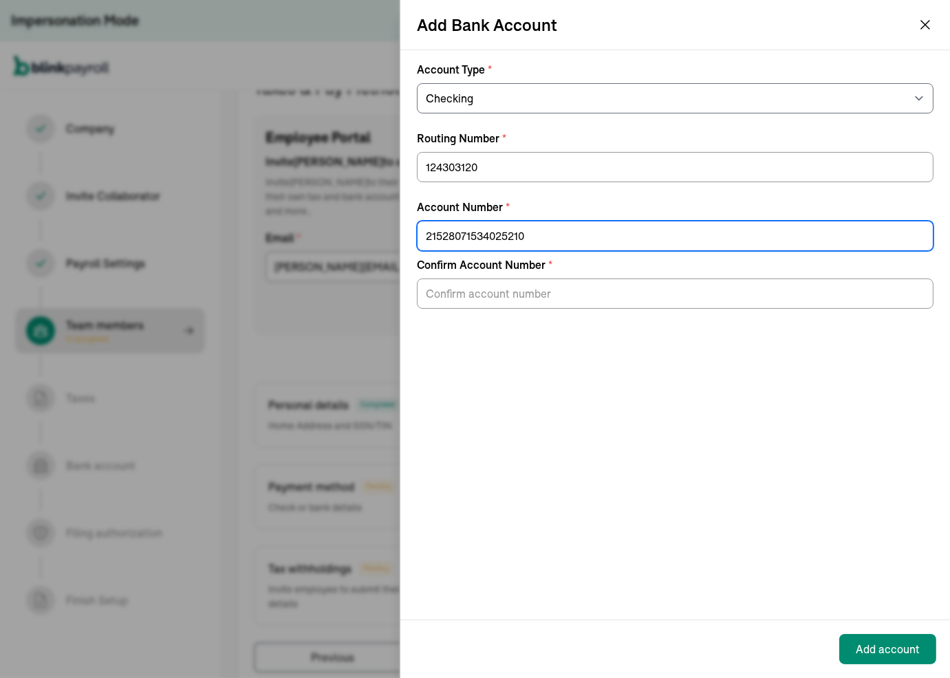
type input "21528071534025210"
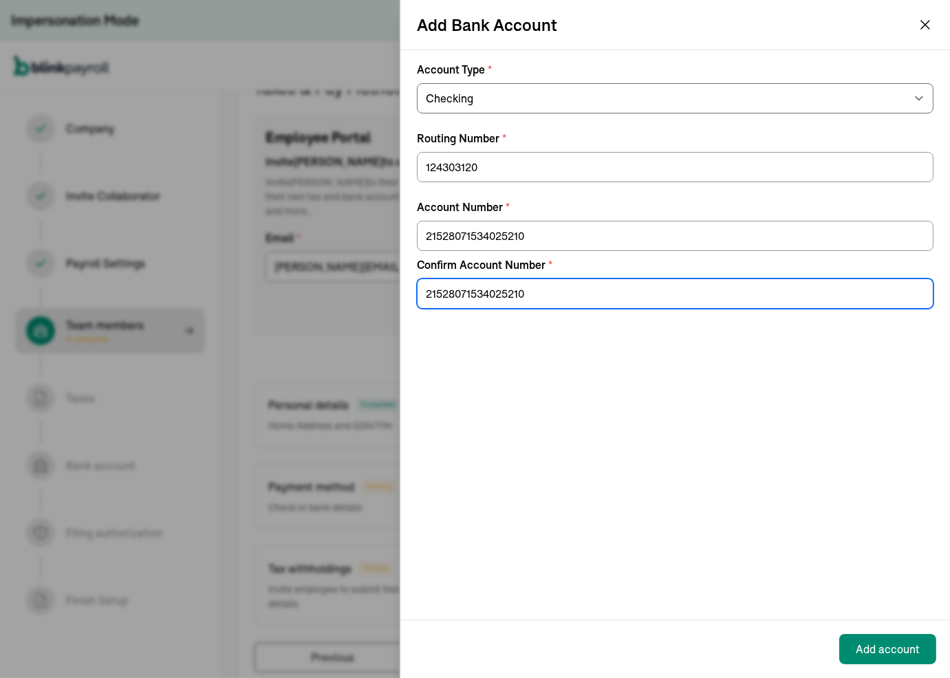
type input "21528071534025210"
click at [684, 450] on div "Account Type * Select an option Savings Checking Routing Number * 124303120 Acc…" at bounding box center [674, 334] width 549 height 569
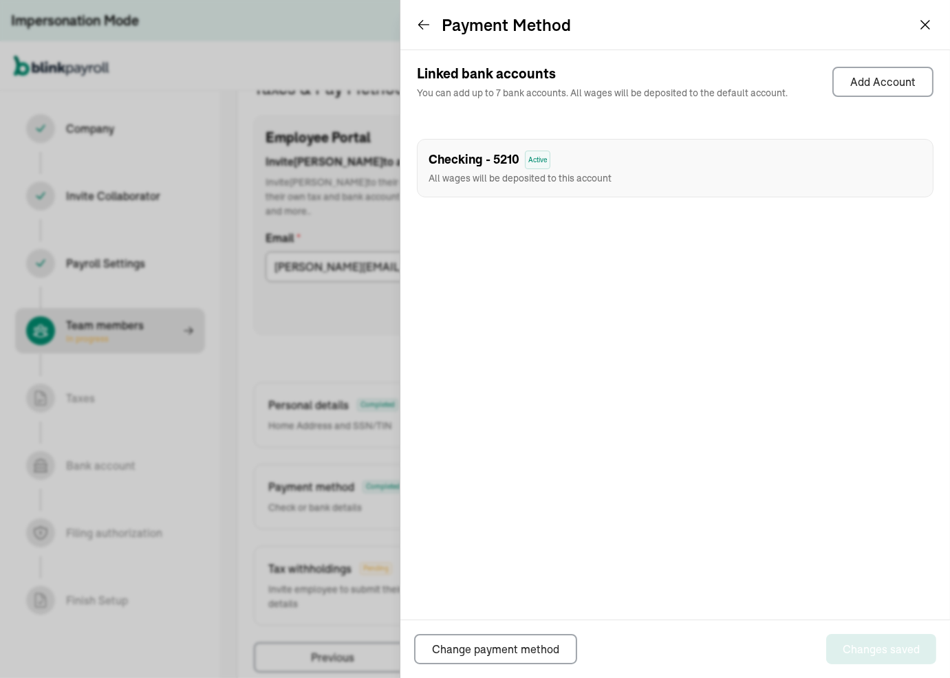
click at [640, 373] on div "Linked bank accounts You can add up to 7 bank accounts. All wages will be depos…" at bounding box center [674, 334] width 549 height 569
click at [429, 24] on icon at bounding box center [424, 25] width 14 height 14
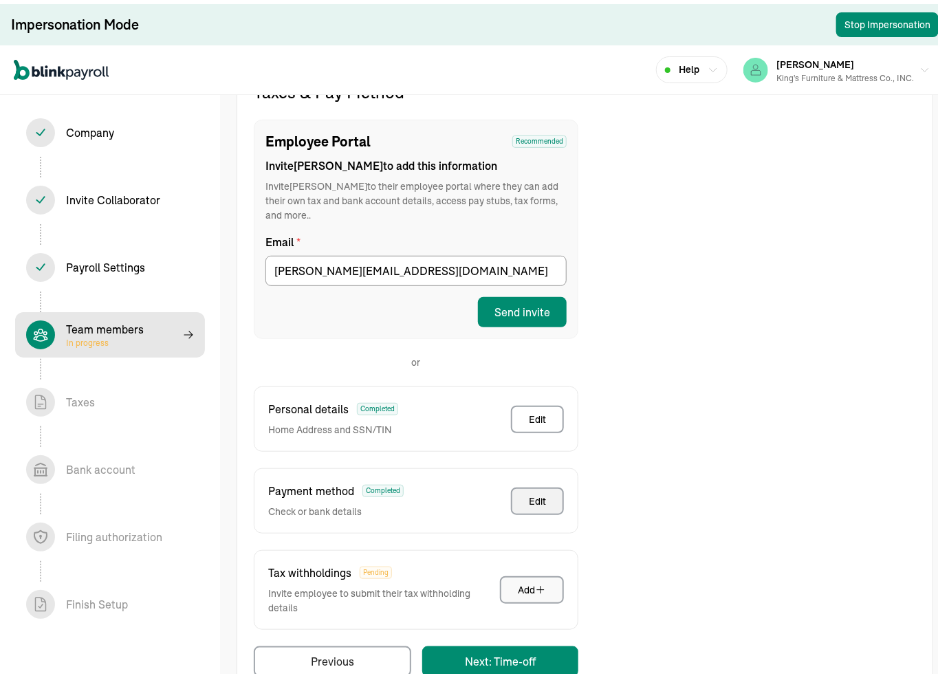
click at [538, 450] on icon "button" at bounding box center [540, 585] width 11 height 11
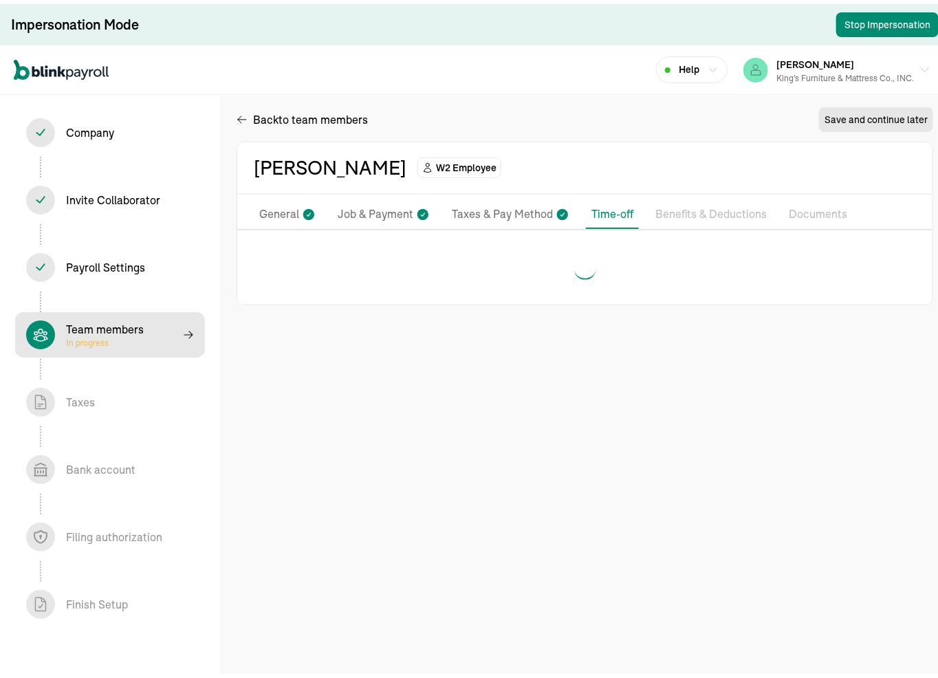
scroll to position [0, 0]
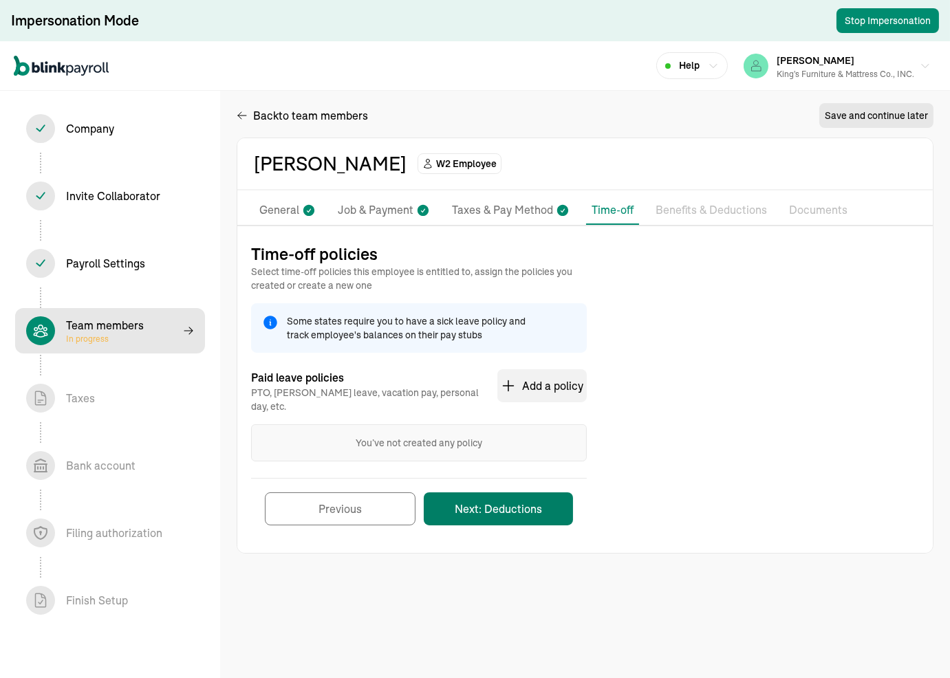
click at [472, 450] on button "Next: Deductions" at bounding box center [498, 508] width 149 height 33
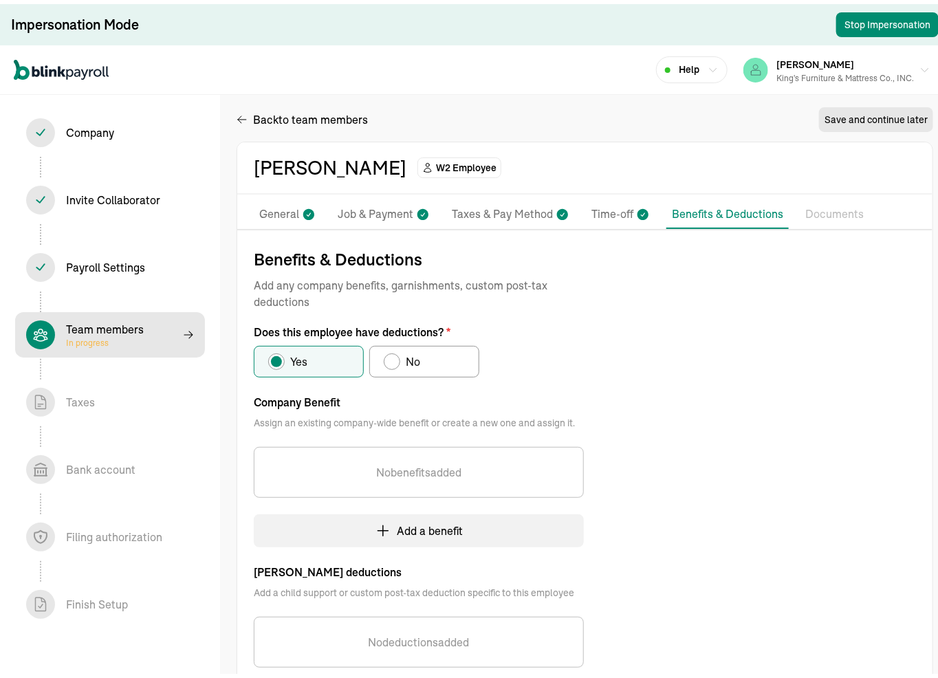
click at [389, 360] on div "Does this employee have deductions?" at bounding box center [391, 357] width 11 height 11
click at [389, 360] on input "No" at bounding box center [388, 354] width 11 height 11
radio input "true"
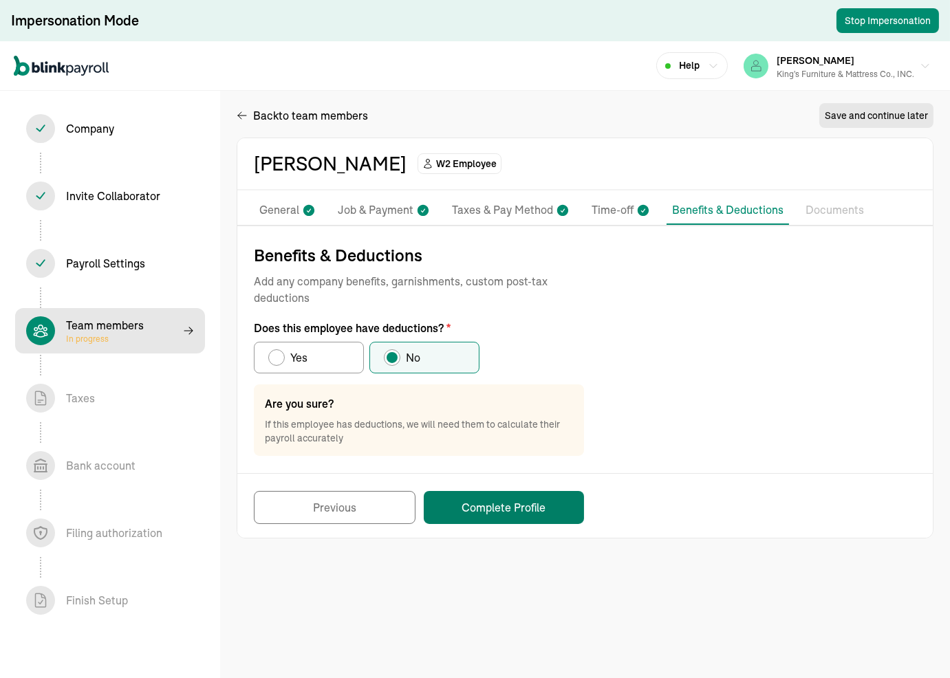
click at [512, 450] on button "Complete Profile" at bounding box center [504, 507] width 160 height 33
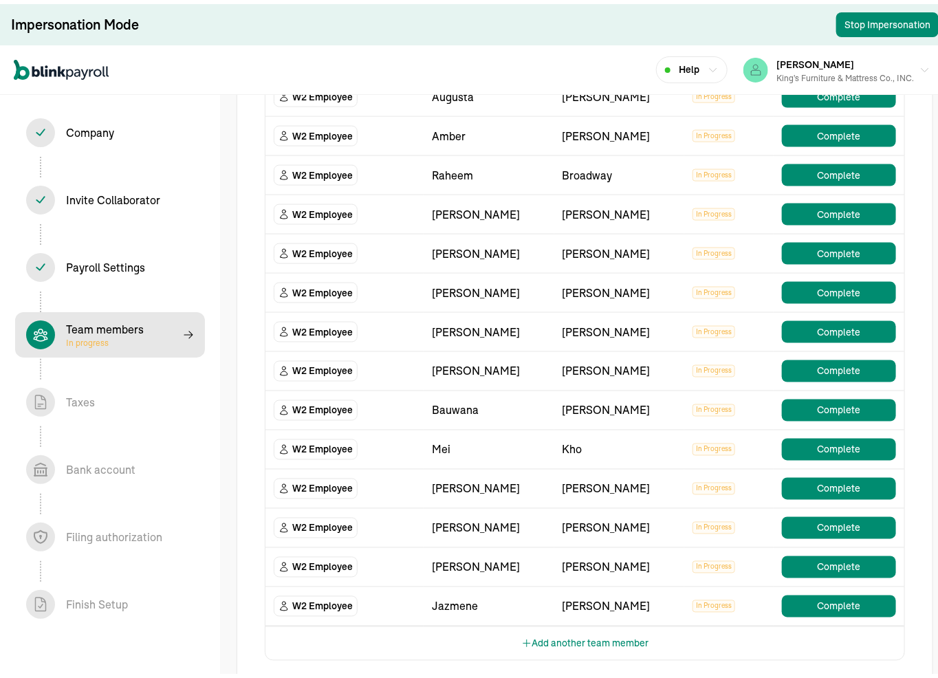
scroll to position [800, 0]
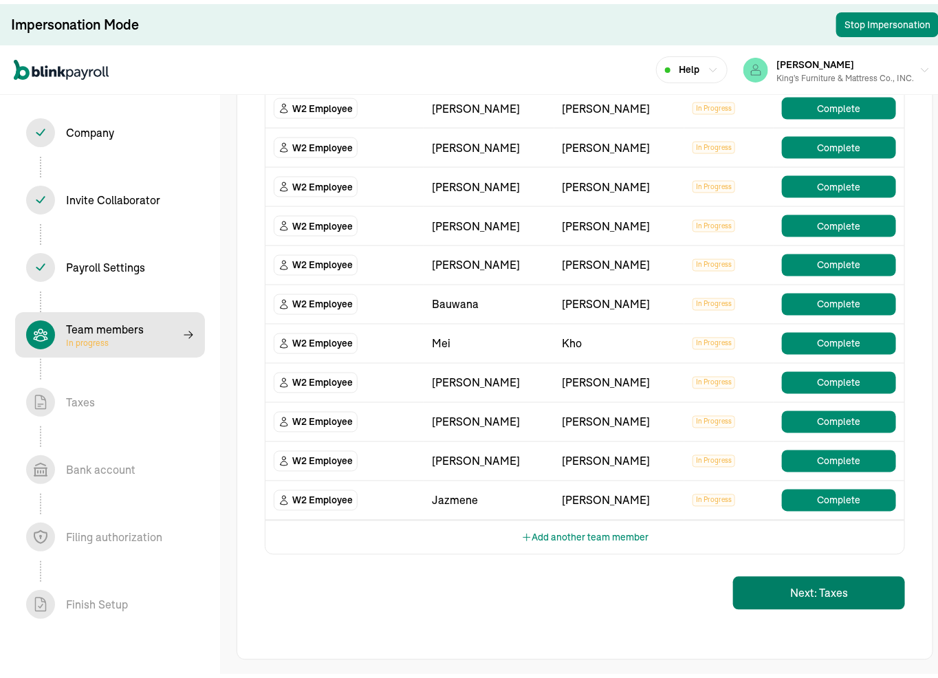
click at [684, 450] on button "Next: Taxes" at bounding box center [819, 589] width 172 height 33
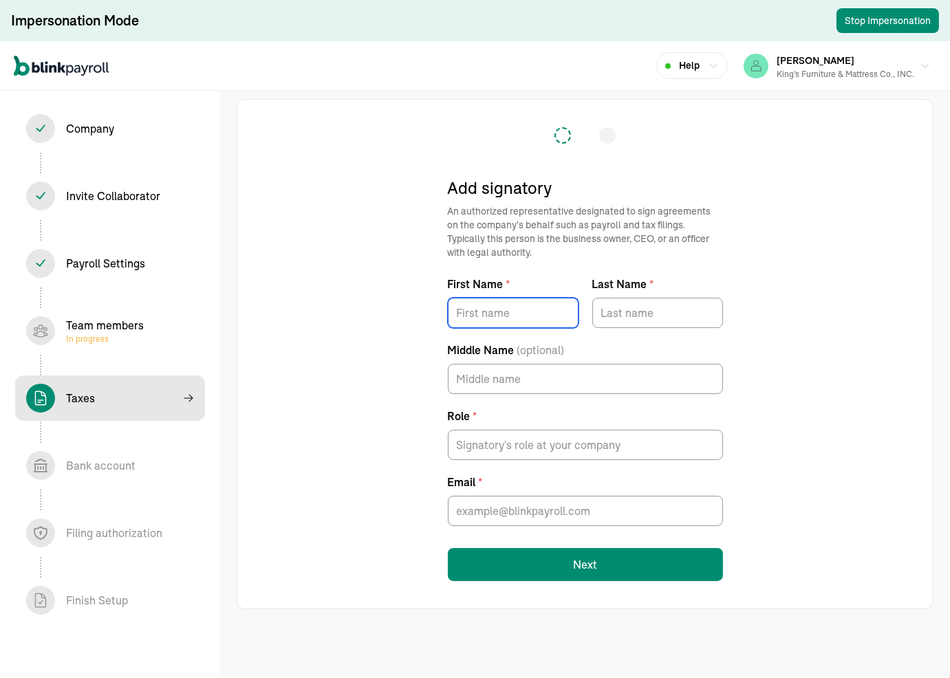
click at [465, 314] on input "First Name *" at bounding box center [513, 313] width 131 height 30
type input "Kennith"
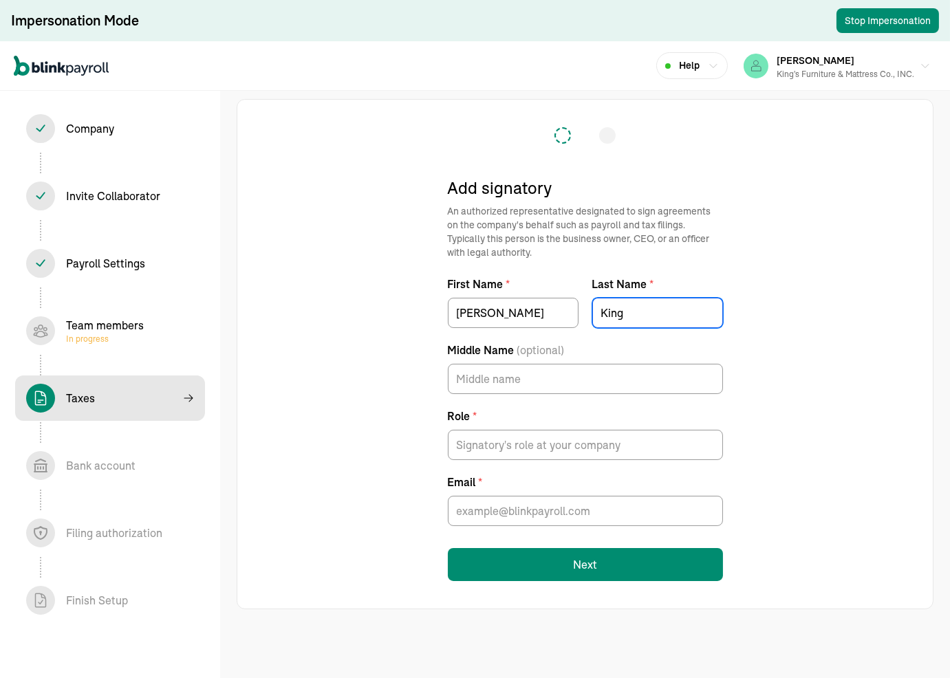
type input "King"
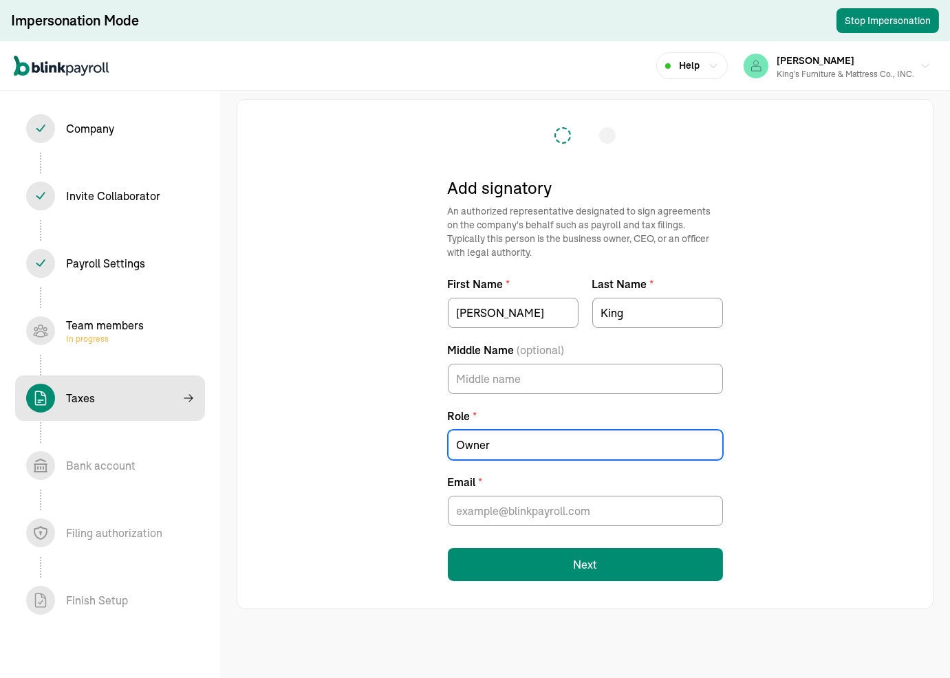
type input "Owner"
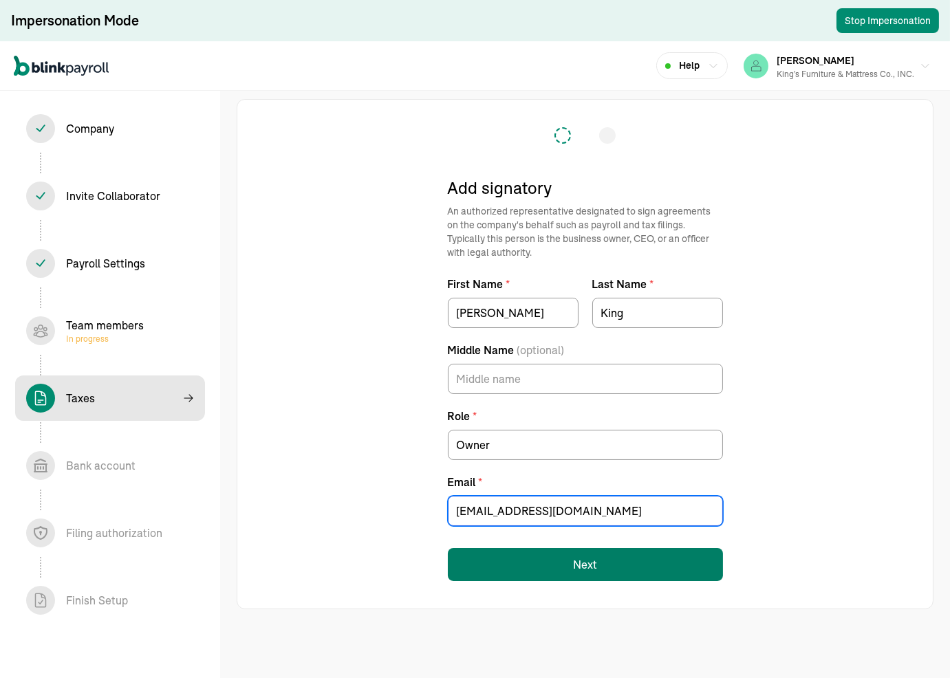
type input "sleepdestin@gmail.com"
click at [593, 450] on button "Next" at bounding box center [585, 564] width 275 height 33
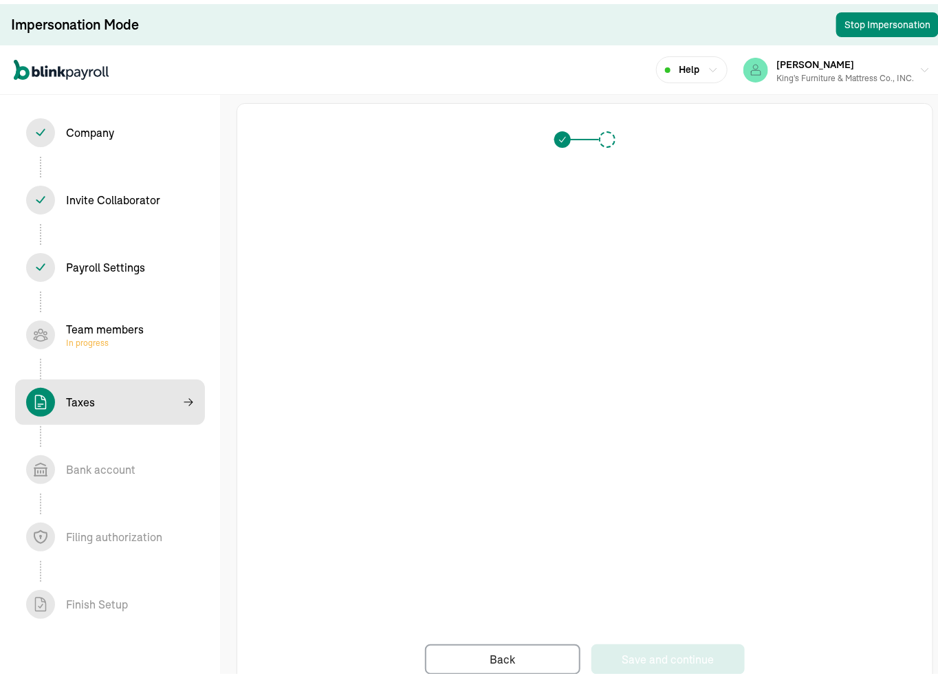
click at [114, 401] on div "Taxes In progress" at bounding box center [110, 398] width 168 height 29
click at [640, 450] on div "Save and continue" at bounding box center [668, 655] width 93 height 17
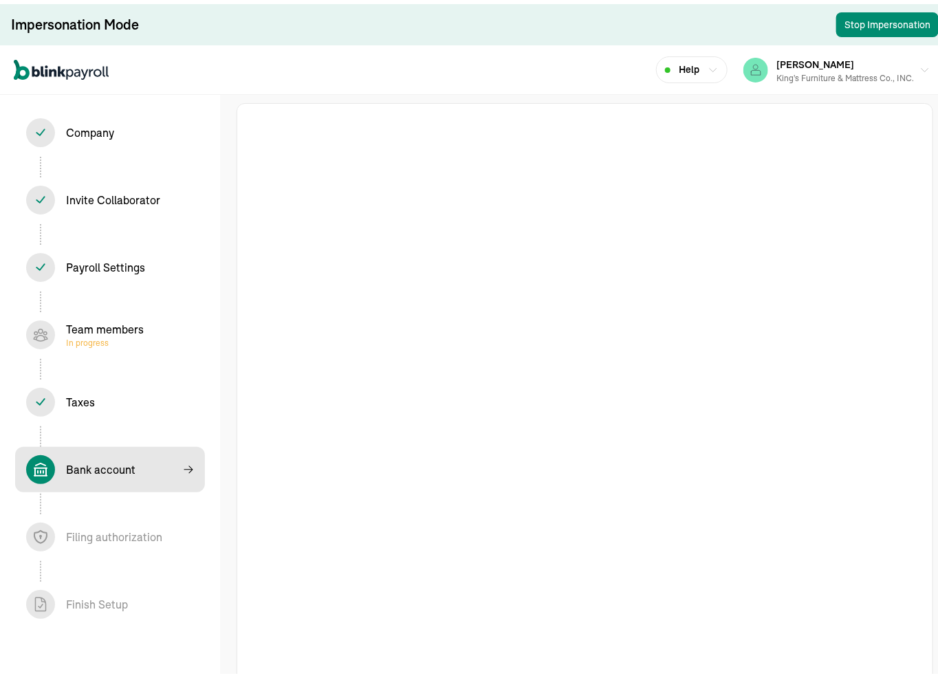
click at [149, 368] on div "Company In progress Invite Collaborator In progress Payroll Settings In progres…" at bounding box center [110, 405] width 220 height 629
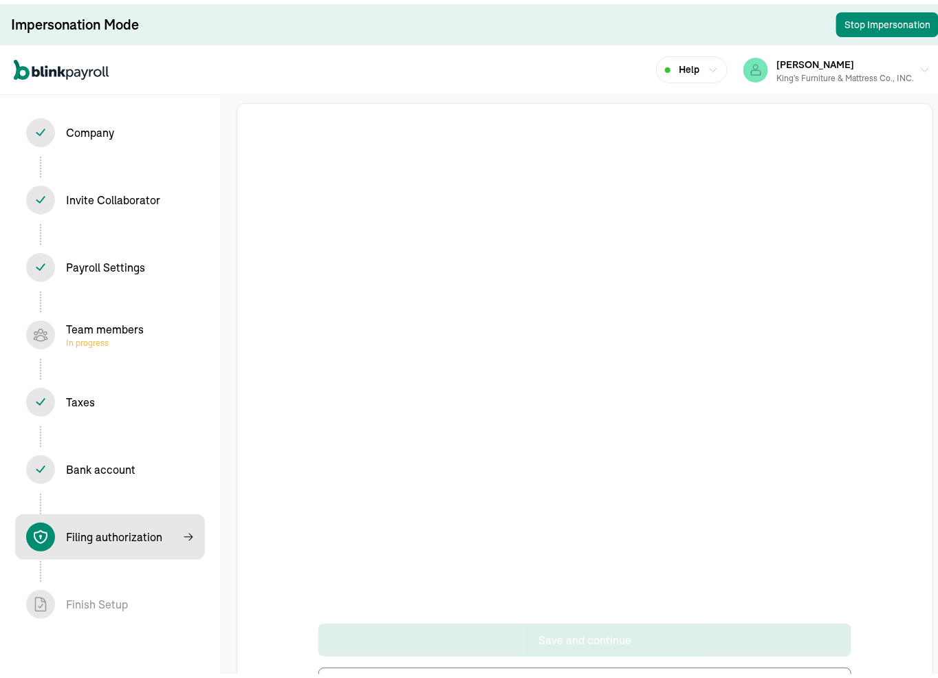
click at [120, 450] on div "Filing authorization In progress" at bounding box center [114, 533] width 96 height 17
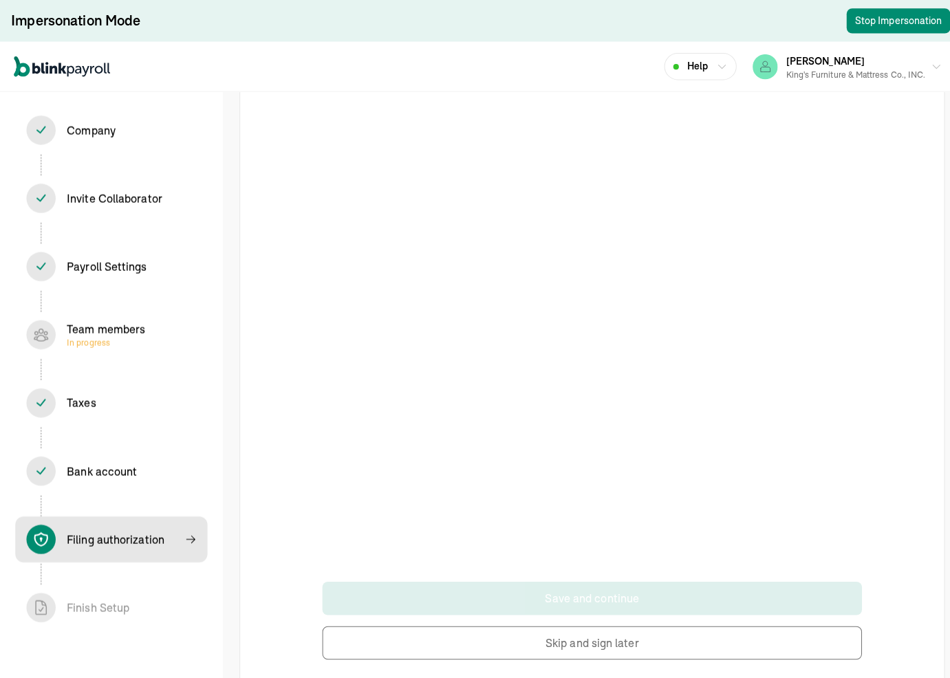
scroll to position [69, 0]
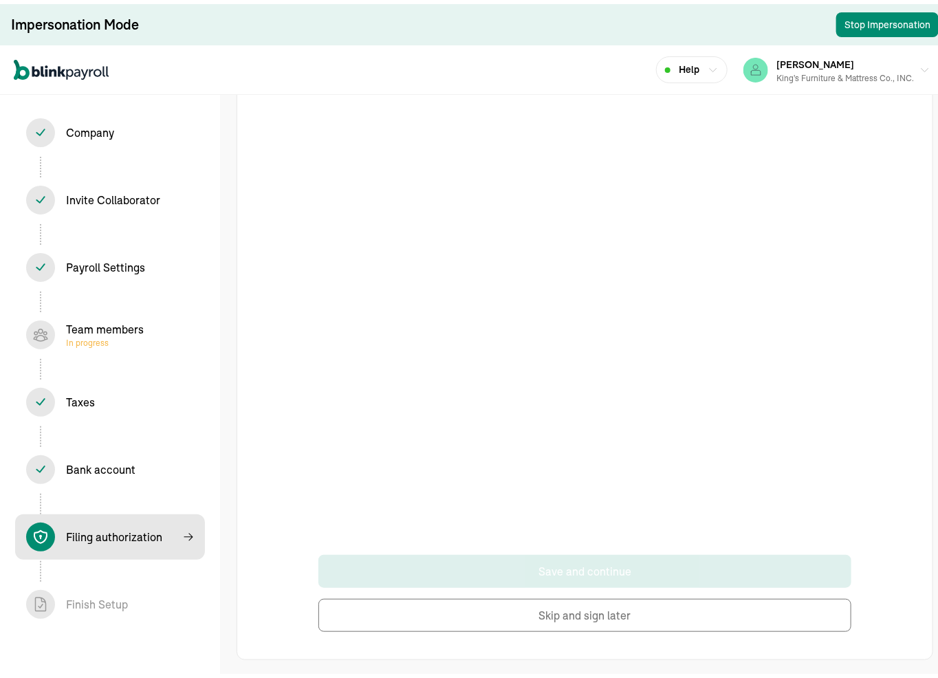
click at [558, 450] on button "Skip and sign later" at bounding box center [585, 611] width 534 height 33
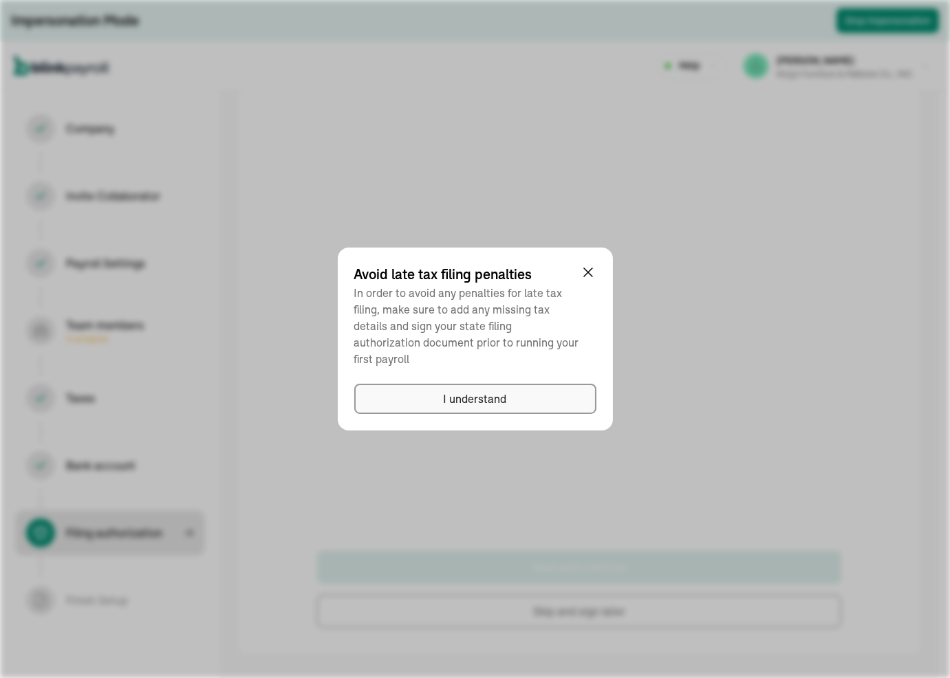
click at [452, 393] on div "I understand" at bounding box center [475, 399] width 63 height 17
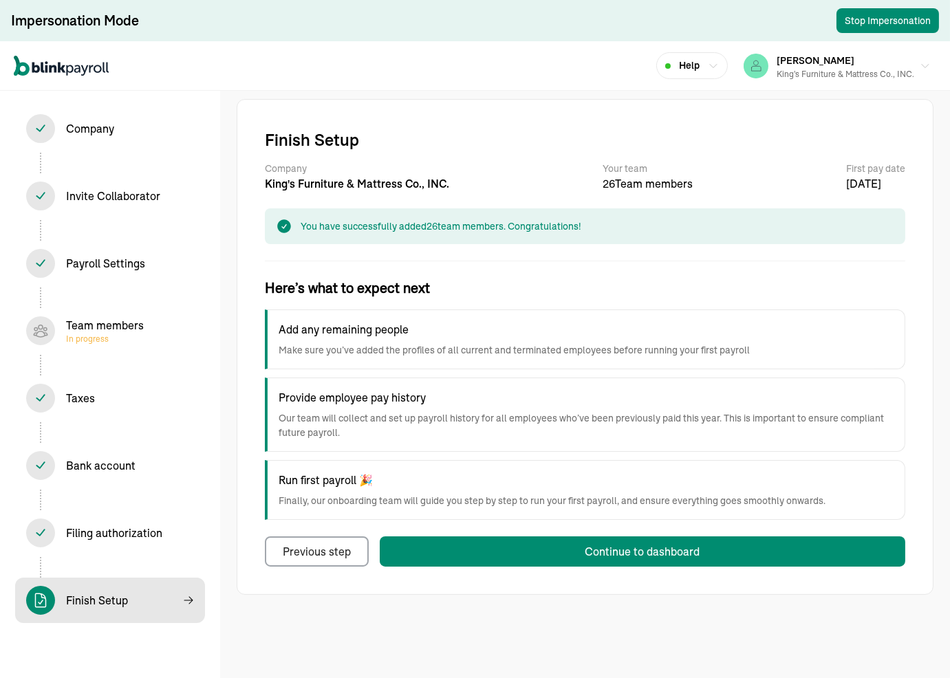
click at [97, 450] on div "Filing authorization In progress" at bounding box center [114, 533] width 96 height 17
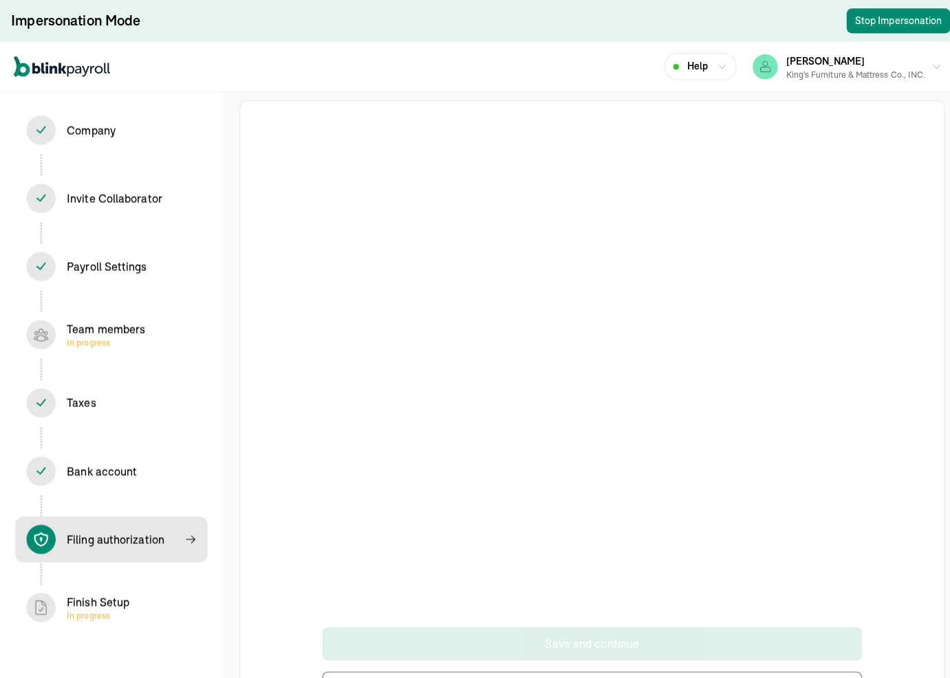
scroll to position [69, 0]
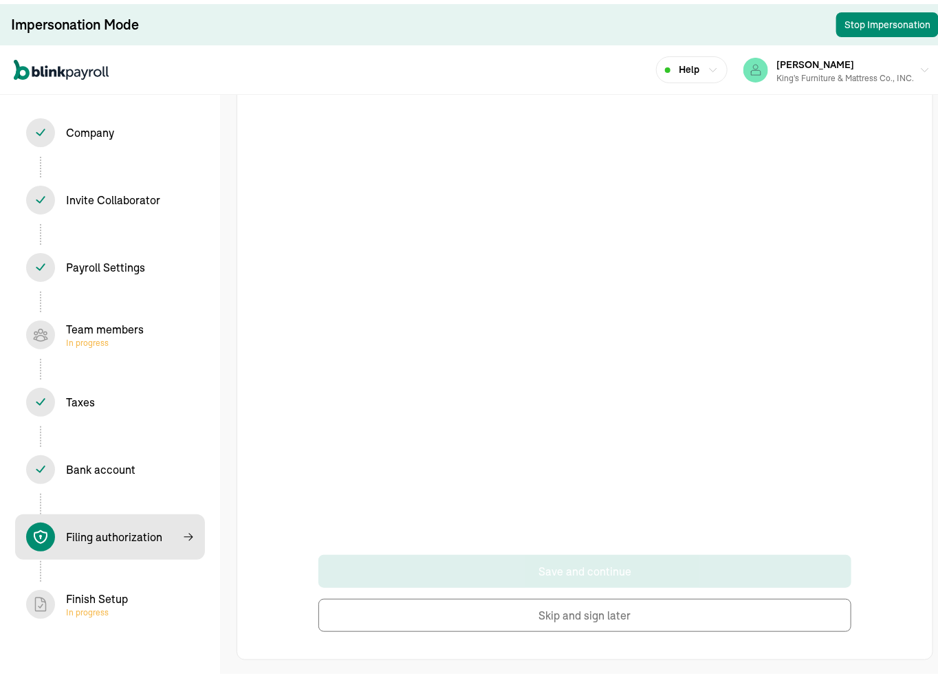
click at [545, 450] on button "Skip and sign later" at bounding box center [585, 611] width 534 height 33
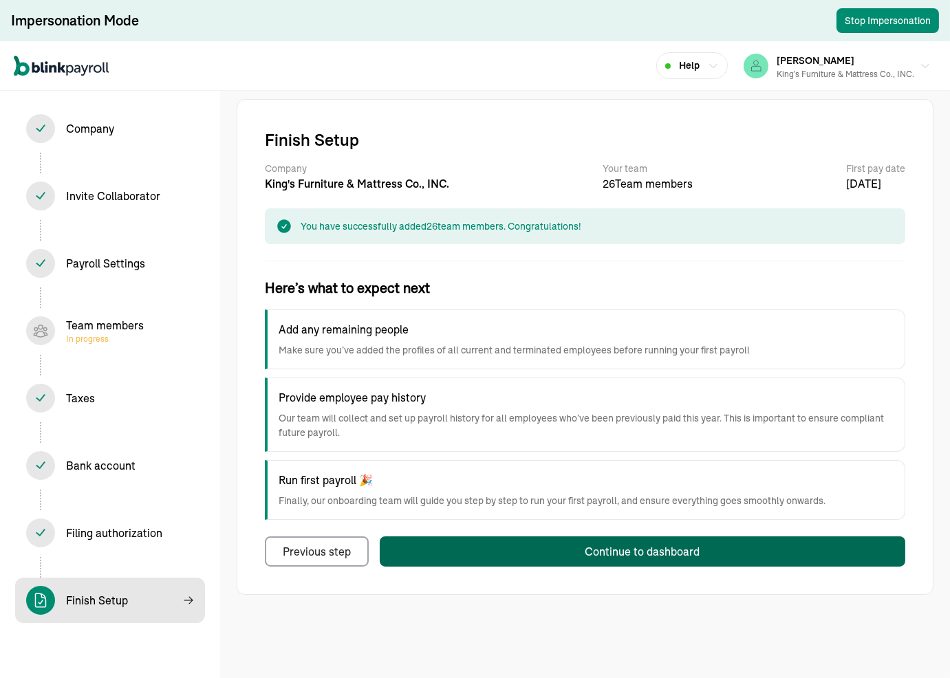
click at [587, 450] on div "Continue to dashboard" at bounding box center [642, 551] width 115 height 17
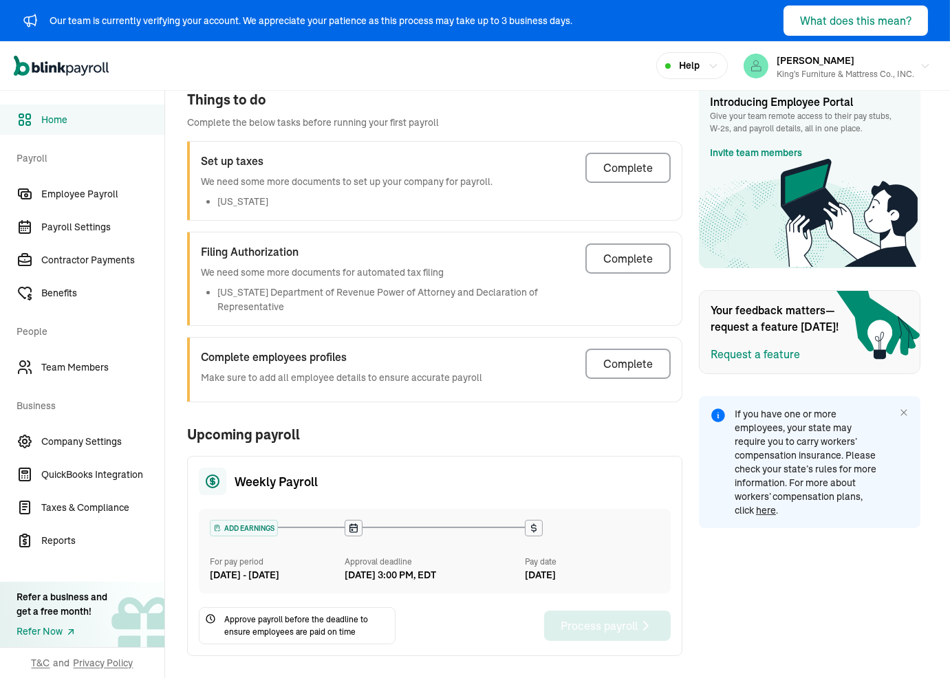
scroll to position [238, 0]
